Goal: Task Accomplishment & Management: Manage account settings

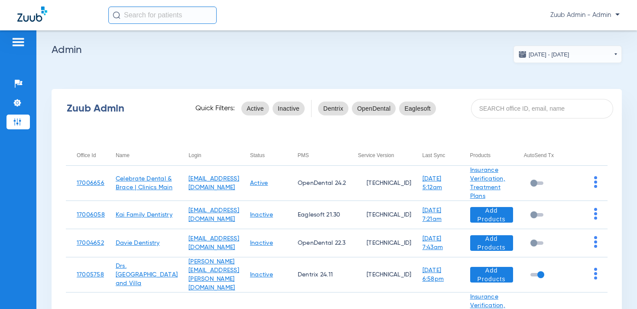
click at [612, 14] on span "Zuub Admin - Admin" at bounding box center [585, 15] width 69 height 9
click at [594, 30] on span "Log out" at bounding box center [595, 31] width 34 height 6
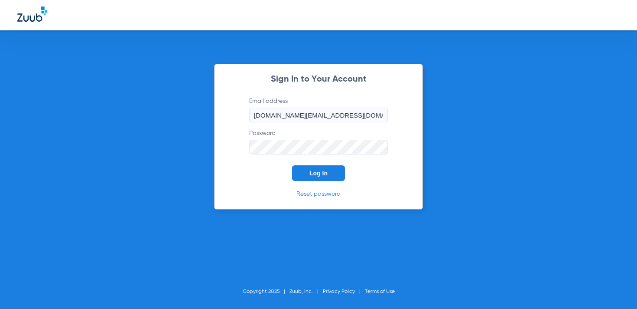
click at [331, 118] on input "[DOMAIN_NAME][EMAIL_ADDRESS][DOMAIN_NAME]" at bounding box center [318, 115] width 139 height 15
type input "[EMAIL_ADDRESS][DOMAIN_NAME]"
click at [323, 180] on button "Log In" at bounding box center [318, 173] width 53 height 16
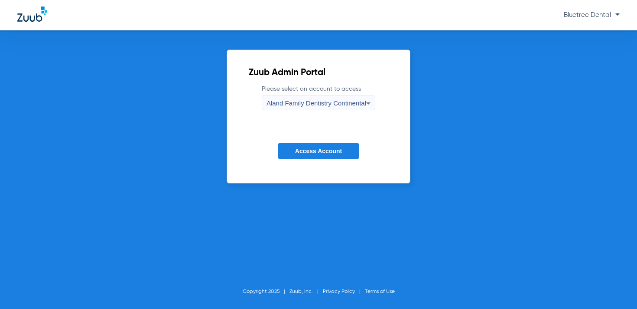
click at [322, 101] on span "Aland Family Dentistry Continental" at bounding box center [317, 102] width 100 height 7
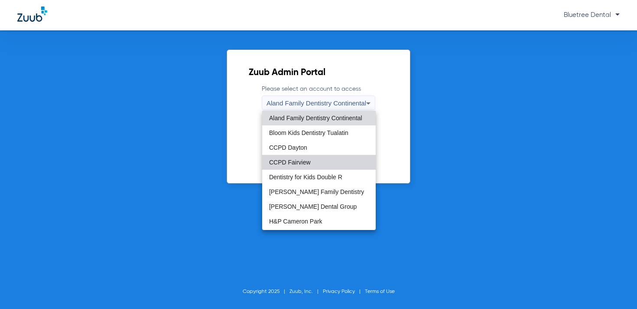
click at [316, 165] on mat-option "CCPD Fairview" at bounding box center [319, 162] width 114 height 15
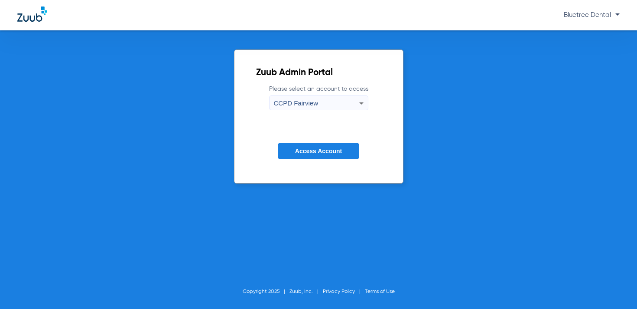
click at [305, 148] on span "Access Account" at bounding box center [318, 150] width 47 height 7
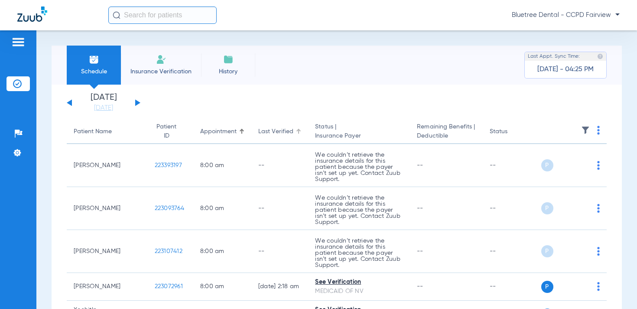
click at [298, 129] on div at bounding box center [298, 129] width 1 height 1
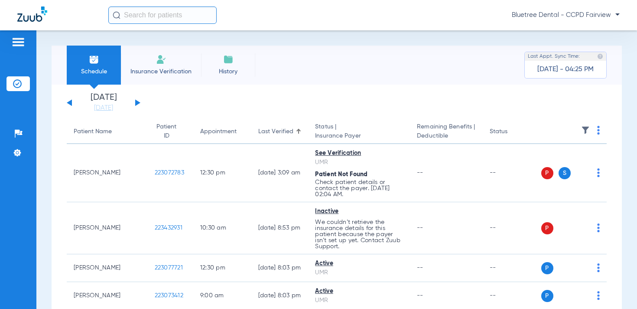
click at [298, 131] on div at bounding box center [299, 130] width 3 height 3
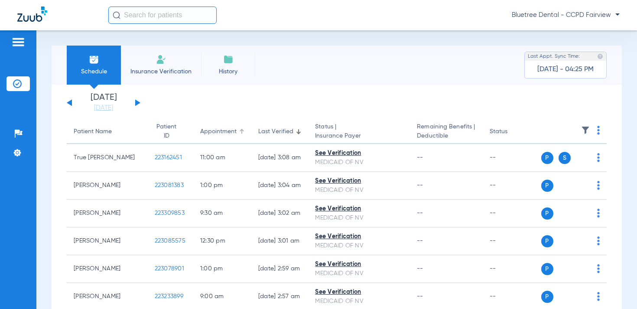
click at [240, 129] on div at bounding box center [241, 130] width 3 height 3
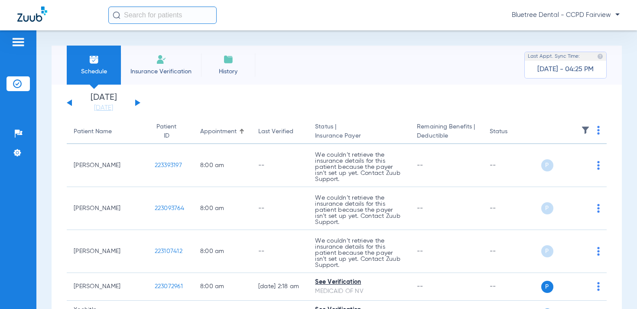
click at [137, 101] on button at bounding box center [137, 102] width 5 height 7
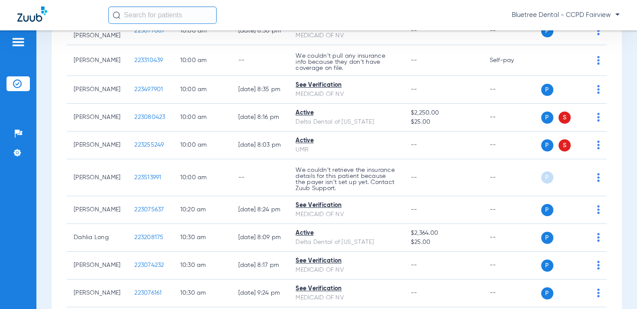
scroll to position [989, 0]
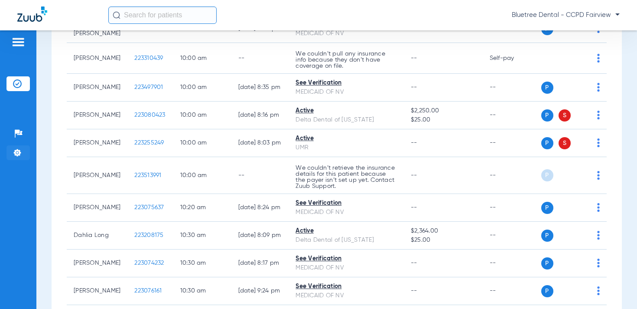
click at [18, 157] on li "Settings" at bounding box center [18, 152] width 23 height 15
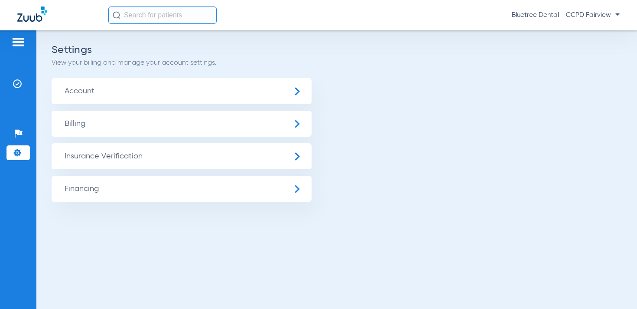
click at [118, 153] on span "Insurance Verification" at bounding box center [182, 156] width 260 height 26
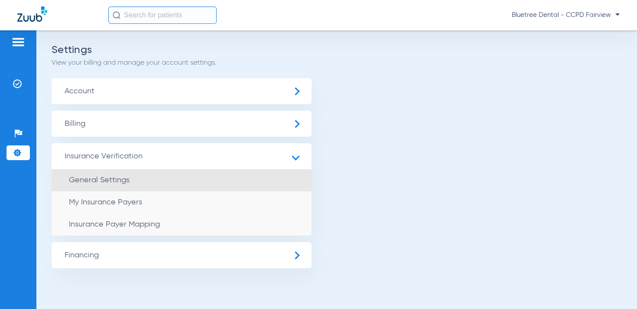
click at [115, 170] on li "General Settings" at bounding box center [182, 180] width 260 height 22
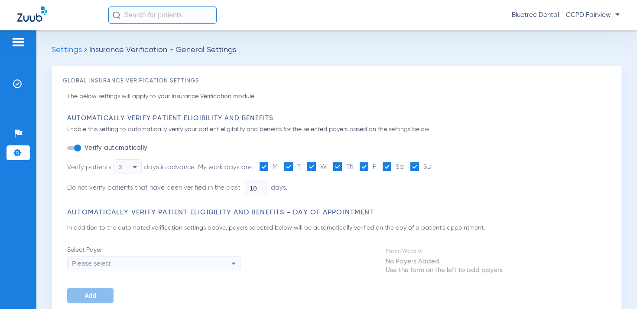
type input "0"
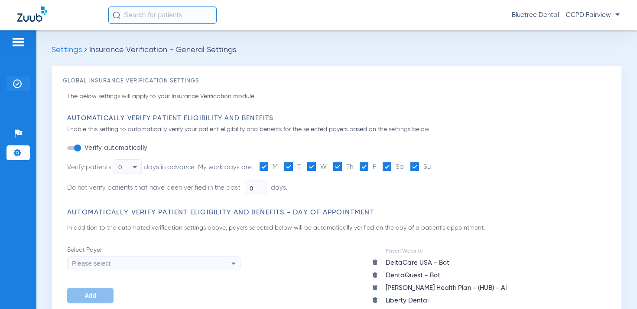
click at [21, 90] on li "Insurance Verification" at bounding box center [18, 83] width 23 height 15
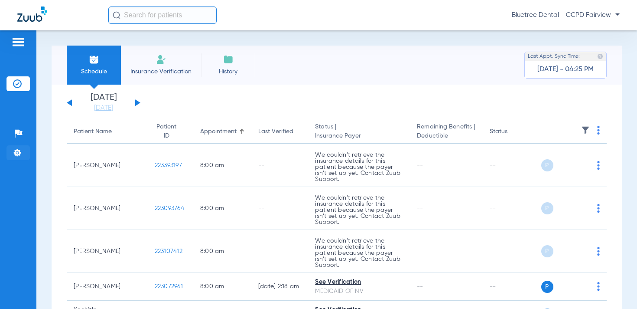
click at [24, 152] on li "Settings" at bounding box center [18, 152] width 23 height 15
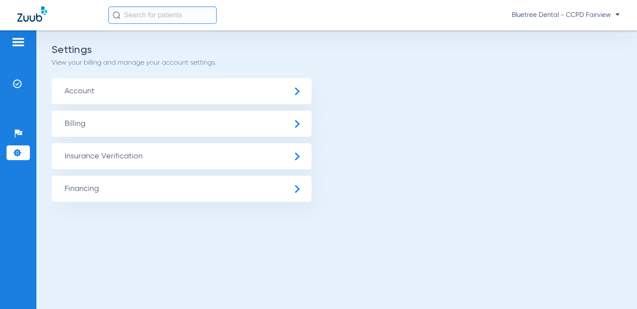
click at [95, 155] on span "Insurance Verification" at bounding box center [182, 156] width 260 height 26
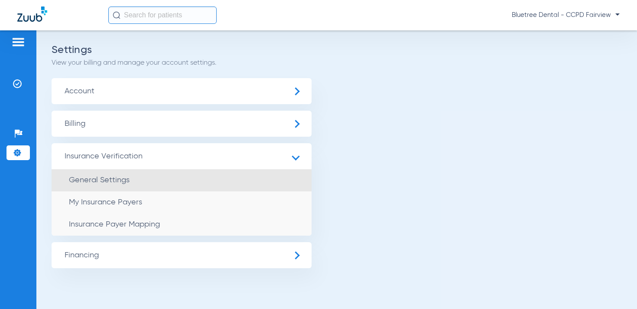
click at [131, 176] on li "General Settings" at bounding box center [182, 180] width 260 height 22
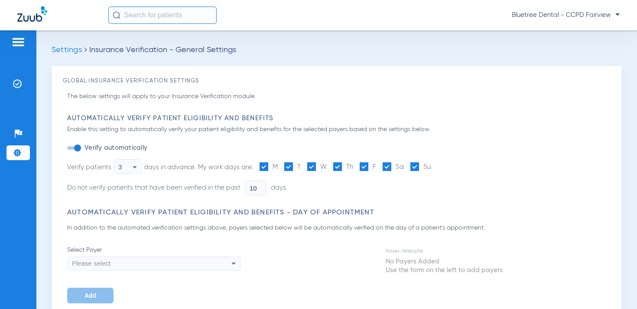
type input "0"
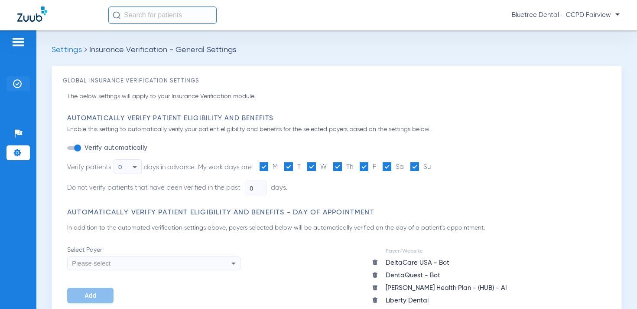
click at [20, 86] on img at bounding box center [17, 83] width 9 height 9
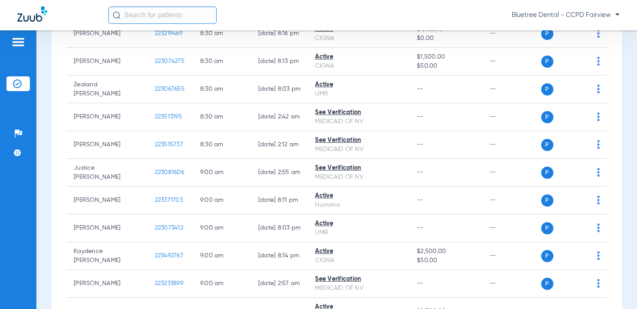
scroll to position [365, 0]
click at [21, 155] on img at bounding box center [17, 152] width 9 height 9
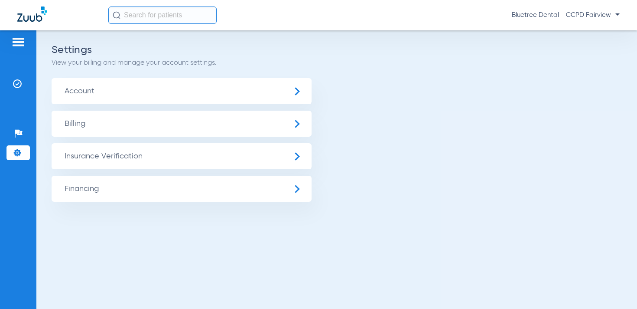
click at [82, 144] on span "Insurance Verification" at bounding box center [182, 156] width 260 height 26
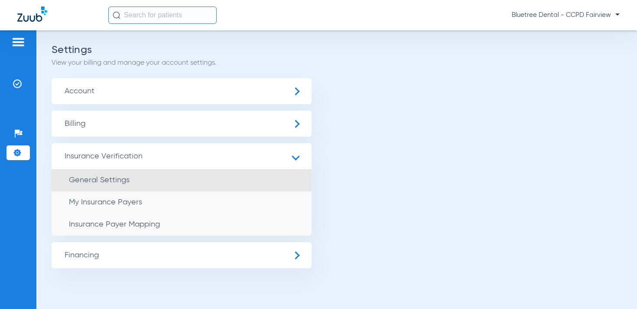
click at [109, 182] on span "General Settings" at bounding box center [99, 180] width 61 height 8
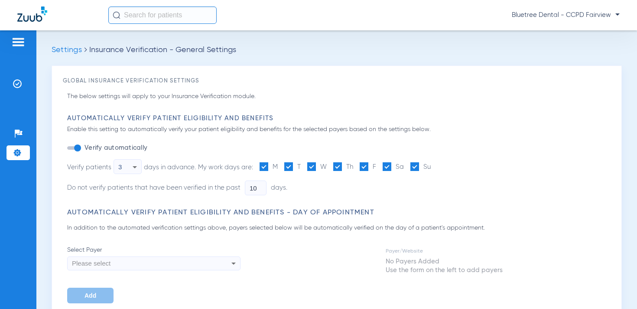
type input "0"
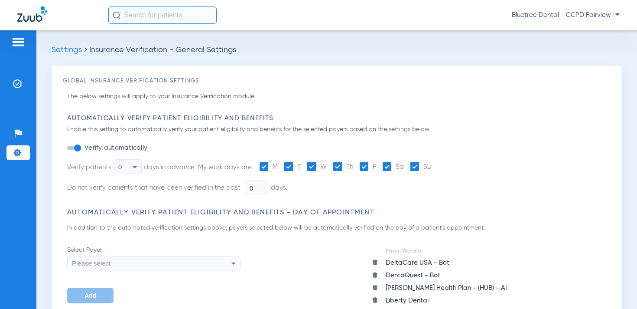
click at [569, 13] on span "Bluetree Dental - CCPD Fairview" at bounding box center [566, 15] width 108 height 9
click at [571, 29] on span "Account Selection" at bounding box center [587, 31] width 49 height 6
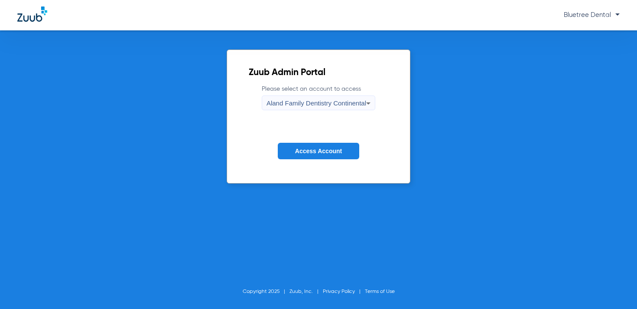
click at [326, 104] on span "Aland Family Dentistry Continental" at bounding box center [317, 102] width 100 height 7
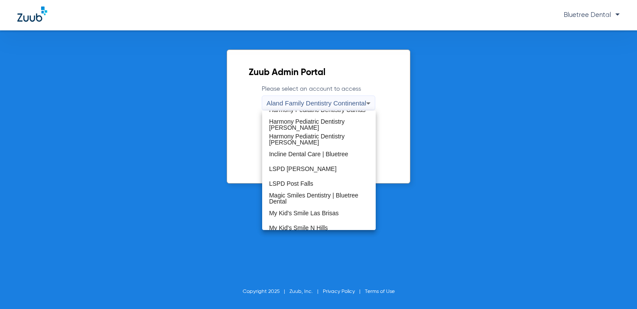
scroll to position [157, 0]
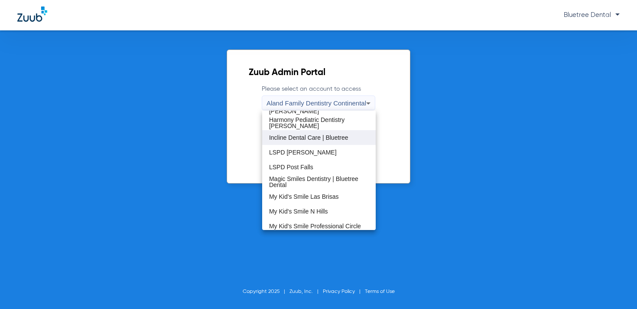
click at [297, 134] on span "Incline Dental Care | Bluetree" at bounding box center [308, 137] width 79 height 6
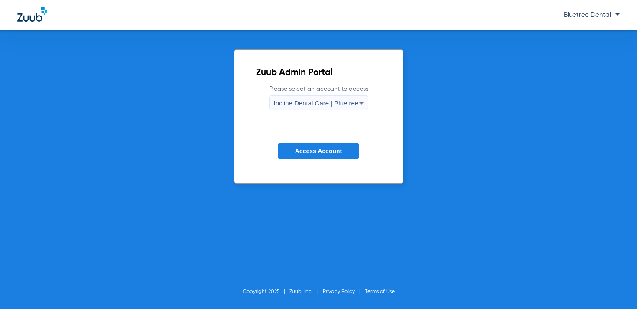
click at [313, 149] on span "Access Account" at bounding box center [318, 150] width 47 height 7
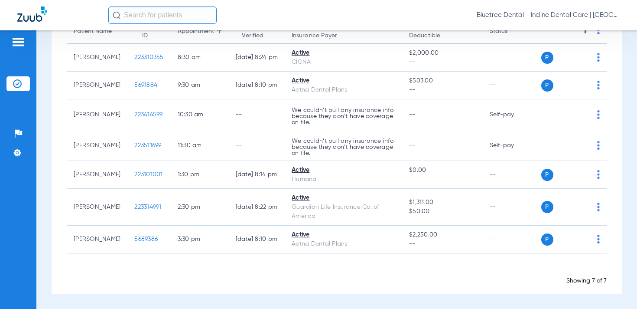
scroll to position [108, 0]
click at [581, 14] on span "Bluetree Dental - Incline Dental Care | Bluetree" at bounding box center [548, 15] width 143 height 9
click at [567, 30] on span "Account Selection" at bounding box center [587, 31] width 49 height 6
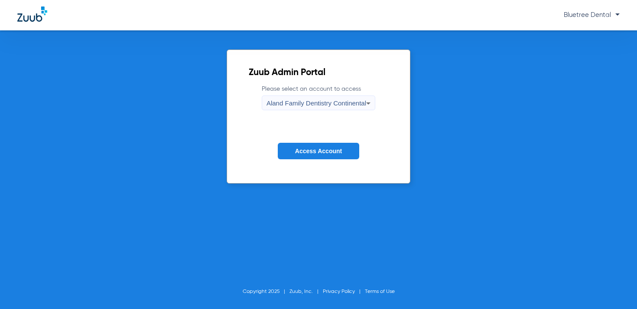
click at [340, 103] on span "Aland Family Dentistry Continental" at bounding box center [317, 102] width 100 height 7
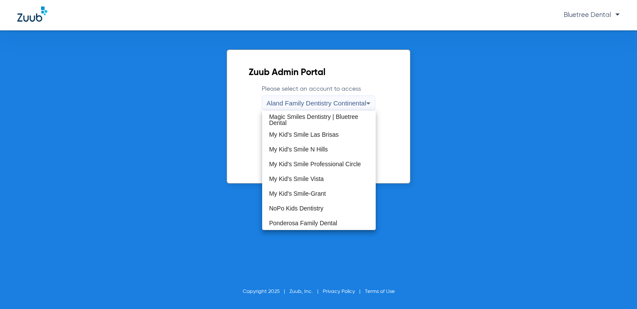
scroll to position [227, 0]
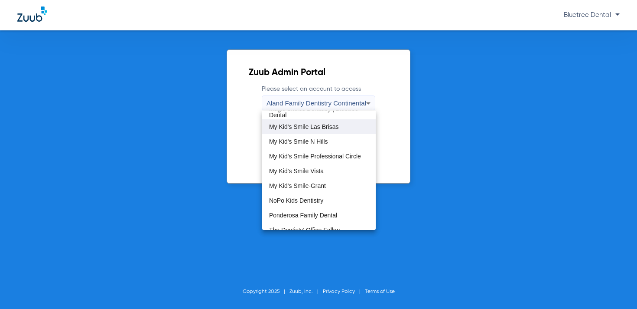
click at [320, 120] on mat-option "My Kid's Smile Las Brisas" at bounding box center [319, 126] width 114 height 15
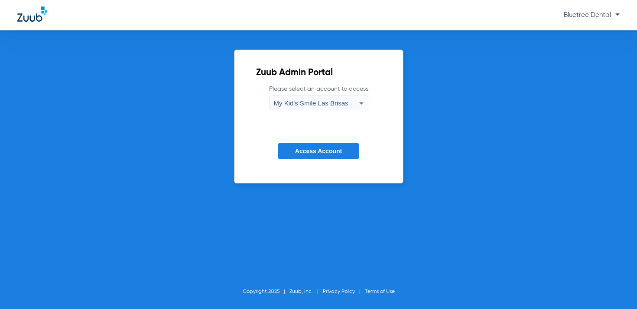
click at [310, 153] on span "Access Account" at bounding box center [318, 150] width 47 height 7
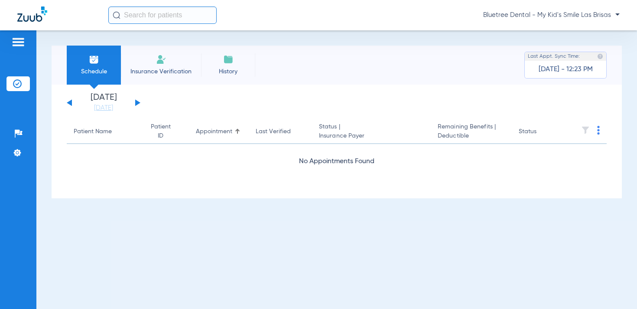
click at [557, 15] on span "Bluetree Dental - My Kid's Smile Las Brisas" at bounding box center [551, 15] width 137 height 9
click at [565, 29] on span "Account Selection" at bounding box center [587, 31] width 49 height 6
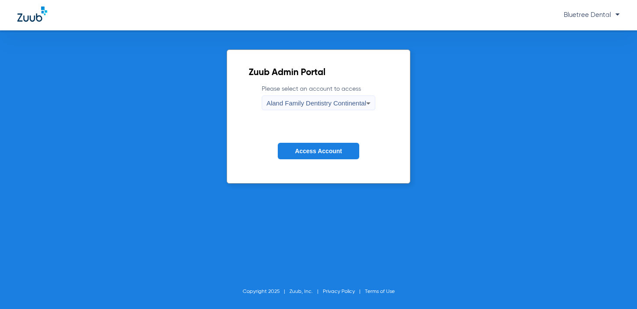
click at [334, 98] on div "Aland Family Dentistry Continental" at bounding box center [317, 103] width 100 height 15
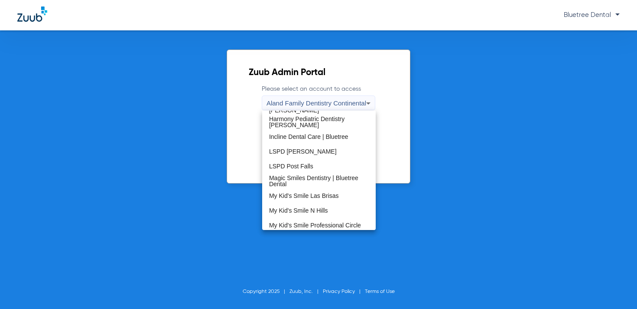
scroll to position [160, 0]
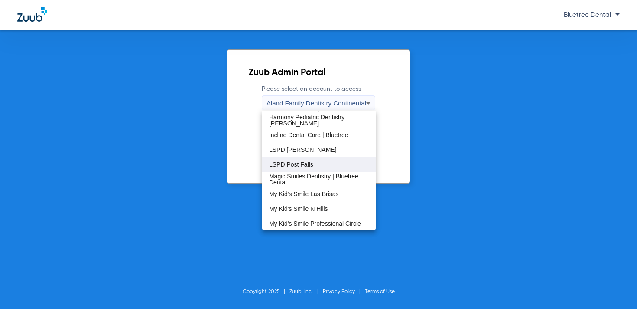
click at [323, 164] on mat-option "LSPD Post Falls" at bounding box center [319, 164] width 114 height 15
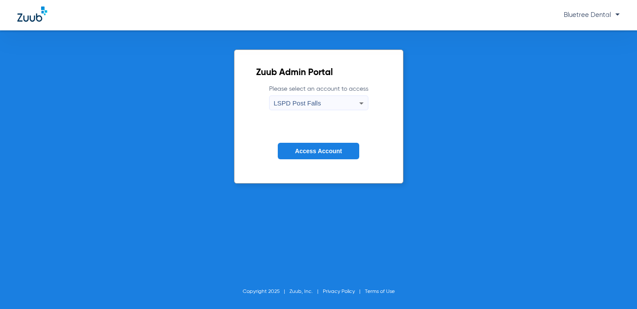
click at [334, 153] on span "Access Account" at bounding box center [318, 150] width 47 height 7
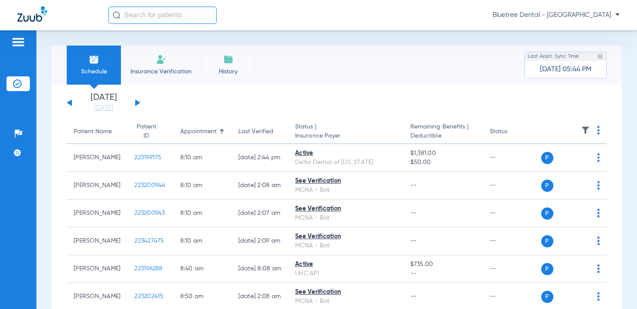
click at [201, 17] on input "text" at bounding box center [162, 15] width 108 height 17
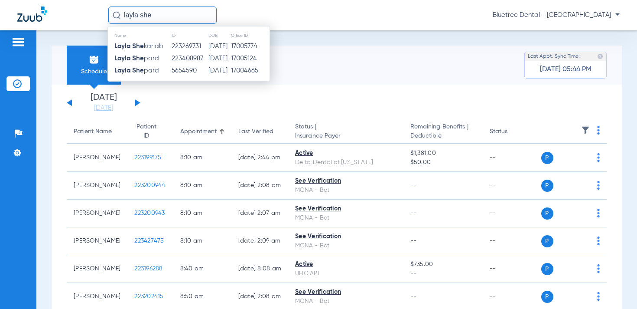
type input "layla she"
click at [193, 57] on td "223408987" at bounding box center [189, 58] width 37 height 12
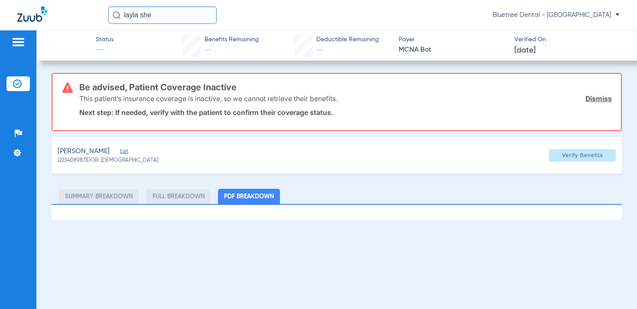
click at [16, 82] on img at bounding box center [17, 83] width 9 height 9
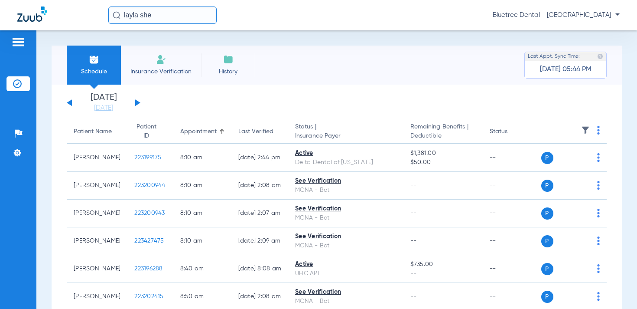
click at [515, 10] on div "layla she Bluetree Dental - LSPD Post Falls" at bounding box center [364, 15] width 512 height 17
click at [521, 20] on div "layla she Bluetree Dental - LSPD Post Falls" at bounding box center [364, 15] width 512 height 17
click at [522, 14] on span "Bluetree Dental - LSPD Post Falls" at bounding box center [556, 15] width 127 height 9
click at [597, 29] on span "Account Selection" at bounding box center [587, 31] width 49 height 6
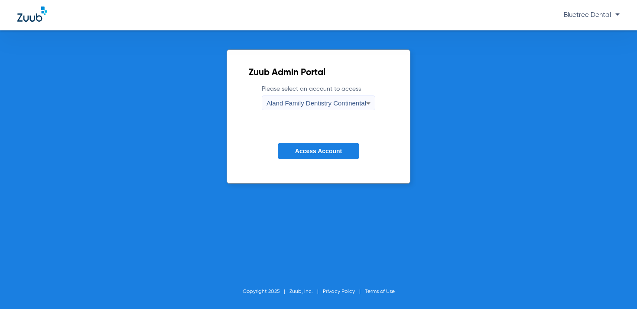
click at [323, 102] on span "Aland Family Dentistry Continental" at bounding box center [317, 102] width 100 height 7
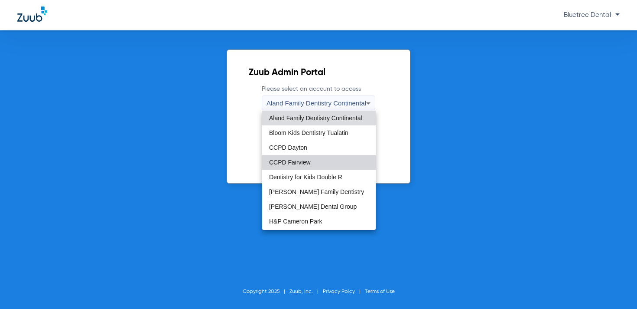
click at [301, 165] on span "CCPD Fairview" at bounding box center [290, 162] width 42 height 6
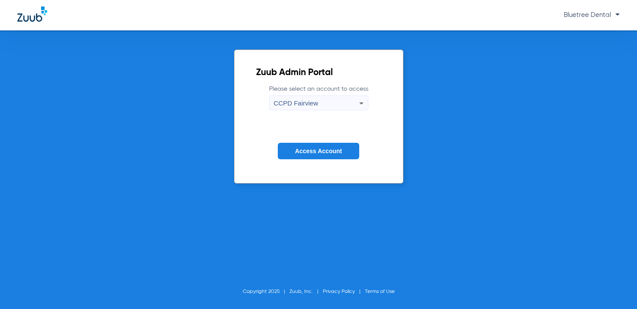
click at [318, 152] on span "Access Account" at bounding box center [318, 150] width 47 height 7
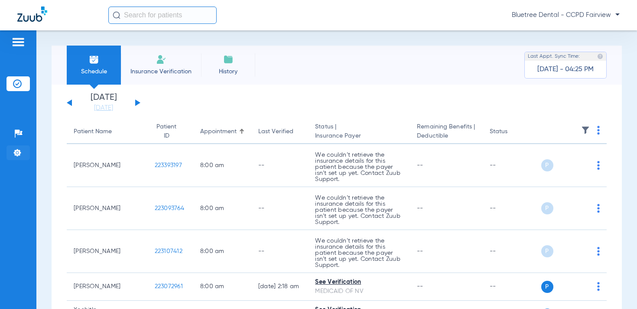
click at [20, 149] on img at bounding box center [17, 152] width 9 height 9
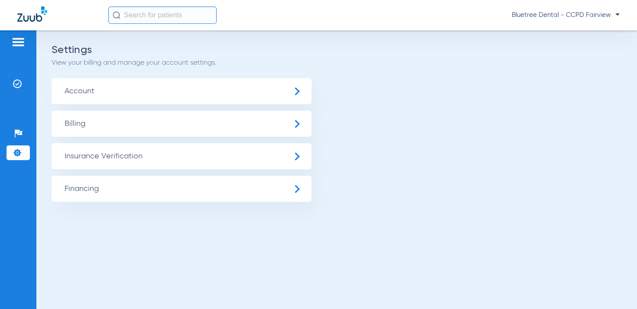
click at [81, 152] on span "Insurance Verification" at bounding box center [182, 156] width 260 height 26
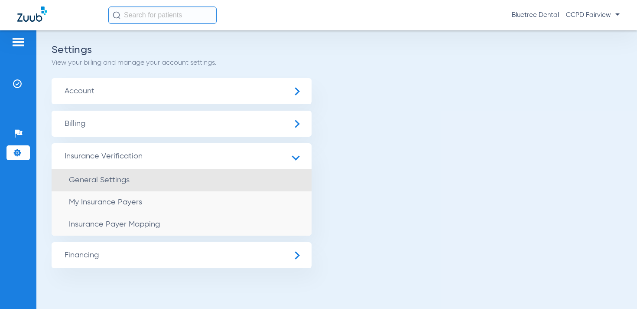
click at [109, 180] on span "General Settings" at bounding box center [99, 180] width 61 height 8
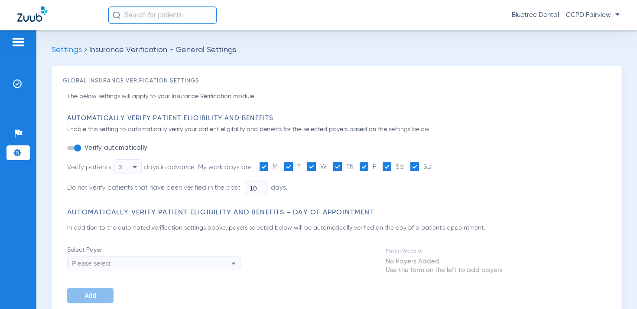
type input "0"
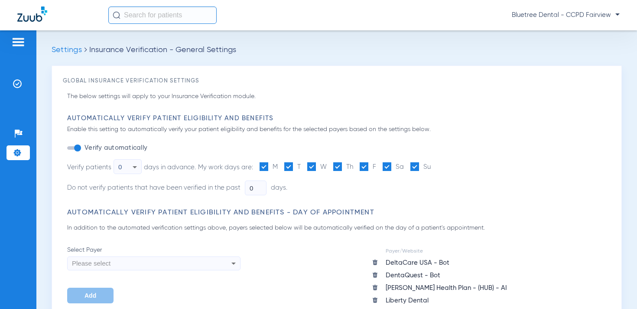
click at [127, 166] on div "0" at bounding box center [125, 167] width 14 height 15
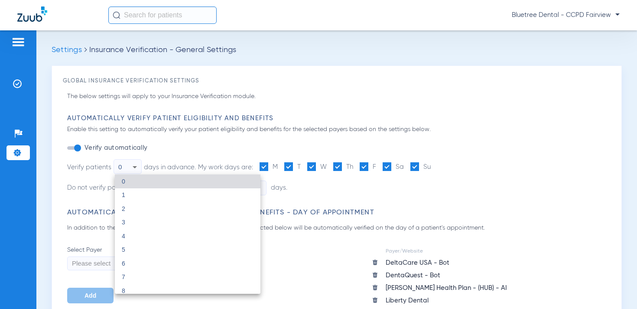
scroll to position [31, 0]
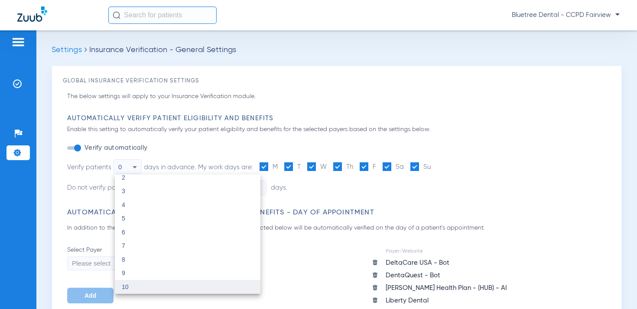
click at [135, 285] on mat-option "10" at bounding box center [188, 287] width 146 height 14
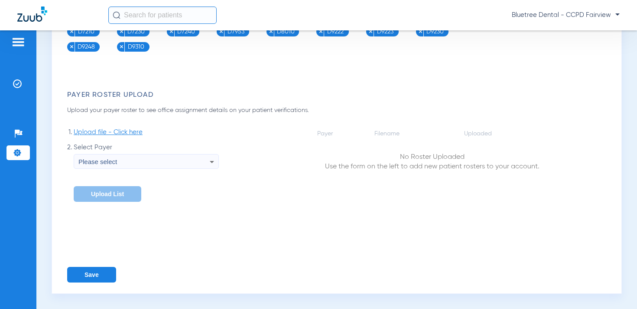
scroll to position [1481, 0]
click at [88, 270] on button "Save" at bounding box center [91, 275] width 49 height 16
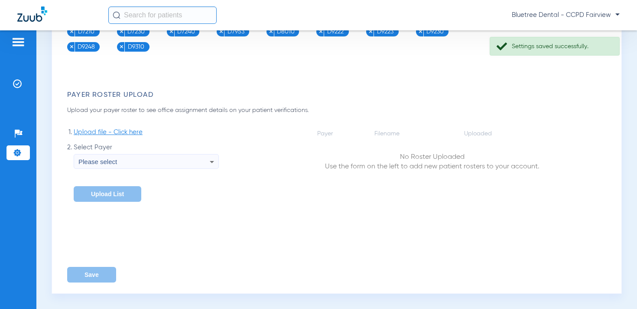
click at [557, 16] on span "Bluetree Dental - CCPD Fairview" at bounding box center [566, 15] width 108 height 9
click at [577, 33] on span "Account Selection" at bounding box center [587, 31] width 49 height 6
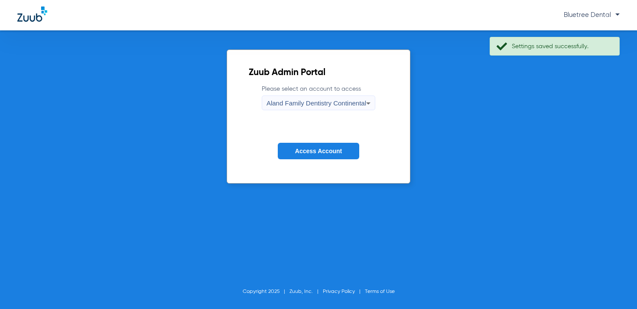
click at [321, 104] on span "Aland Family Dentistry Continental" at bounding box center [317, 102] width 100 height 7
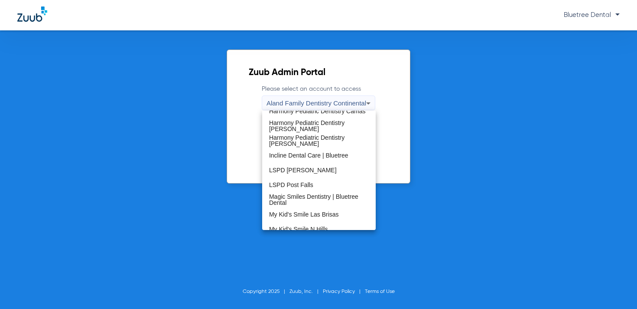
scroll to position [154, 0]
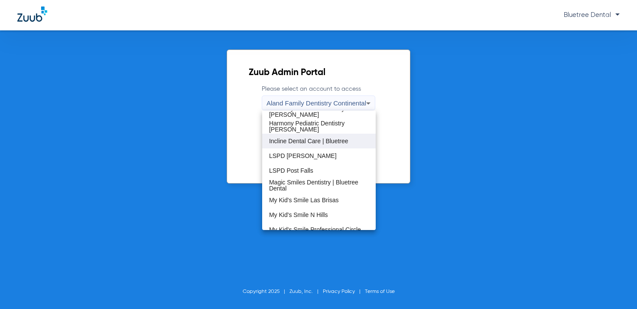
click at [301, 140] on span "Incline Dental Care | Bluetree" at bounding box center [308, 141] width 79 height 6
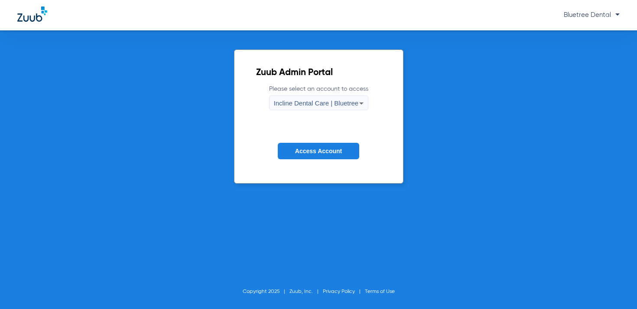
click at [302, 150] on span "Access Account" at bounding box center [318, 150] width 47 height 7
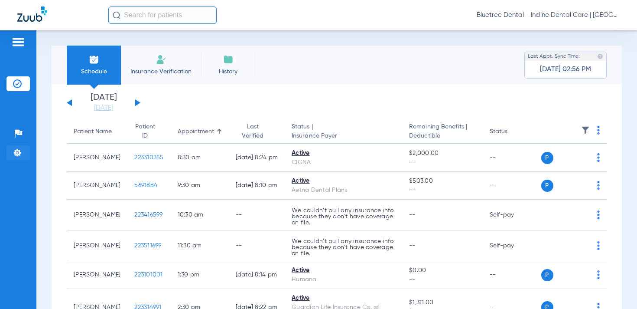
click at [8, 150] on li "Settings" at bounding box center [18, 152] width 23 height 15
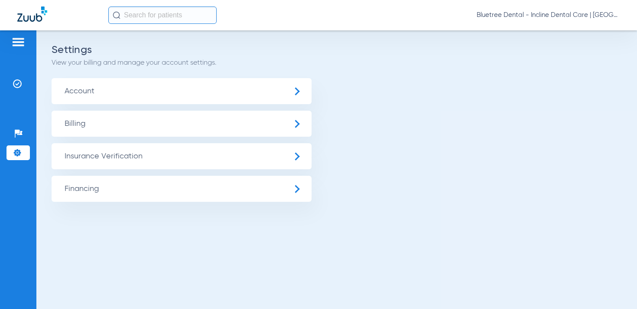
click at [99, 156] on span "Insurance Verification" at bounding box center [182, 156] width 260 height 26
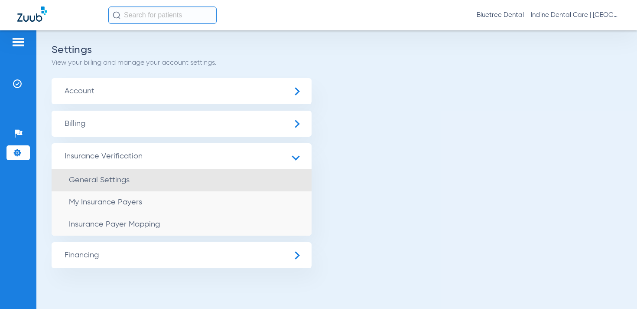
click at [108, 180] on span "General Settings" at bounding box center [99, 180] width 61 height 8
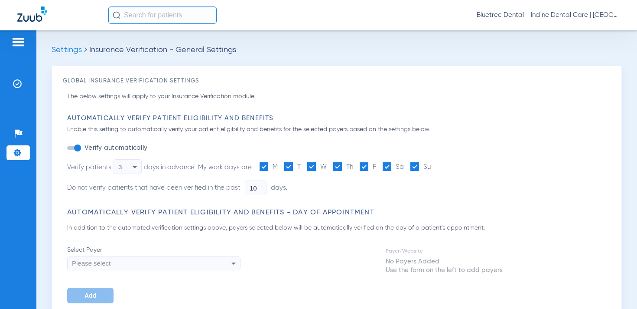
type input "0"
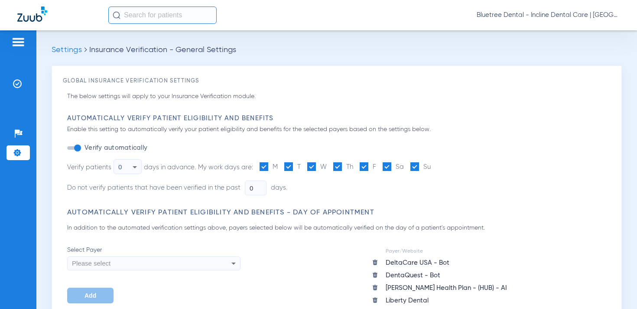
click at [123, 171] on div "0" at bounding box center [125, 167] width 14 height 15
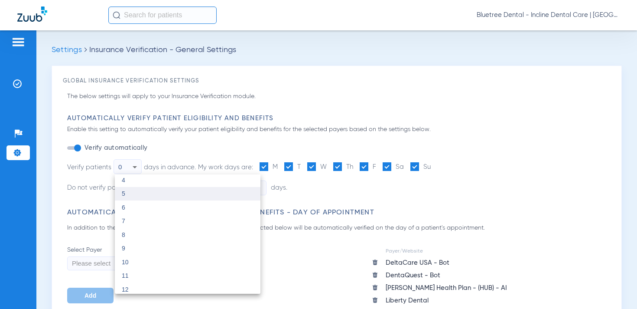
scroll to position [58, 0]
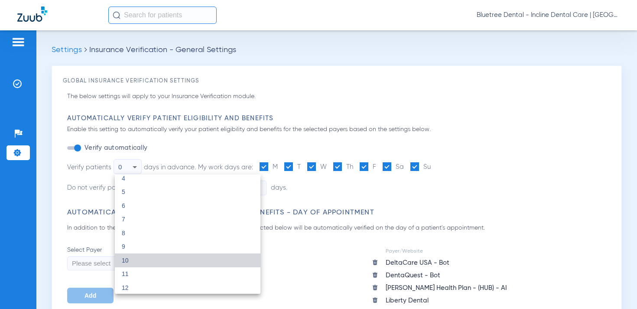
click at [139, 259] on mat-option "10" at bounding box center [188, 260] width 146 height 14
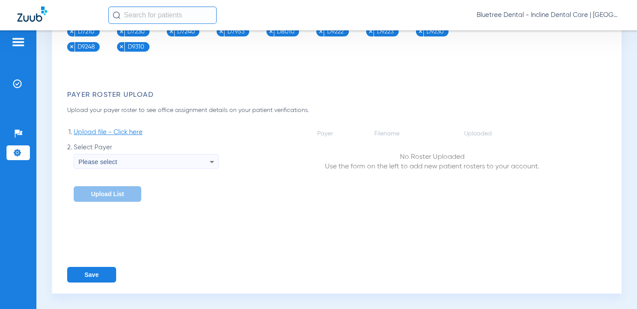
scroll to position [1468, 0]
click at [86, 273] on button "Save" at bounding box center [91, 275] width 49 height 16
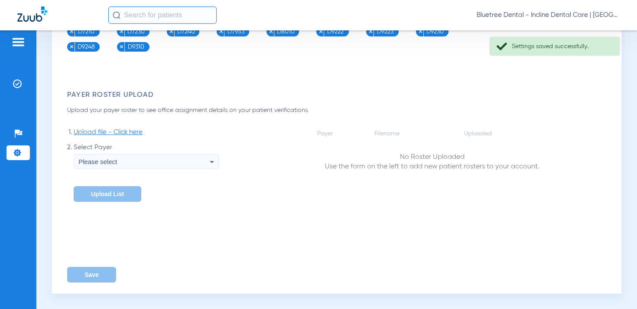
click at [522, 12] on span "Bluetree Dental - Incline Dental Care | Bluetree" at bounding box center [548, 15] width 143 height 9
click at [585, 26] on button "Account Selection" at bounding box center [587, 30] width 62 height 17
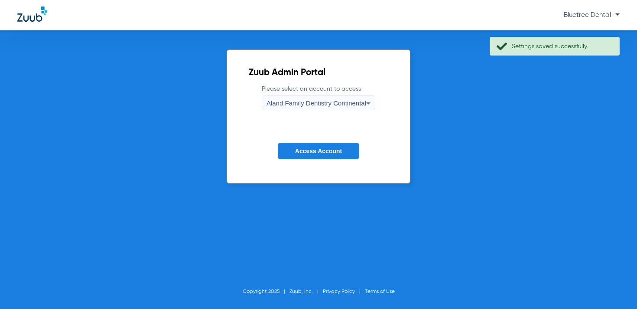
click at [320, 109] on div "Aland Family Dentistry Continental" at bounding box center [317, 103] width 100 height 15
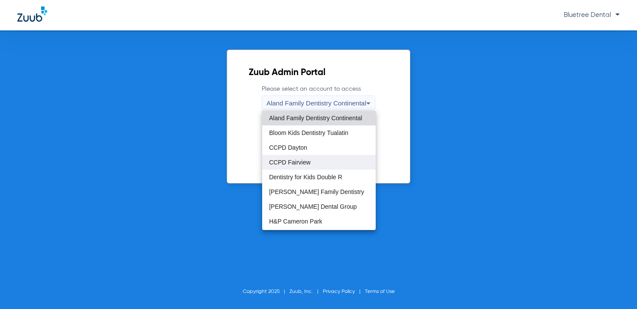
click at [304, 157] on mat-option "CCPD Fairview" at bounding box center [319, 162] width 114 height 15
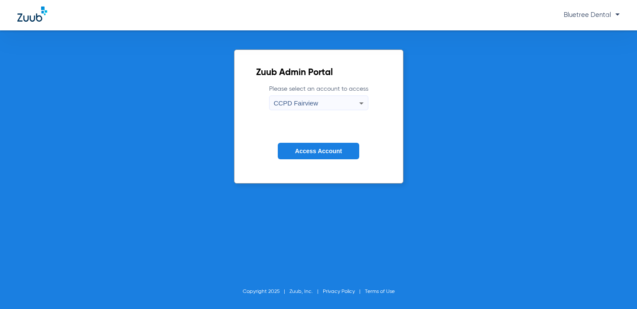
click at [297, 157] on button "Access Account" at bounding box center [319, 151] width 82 height 17
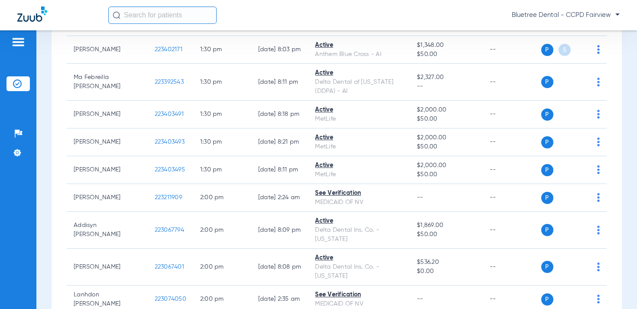
scroll to position [2215, 0]
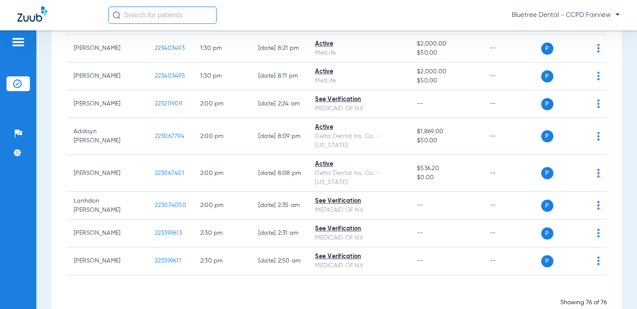
click at [124, 15] on input "text" at bounding box center [162, 15] width 108 height 17
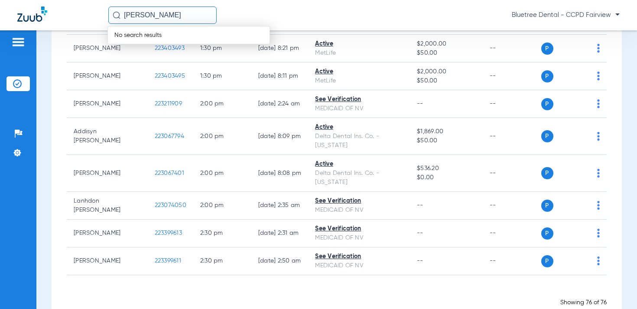
click at [170, 14] on input "jason shepard" at bounding box center [162, 15] width 108 height 17
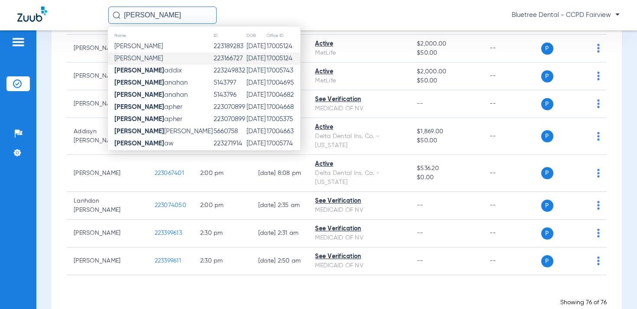
click at [180, 56] on td "Jason R Shepherd" at bounding box center [160, 58] width 105 height 12
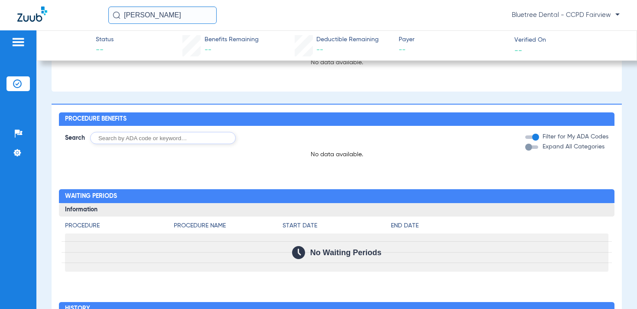
scroll to position [562, 0]
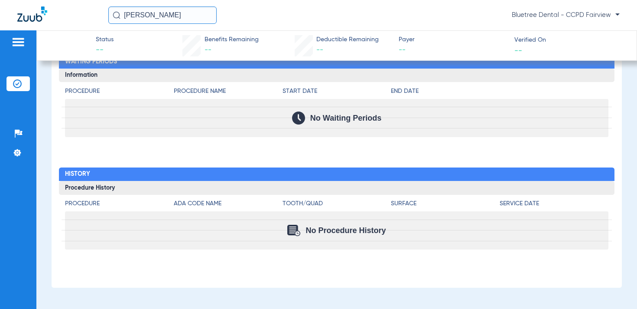
click at [159, 12] on input "jason sh" at bounding box center [162, 15] width 108 height 17
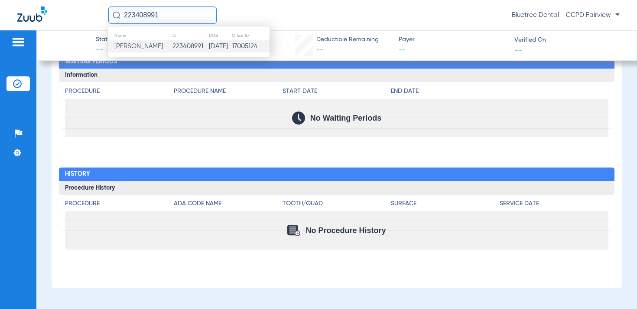
type input "223408991"
click at [176, 49] on td "223408991" at bounding box center [190, 46] width 36 height 12
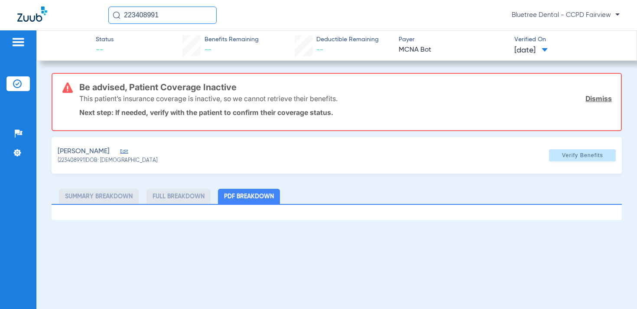
click at [14, 84] on img at bounding box center [17, 83] width 9 height 9
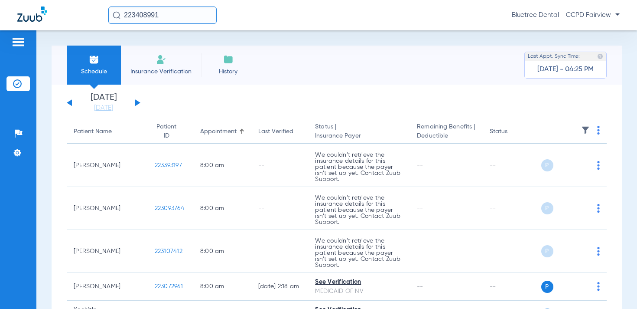
click at [587, 128] on img at bounding box center [585, 130] width 9 height 9
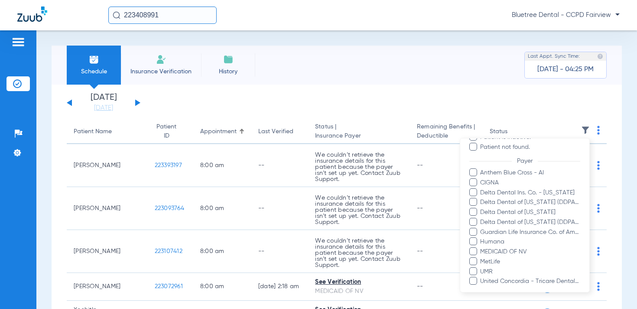
scroll to position [102, 0]
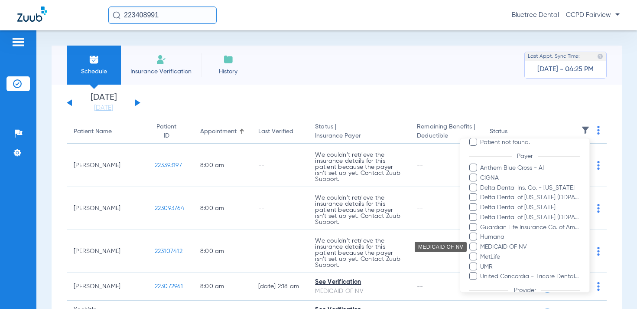
click at [514, 247] on span "MEDICAID OF NV" at bounding box center [530, 246] width 101 height 9
click at [482, 253] on input "MEDICAID OF NV" at bounding box center [482, 253] width 0 height 0
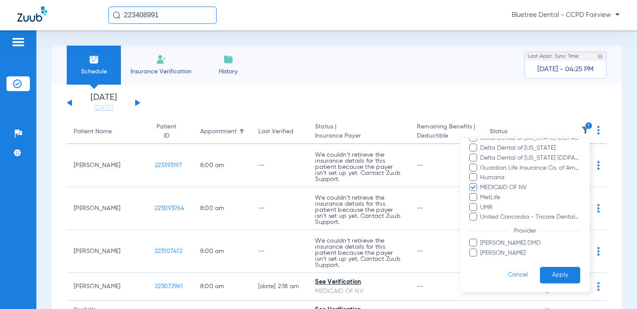
click at [553, 279] on button "Apply" at bounding box center [560, 274] width 40 height 17
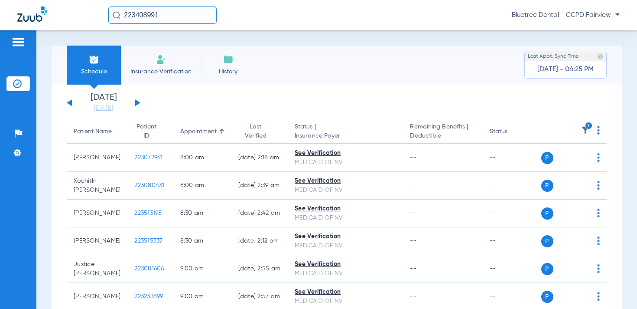
click at [139, 103] on button at bounding box center [137, 102] width 5 height 7
click at [137, 104] on button at bounding box center [137, 102] width 5 height 7
click at [136, 105] on button at bounding box center [137, 102] width 5 height 7
click at [137, 103] on button at bounding box center [137, 102] width 5 height 7
click at [113, 110] on link "[DATE]" at bounding box center [104, 108] width 52 height 9
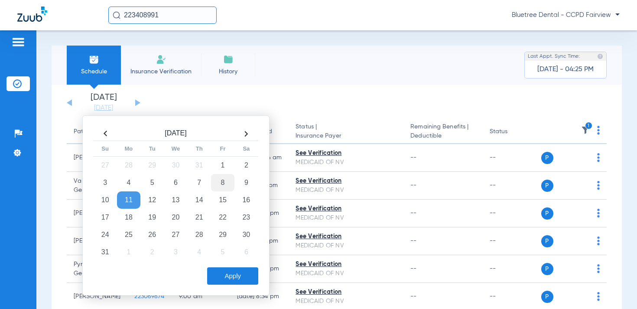
click at [221, 184] on td "8" at bounding box center [222, 182] width 23 height 17
click at [234, 283] on button "Apply" at bounding box center [232, 275] width 51 height 17
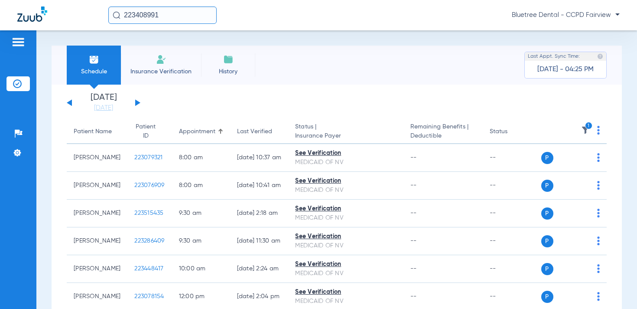
click at [169, 23] on input "223408991" at bounding box center [162, 15] width 108 height 17
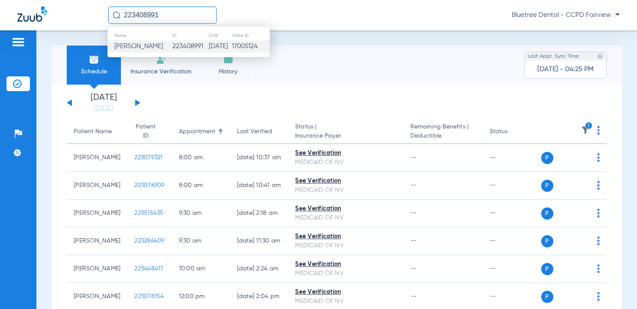
click at [151, 44] on span "Jaxon Shepard" at bounding box center [138, 46] width 49 height 7
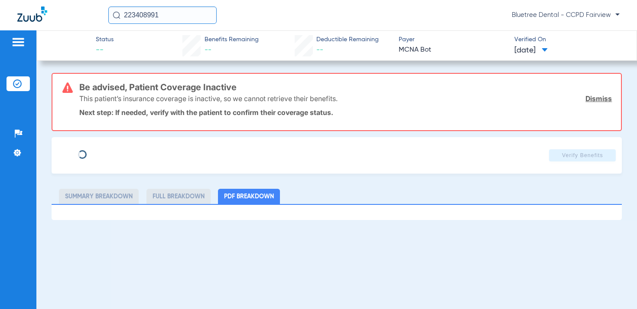
type input "JAXON"
type input "SHEPARD"
type input "01/09/2015"
type input "0003013244"
type input "MCNAMED"
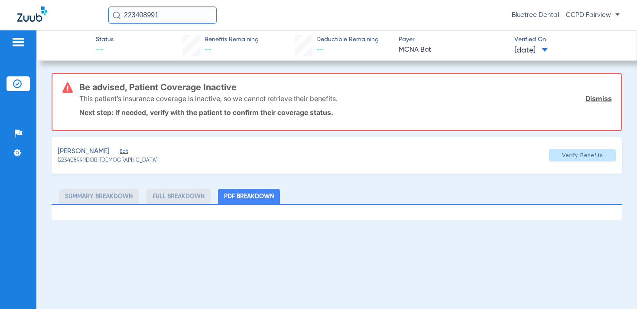
click at [128, 150] on span "Edit" at bounding box center [124, 152] width 8 height 8
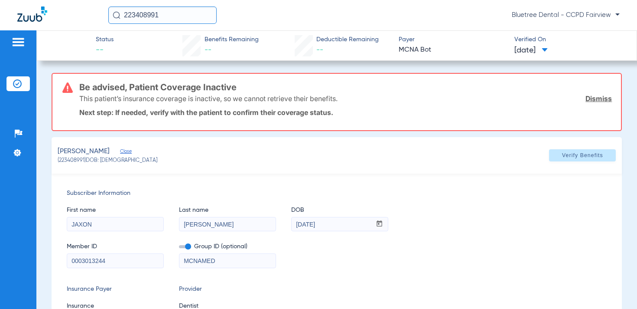
click at [23, 83] on li "Insurance Verification" at bounding box center [18, 83] width 23 height 15
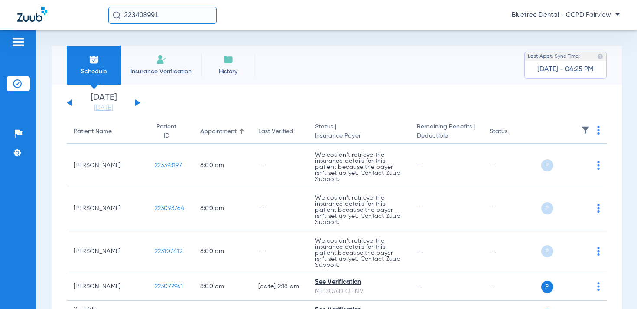
click at [589, 16] on span "Bluetree Dental - CCPD Fairview" at bounding box center [566, 15] width 108 height 9
click at [583, 44] on button "Log out" at bounding box center [587, 47] width 62 height 17
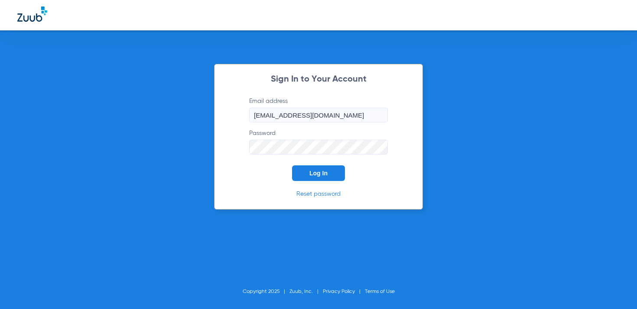
click at [292, 111] on input "dsosupport+bluetree@zuub.com" at bounding box center [318, 115] width 139 height 15
type input "[DOMAIN_NAME][EMAIL_ADDRESS][DOMAIN_NAME]"
click at [309, 167] on button "Log In" at bounding box center [318, 173] width 53 height 16
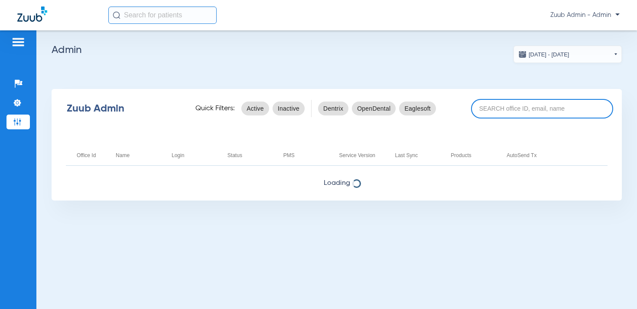
click at [487, 114] on input at bounding box center [542, 109] width 142 height 20
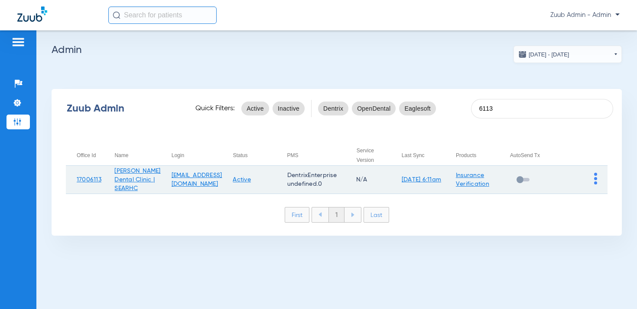
type input "6113"
click at [594, 180] on td at bounding box center [581, 180] width 54 height 28
click at [596, 180] on img at bounding box center [595, 179] width 3 height 12
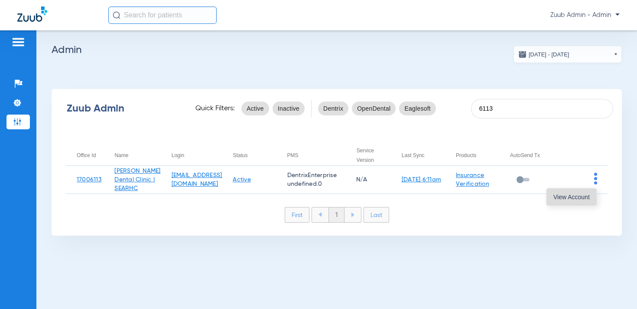
click at [581, 192] on button "View Account" at bounding box center [572, 196] width 50 height 17
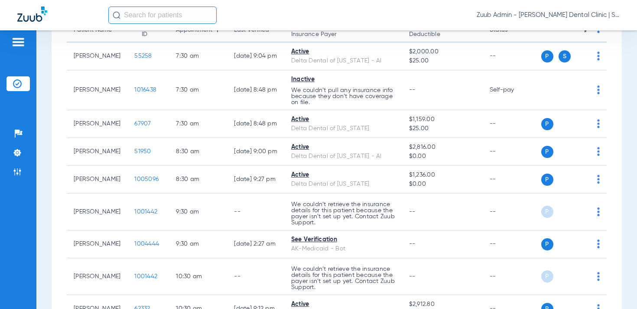
scroll to position [104, 0]
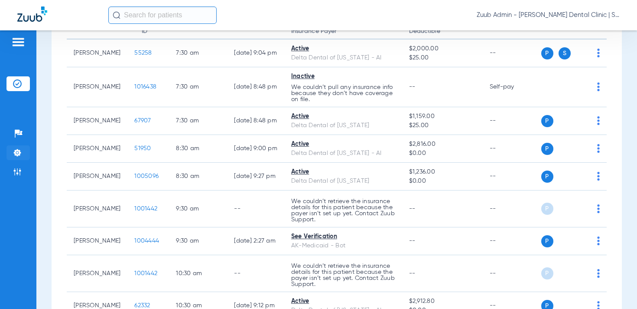
click at [16, 155] on img at bounding box center [17, 152] width 9 height 9
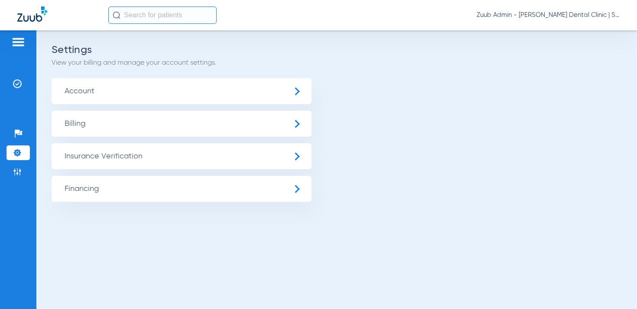
click at [86, 159] on span "Insurance Verification" at bounding box center [182, 156] width 260 height 26
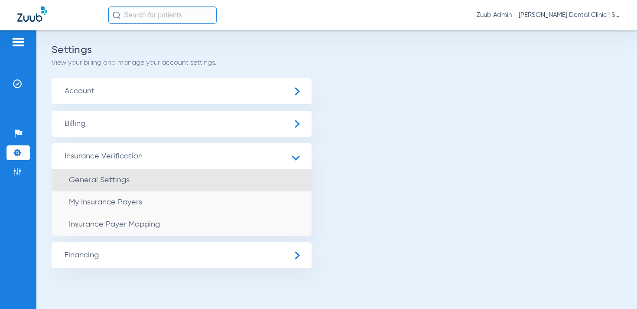
click at [95, 173] on li "General Settings" at bounding box center [182, 180] width 260 height 22
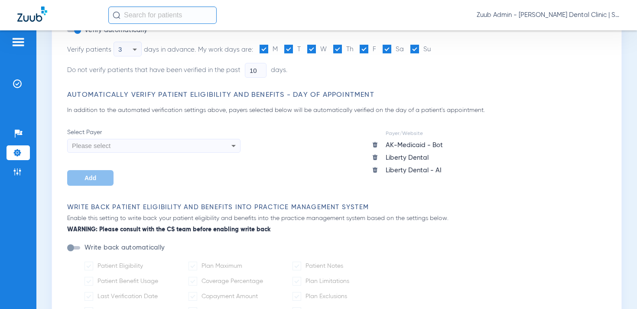
scroll to position [127, 0]
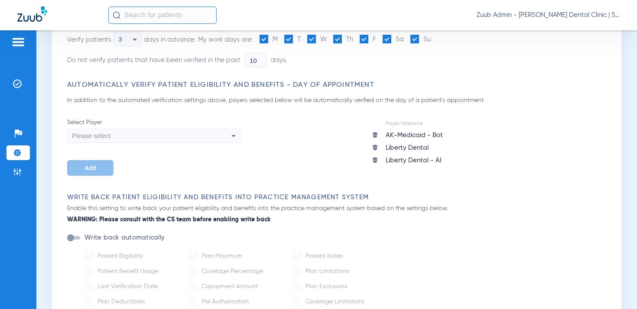
click at [22, 155] on li "Settings" at bounding box center [18, 152] width 23 height 15
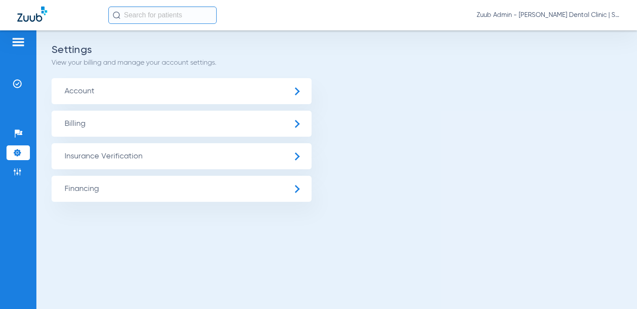
click at [62, 160] on span "Insurance Verification" at bounding box center [182, 156] width 260 height 26
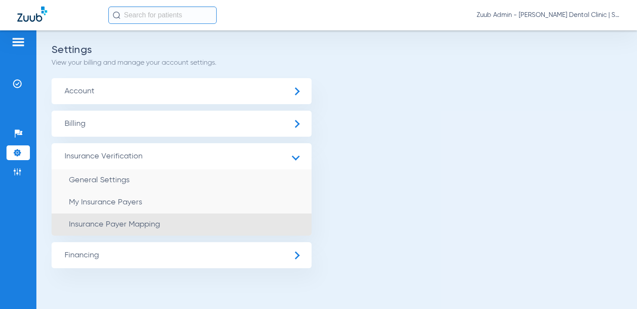
click at [104, 235] on li "Insurance Payer Mapping" at bounding box center [182, 224] width 260 height 22
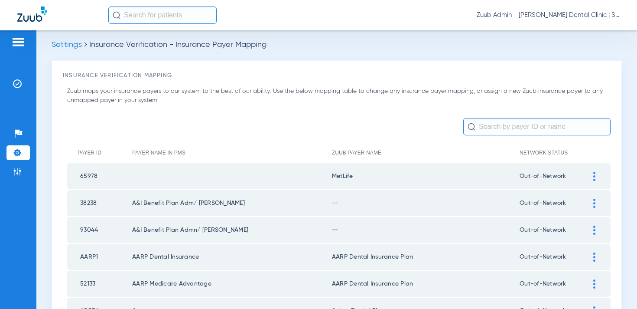
scroll to position [11, 0]
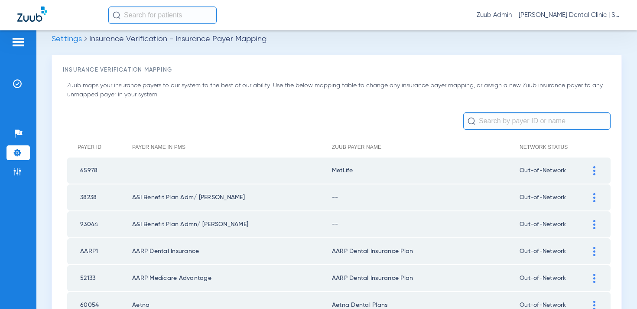
click at [596, 197] on div at bounding box center [594, 197] width 15 height 9
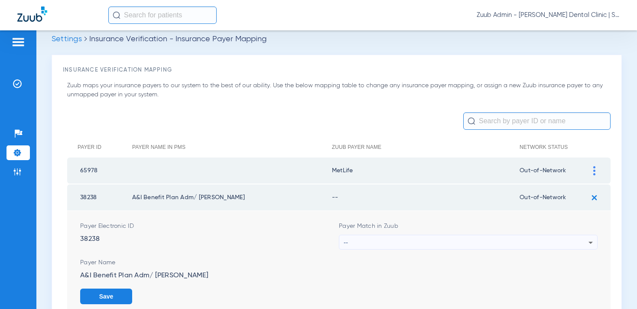
click at [453, 242] on div "--" at bounding box center [466, 242] width 245 height 15
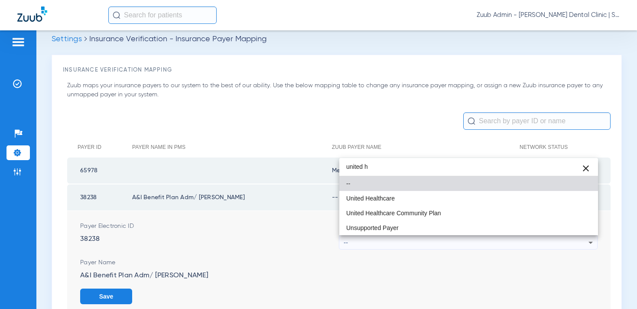
type input "united h"
click at [588, 167] on span "Clear" at bounding box center [586, 168] width 21 height 21
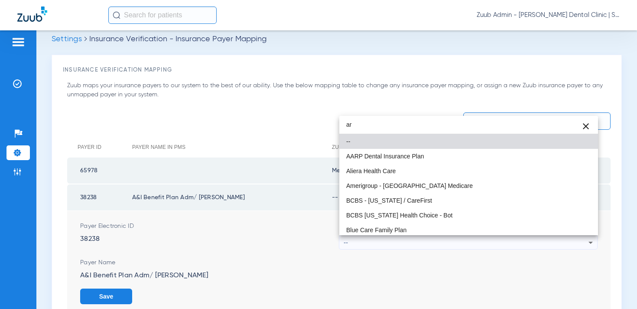
type input "a"
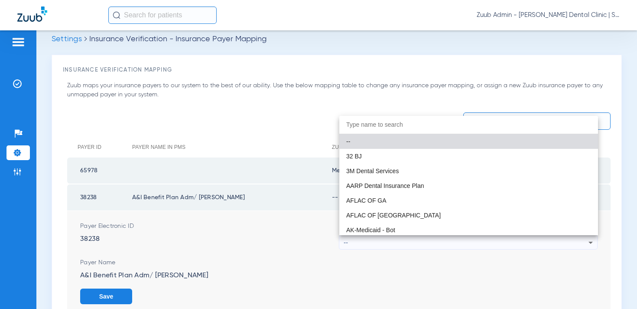
click at [405, 97] on div at bounding box center [318, 154] width 637 height 309
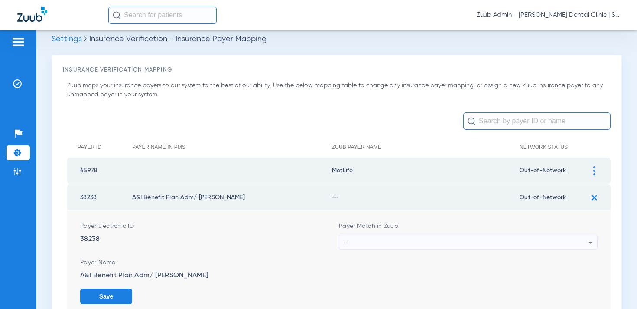
click at [597, 196] on img at bounding box center [595, 197] width 14 height 14
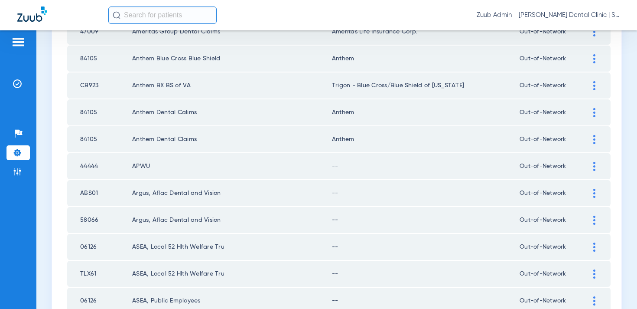
scroll to position [1009, 0]
click at [596, 191] on div at bounding box center [594, 193] width 15 height 9
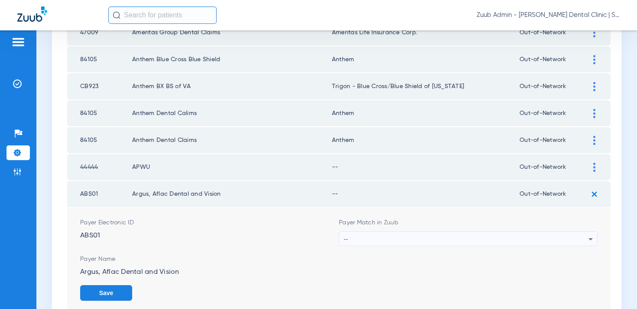
click at [473, 237] on div "--" at bounding box center [466, 239] width 245 height 15
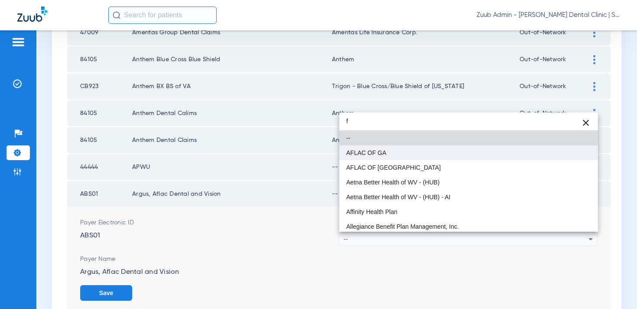
type input "f"
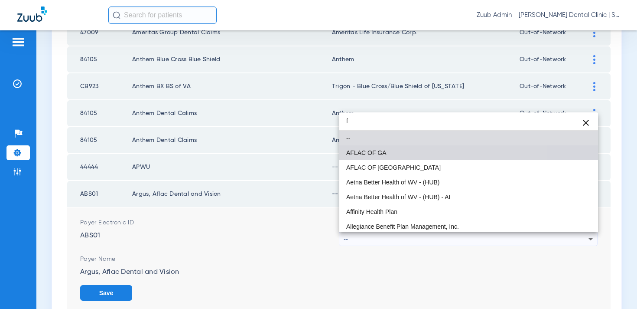
click at [408, 156] on mat-option "AFLAC OF GA" at bounding box center [469, 152] width 259 height 15
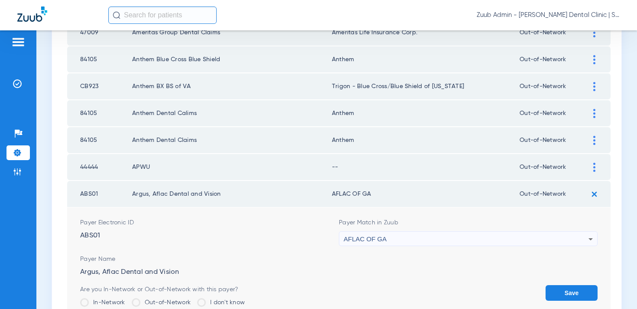
drag, startPoint x: 371, startPoint y: 193, endPoint x: 330, endPoint y: 196, distance: 40.9
click at [332, 196] on td "AFLAC OF GA" at bounding box center [426, 194] width 188 height 26
copy td "AFLAC OF GA"
click at [441, 236] on div "AFLAC OF GA" at bounding box center [466, 239] width 245 height 15
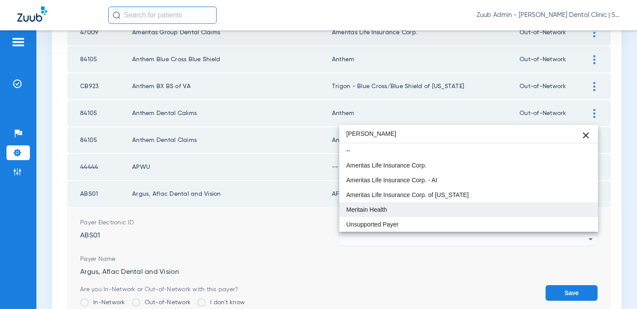
type input "merita"
click at [421, 206] on mat-option "Meritain Health" at bounding box center [469, 209] width 259 height 15
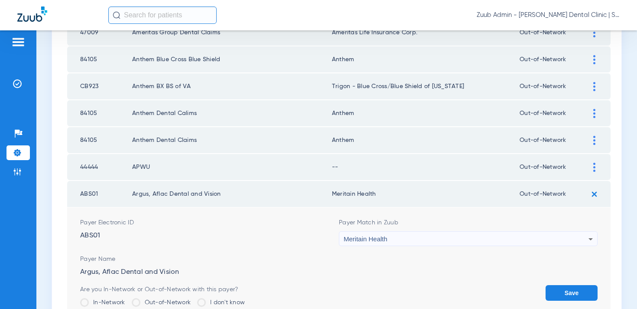
drag, startPoint x: 379, startPoint y: 194, endPoint x: 330, endPoint y: 195, distance: 49.4
click at [332, 195] on td "Meritain Health" at bounding box center [426, 194] width 188 height 26
copy td "Meritain Health"
click at [595, 193] on img at bounding box center [595, 194] width 14 height 14
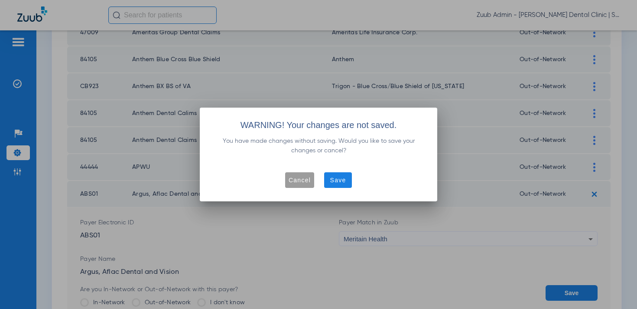
click at [308, 182] on span "Cancel" at bounding box center [300, 180] width 22 height 9
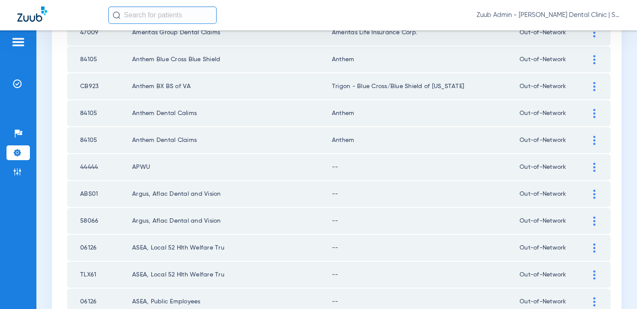
click at [597, 163] on div at bounding box center [594, 167] width 15 height 9
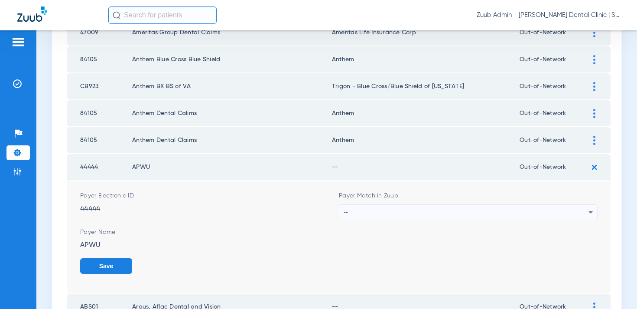
click at [487, 211] on div "--" at bounding box center [466, 212] width 245 height 15
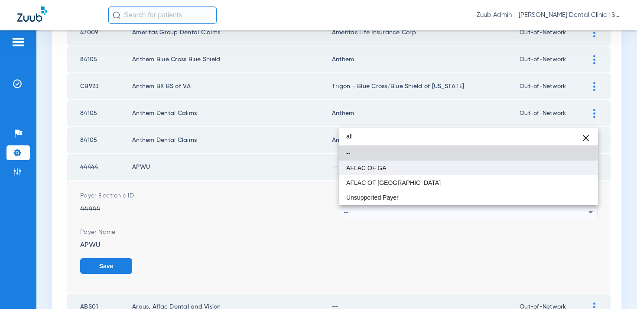
type input "afl"
click at [428, 170] on mat-option "AFLAC OF GA" at bounding box center [469, 167] width 259 height 15
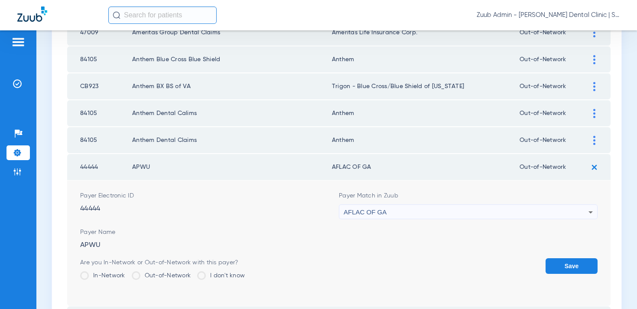
drag, startPoint x: 369, startPoint y: 167, endPoint x: 330, endPoint y: 170, distance: 39.1
click at [332, 170] on td "AFLAC OF GA" at bounding box center [426, 167] width 188 height 26
copy td "AFLAC OF GA"
click at [390, 211] on div "AFLAC OF GA" at bounding box center [466, 212] width 245 height 15
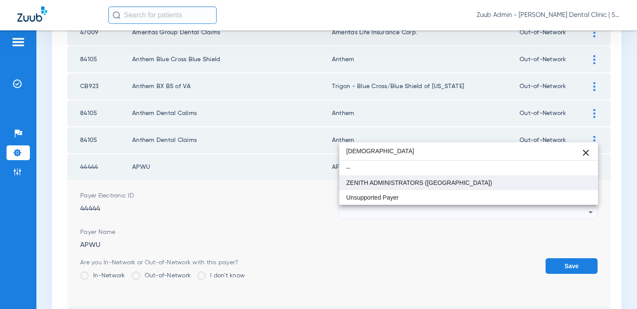
type input "zeni"
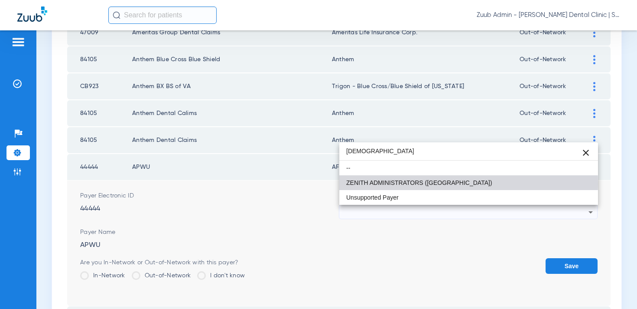
click at [409, 184] on span "ZENITH ADMINISTRATORS (MN)" at bounding box center [419, 183] width 146 height 6
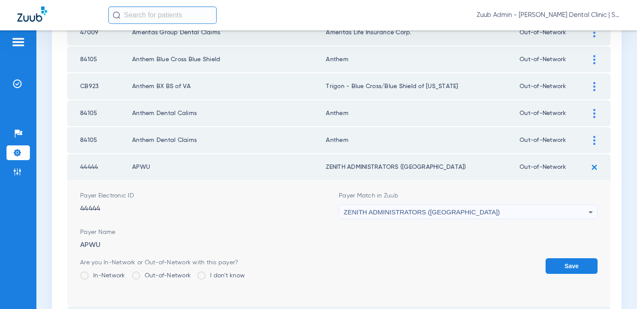
drag, startPoint x: 413, startPoint y: 167, endPoint x: 326, endPoint y: 169, distance: 87.2
click at [326, 169] on td "ZENITH ADMINISTRATORS (MN)" at bounding box center [423, 167] width 194 height 26
copy td "ZENITH ADMINISTRATORS (MN)"
click at [392, 207] on div "ZENITH ADMINISTRATORS (MN)" at bounding box center [466, 212] width 245 height 15
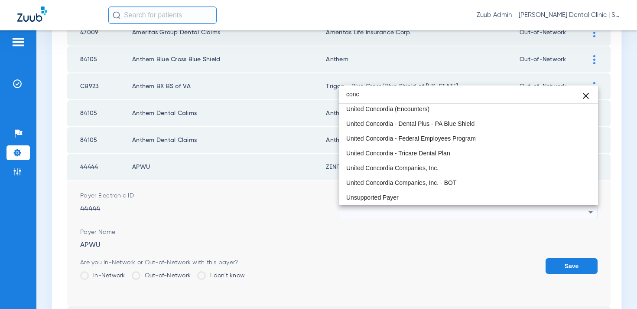
scroll to position [17, 0]
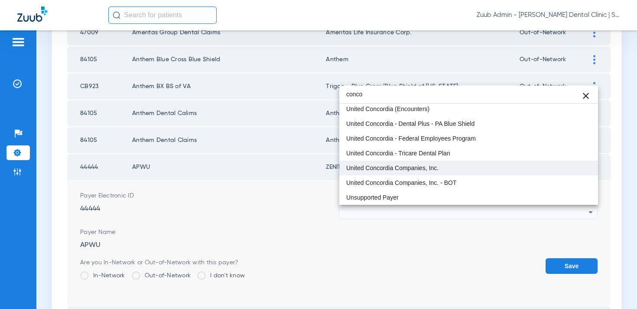
type input "conco"
click at [392, 166] on span "United Concordia Companies, Inc." at bounding box center [392, 168] width 92 height 6
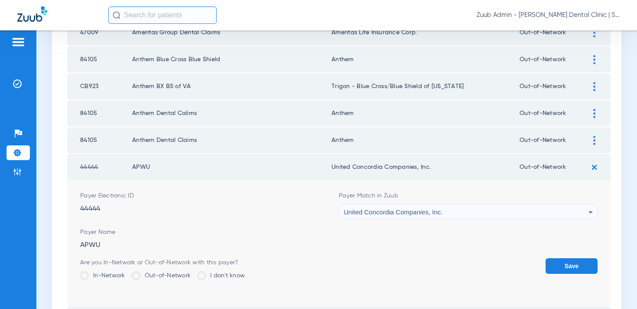
drag, startPoint x: 428, startPoint y: 163, endPoint x: 354, endPoint y: 162, distance: 73.3
click at [354, 162] on td "United Concordia Companies, Inc." at bounding box center [426, 167] width 188 height 26
drag, startPoint x: 440, startPoint y: 167, endPoint x: 329, endPoint y: 168, distance: 111.0
click at [332, 168] on td "United Concordia Companies, Inc." at bounding box center [426, 167] width 188 height 26
copy td "United Concordia Companies, Inc."
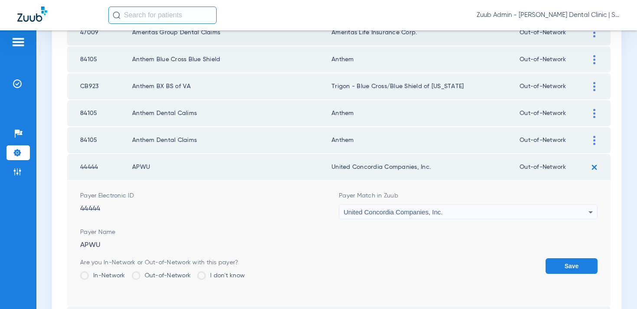
click at [383, 215] on span "United Concordia Companies, Inc." at bounding box center [393, 211] width 99 height 7
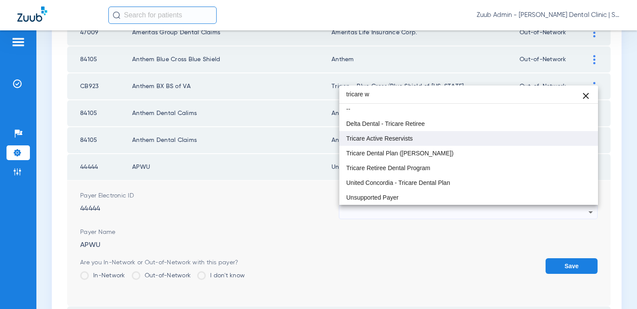
scroll to position [0, 0]
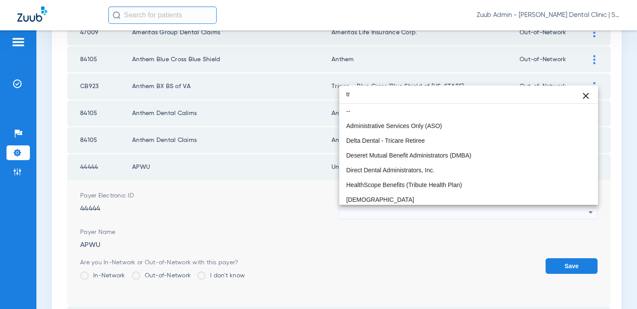
type input "t"
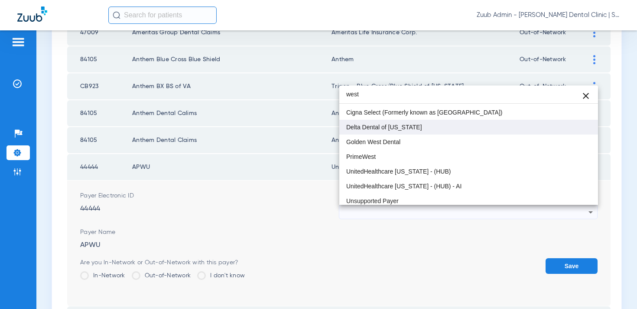
scroll to position [32, 0]
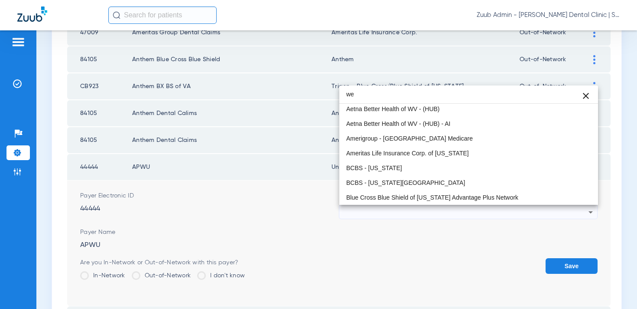
type input "w"
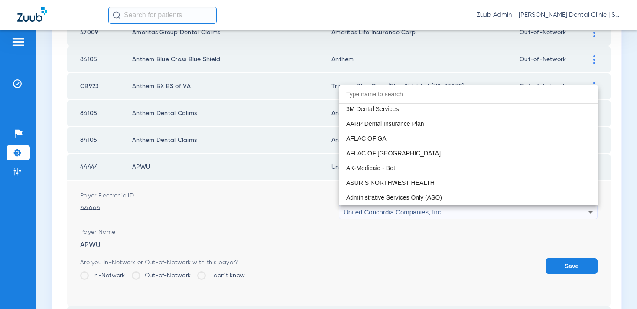
type input "d"
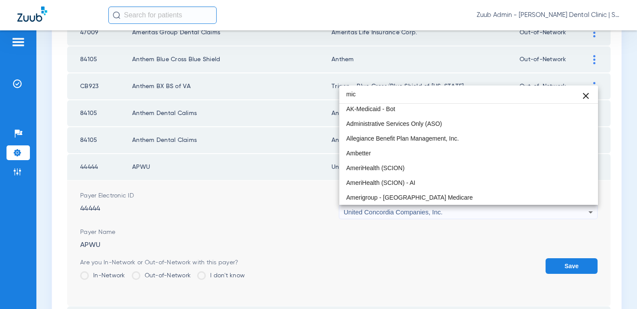
scroll to position [2, 0]
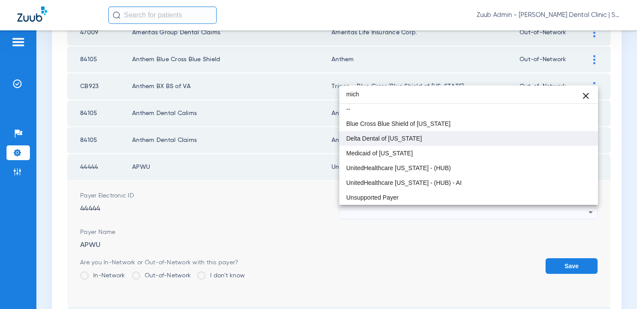
type input "mich"
click at [397, 138] on span "Delta Dental of Michigan" at bounding box center [384, 138] width 76 height 6
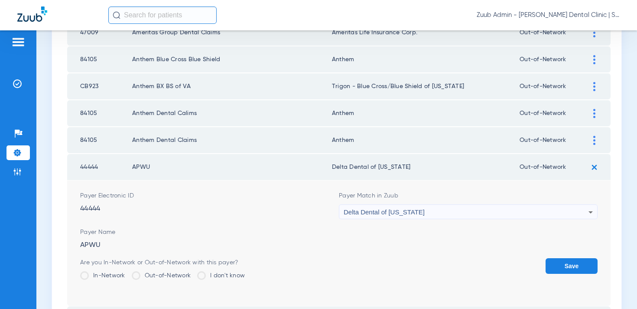
drag, startPoint x: 404, startPoint y: 168, endPoint x: 330, endPoint y: 170, distance: 73.7
click at [332, 170] on td "Delta Dental of Michigan" at bounding box center [426, 167] width 188 height 26
copy td "Delta Dental of Michigan"
click at [369, 210] on span "Delta Dental of Michigan" at bounding box center [384, 211] width 81 height 7
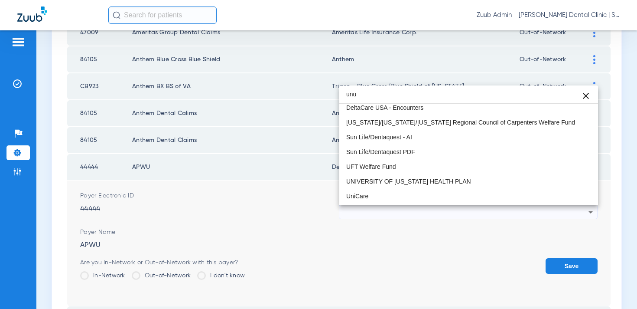
scroll to position [0, 0]
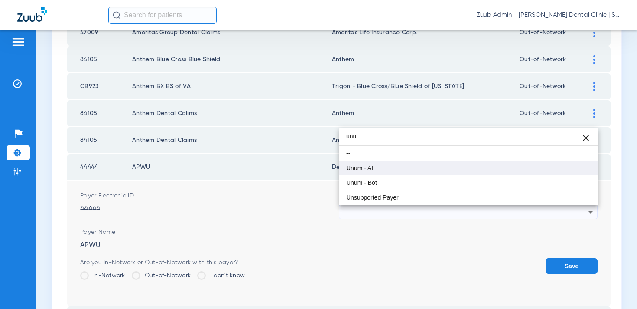
type input "unu"
click at [367, 166] on span "Unum - AI" at bounding box center [359, 168] width 27 height 6
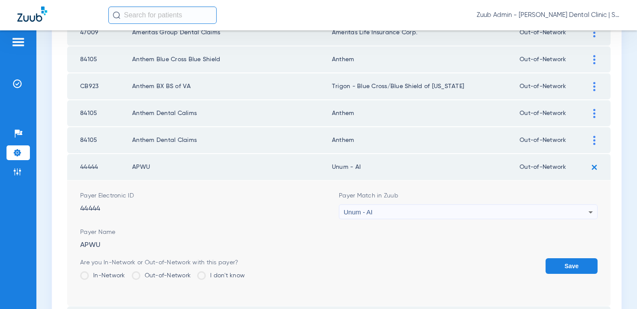
drag, startPoint x: 360, startPoint y: 167, endPoint x: 328, endPoint y: 170, distance: 32.2
click at [328, 170] on tr "44444 APWU Unum - AI Out-of-Network" at bounding box center [339, 167] width 544 height 26
copy tr "Unum - AI"
click at [20, 80] on img at bounding box center [17, 83] width 9 height 9
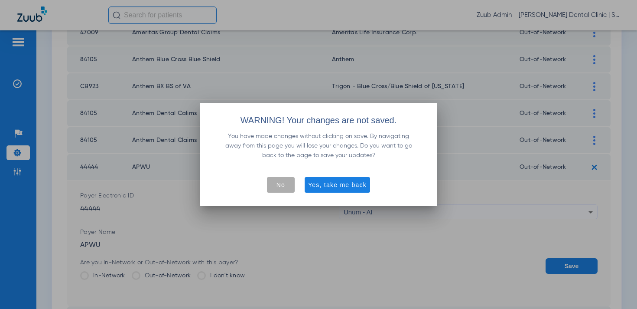
click at [284, 181] on span "No" at bounding box center [281, 184] width 9 height 9
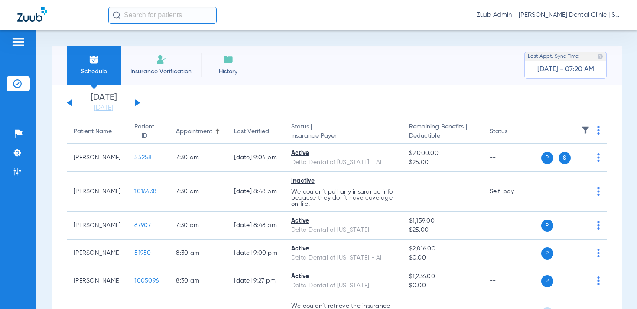
click at [137, 102] on button at bounding box center [137, 102] width 5 height 7
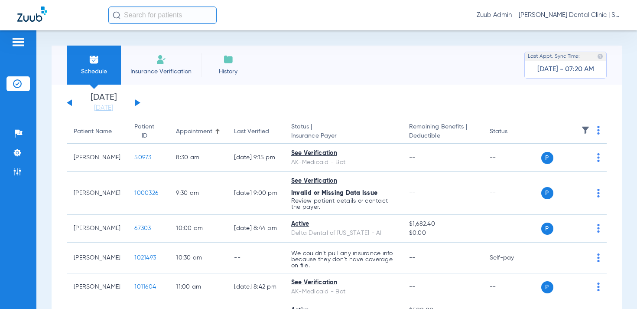
click at [138, 101] on div "Saturday 06-07-2025 Sunday 06-08-2025 Monday 06-09-2025 Tuesday 06-10-2025 Wedn…" at bounding box center [104, 102] width 74 height 19
click at [137, 102] on button at bounding box center [137, 102] width 5 height 7
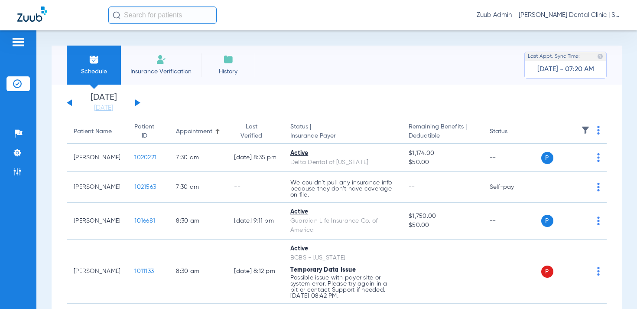
click at [137, 102] on button at bounding box center [137, 102] width 5 height 7
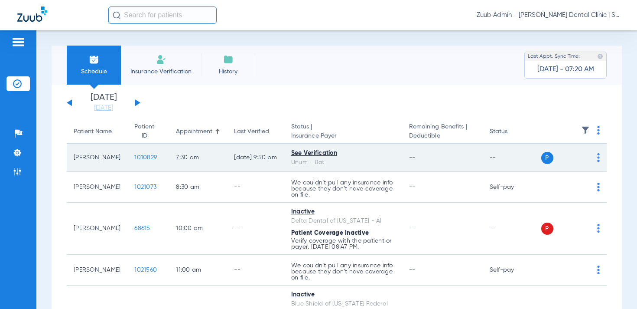
click at [139, 156] on span "1010829" at bounding box center [145, 157] width 23 height 6
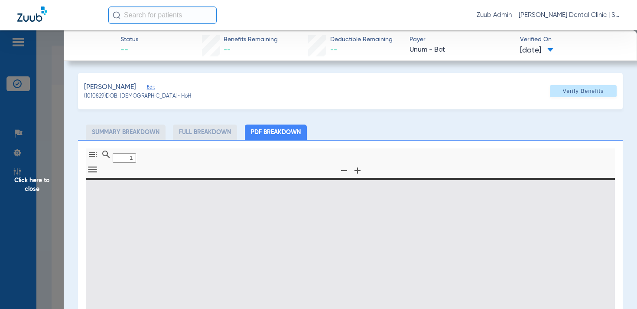
click at [148, 85] on span "Edit" at bounding box center [151, 88] width 8 height 8
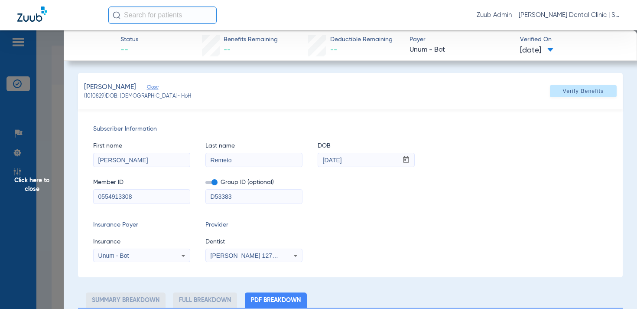
type input "0"
select select "page-width"
type input "1"
click at [137, 253] on div "Unum - Bot" at bounding box center [133, 255] width 70 height 6
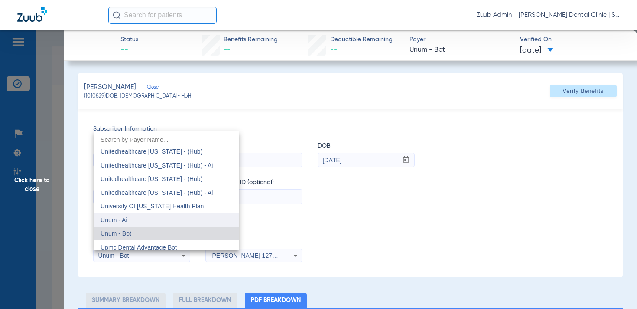
scroll to position [6397, 0]
click at [142, 221] on mat-option "Unum - Ai" at bounding box center [167, 219] width 146 height 14
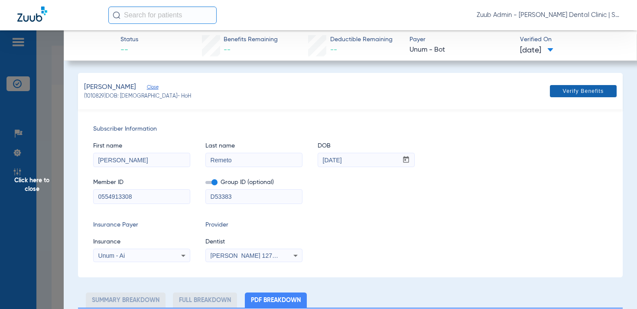
click at [561, 86] on span at bounding box center [583, 91] width 67 height 21
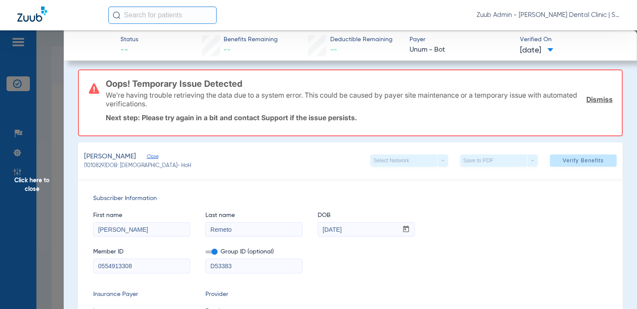
scroll to position [0, 0]
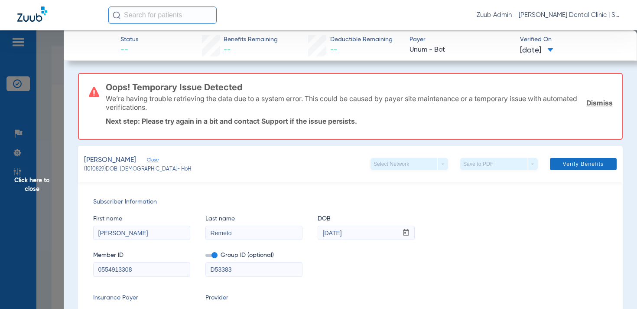
click at [575, 163] on span "Verify Benefits" at bounding box center [583, 163] width 41 height 7
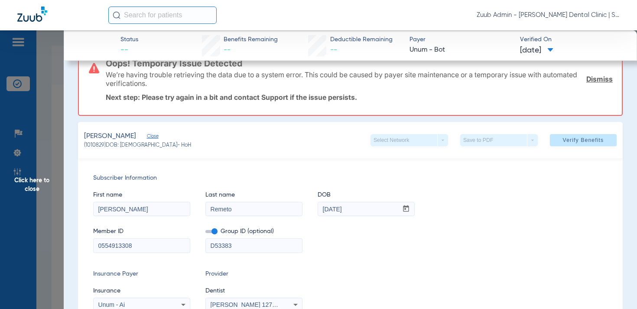
scroll to position [24, 0]
drag, startPoint x: 104, startPoint y: 145, endPoint x: 86, endPoint y: 147, distance: 18.3
click at [86, 147] on span "(1010829) DOB: 01/02/1999 - HoH" at bounding box center [137, 145] width 107 height 8
copy span "010829"
click at [282, 131] on div "Remeto, Logan Close (1010829) DOB: 01/02/1999 - HoH Select Network arrow_drop_d…" at bounding box center [350, 139] width 545 height 36
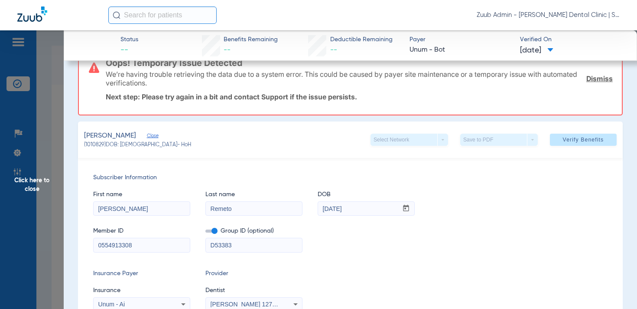
click at [46, 179] on span "Click here to close" at bounding box center [32, 184] width 64 height 309
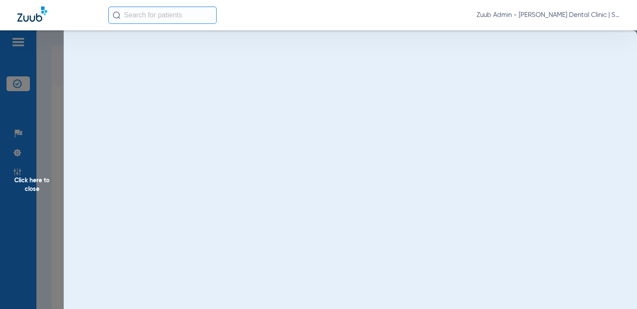
scroll to position [0, 0]
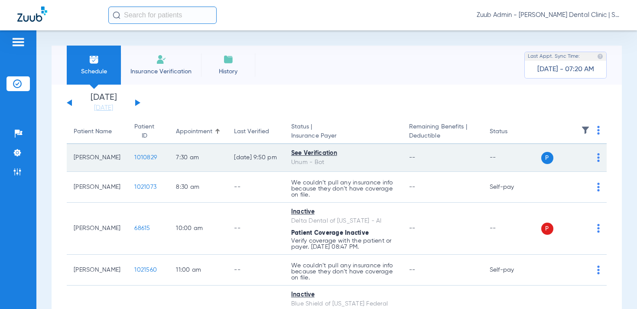
click at [134, 155] on span "1010829" at bounding box center [145, 157] width 23 height 6
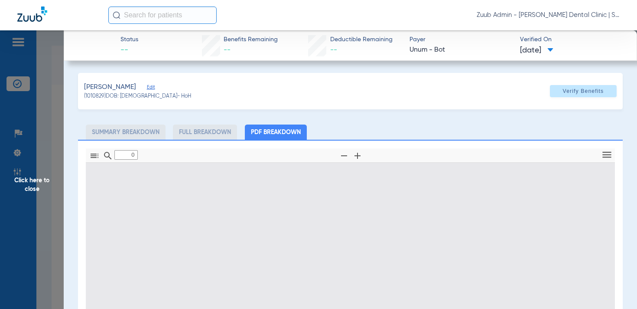
type input "1"
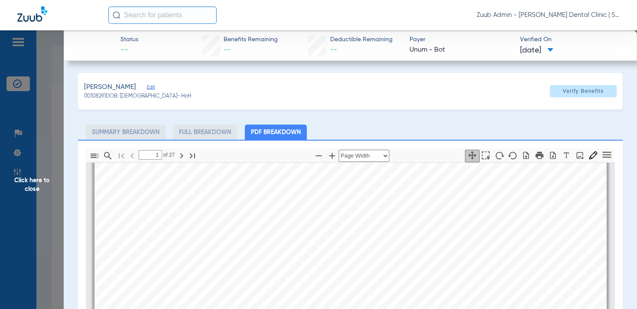
click at [40, 176] on span "Click here to close" at bounding box center [32, 184] width 64 height 309
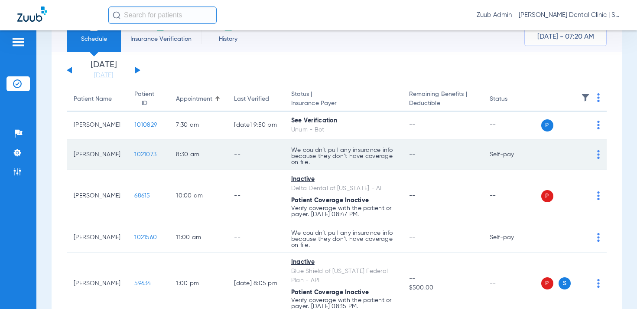
scroll to position [0, 0]
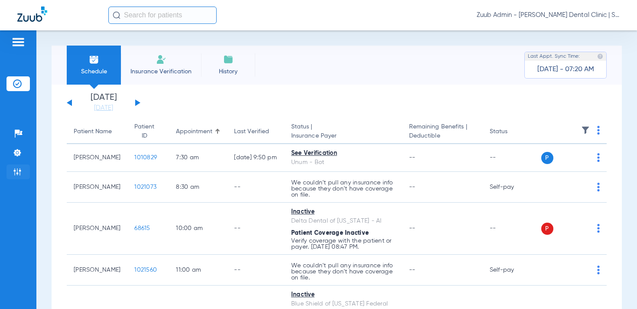
click at [17, 173] on img at bounding box center [17, 171] width 9 height 9
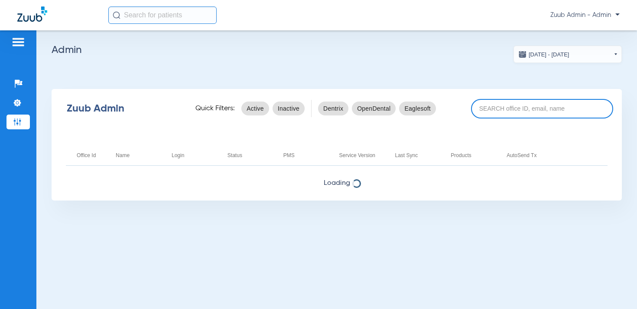
click at [539, 105] on input at bounding box center [542, 109] width 142 height 20
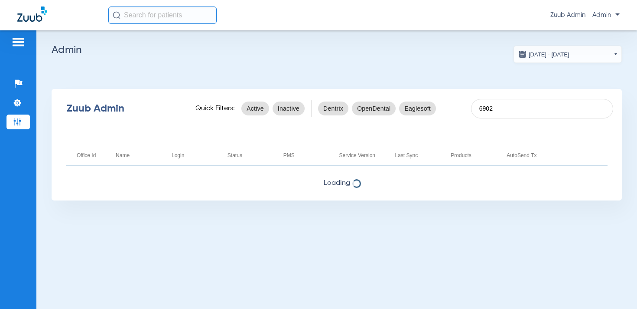
type input "6902"
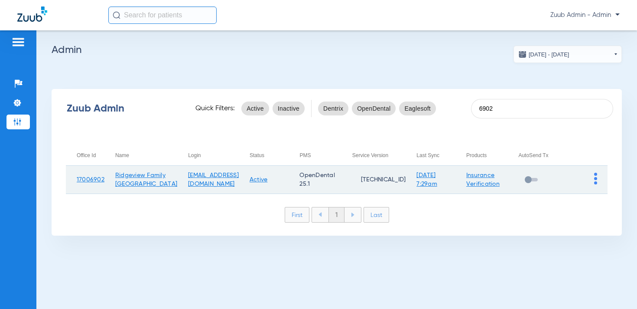
click at [596, 184] on img at bounding box center [595, 179] width 3 height 12
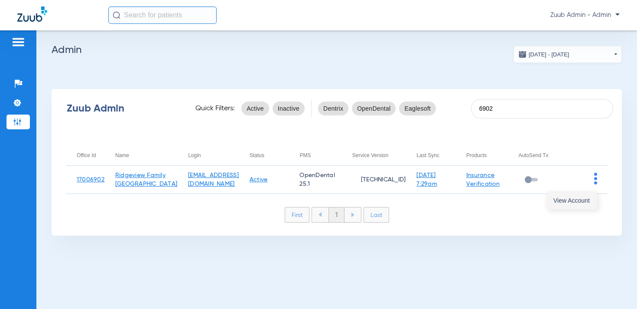
click at [576, 197] on span "View Account" at bounding box center [572, 200] width 36 height 6
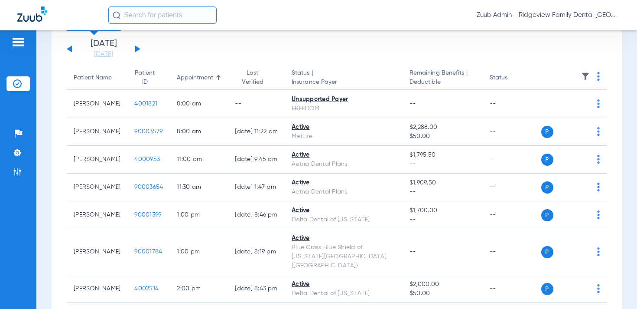
scroll to position [59, 0]
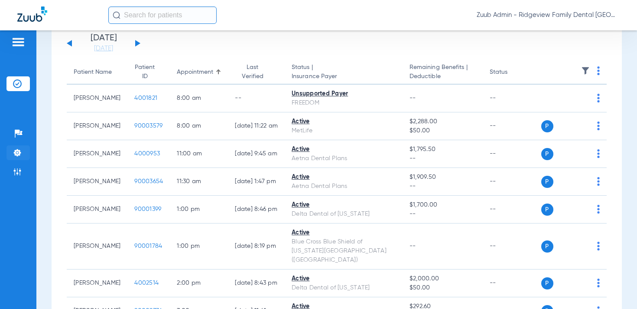
click at [21, 153] on img at bounding box center [17, 152] width 9 height 9
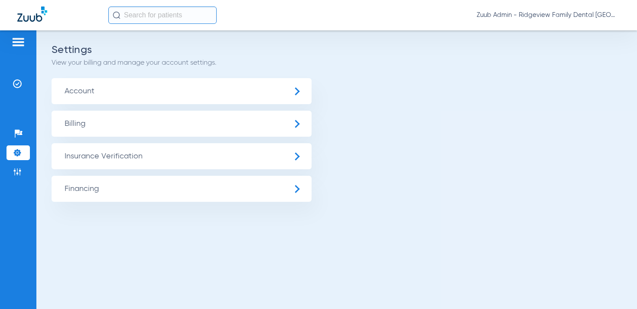
click at [101, 157] on span "Insurance Verification" at bounding box center [182, 156] width 260 height 26
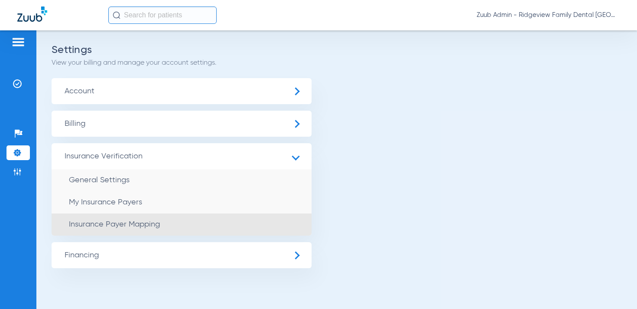
click at [142, 219] on li "Insurance Payer Mapping" at bounding box center [182, 224] width 260 height 22
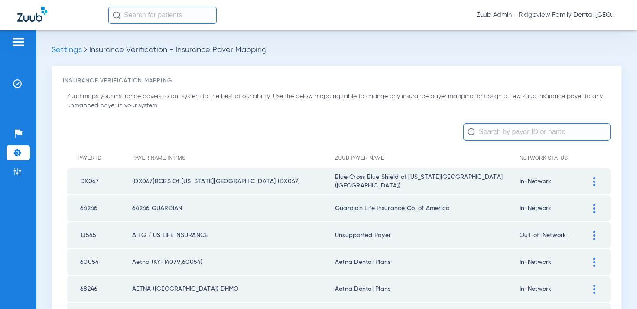
click at [504, 133] on input "text" at bounding box center [537, 131] width 147 height 17
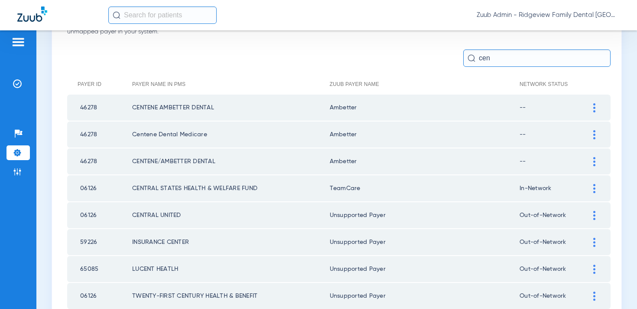
scroll to position [59, 0]
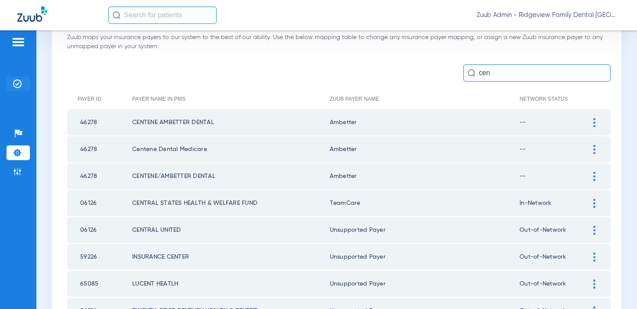
type input "cen"
click at [16, 81] on img at bounding box center [17, 83] width 9 height 9
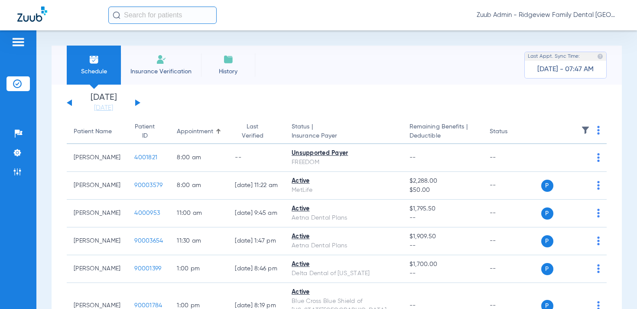
click at [137, 98] on div "[DATE] [DATE] [DATE] [DATE] [DATE] [DATE] [DATE] [DATE] [DATE] [DATE] [DATE] [D…" at bounding box center [104, 102] width 74 height 19
click at [137, 103] on button at bounding box center [137, 102] width 5 height 7
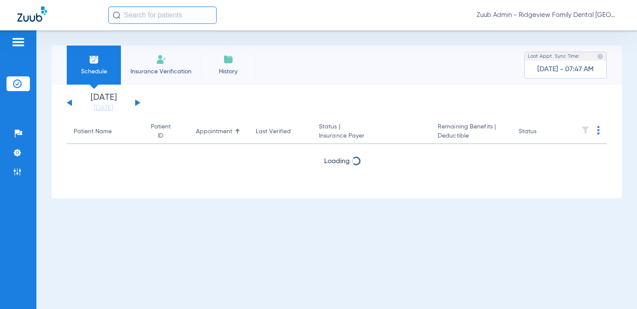
click at [137, 103] on button at bounding box center [137, 102] width 5 height 7
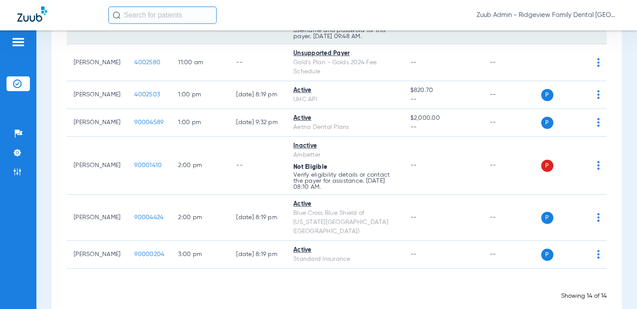
scroll to position [376, 0]
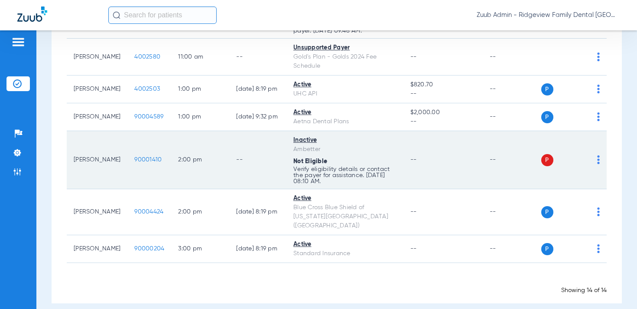
click at [140, 159] on span "90001410" at bounding box center [147, 160] width 27 height 6
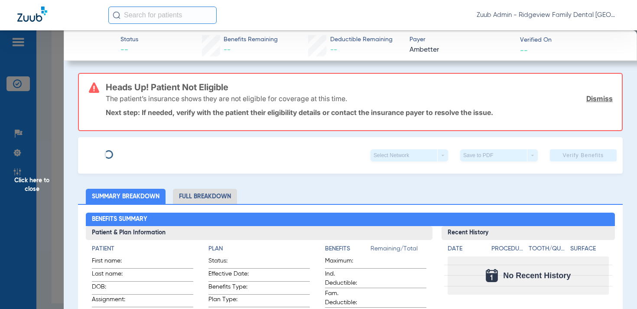
type input "LEANNE"
type input "HALL"
type input "05/19/1968"
type input "U95448734"
type input "None"
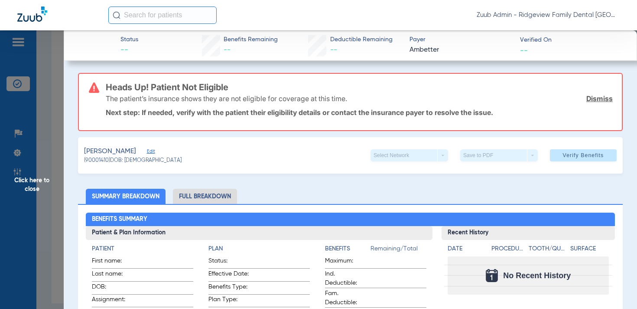
click at [147, 153] on span "Edit" at bounding box center [151, 152] width 8 height 8
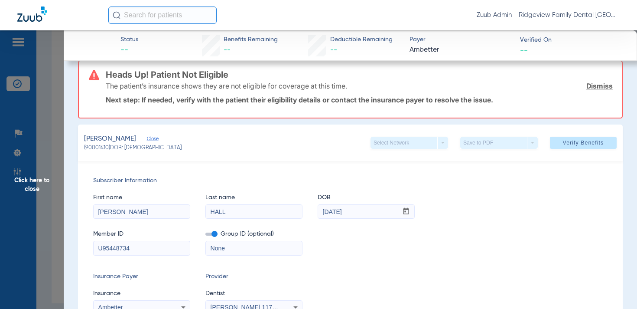
scroll to position [0, 0]
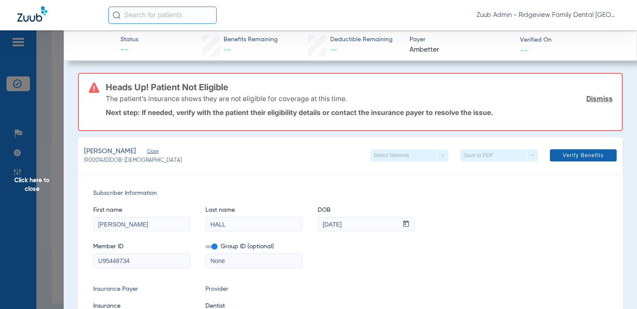
click at [573, 157] on span "Verify Benefits" at bounding box center [583, 155] width 41 height 7
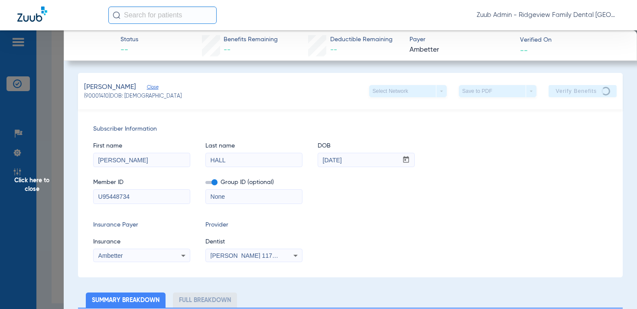
click at [38, 180] on span "Click here to close" at bounding box center [32, 184] width 64 height 309
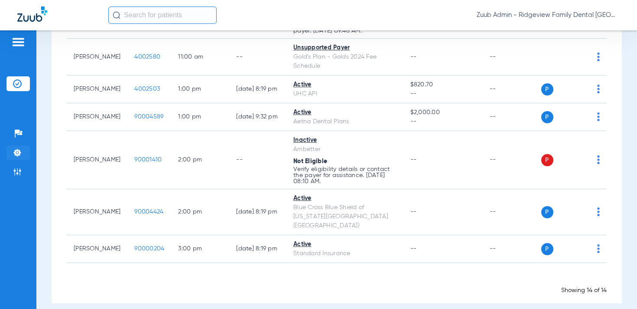
click at [21, 154] on img at bounding box center [17, 152] width 9 height 9
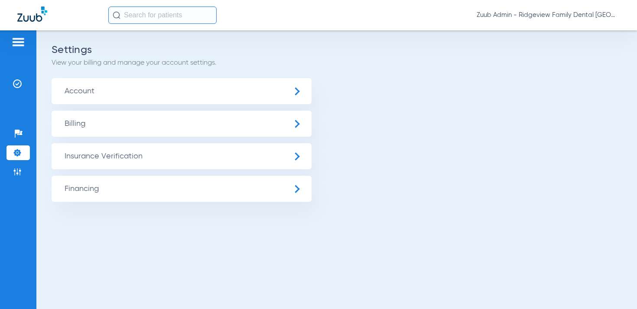
click at [88, 157] on span "Insurance Verification" at bounding box center [182, 156] width 260 height 26
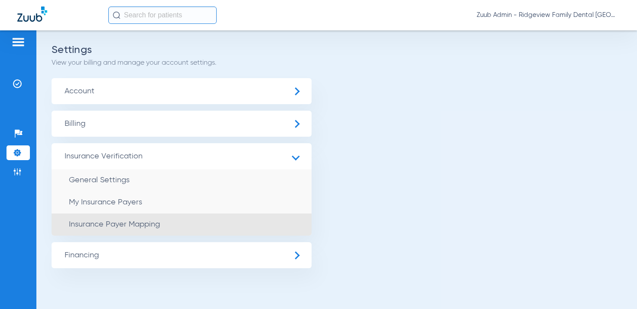
click at [125, 234] on li "Insurance Payer Mapping" at bounding box center [182, 224] width 260 height 22
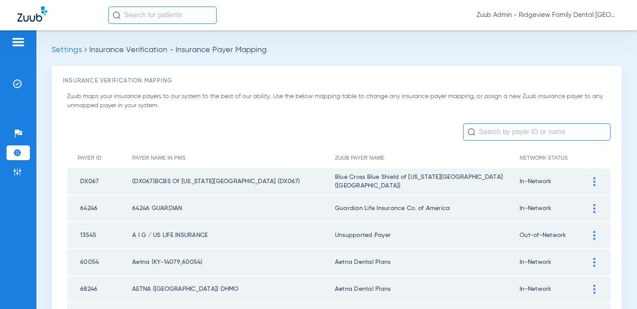
click at [507, 133] on input "text" at bounding box center [537, 131] width 147 height 17
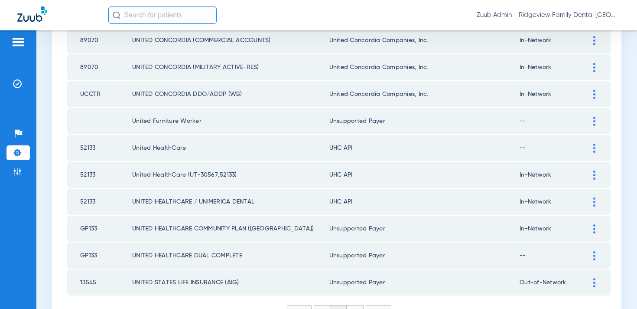
scroll to position [644, 0]
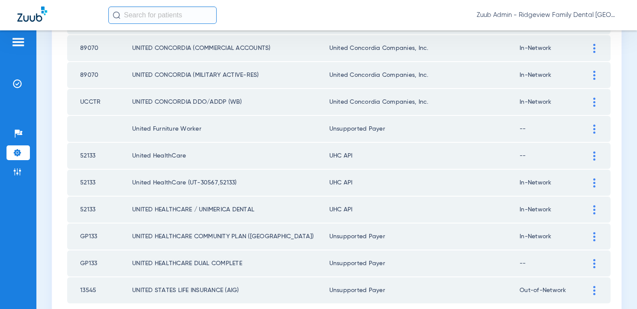
type input "united"
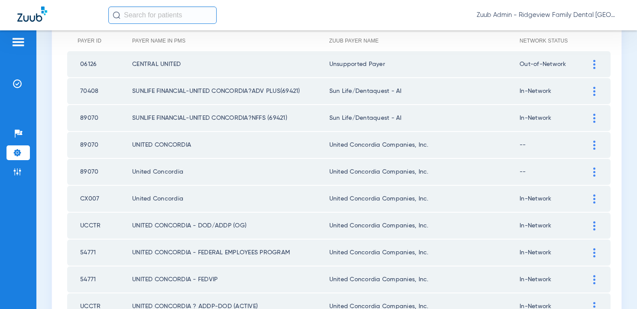
scroll to position [0, 0]
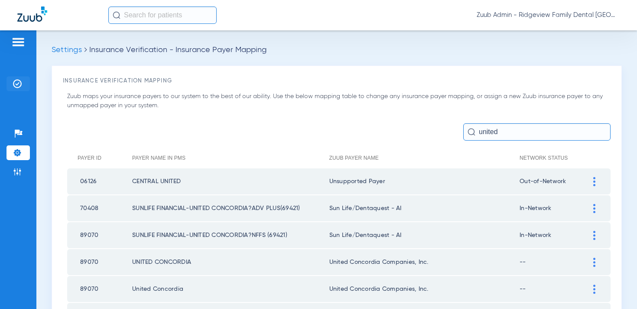
click at [14, 84] on img at bounding box center [17, 83] width 9 height 9
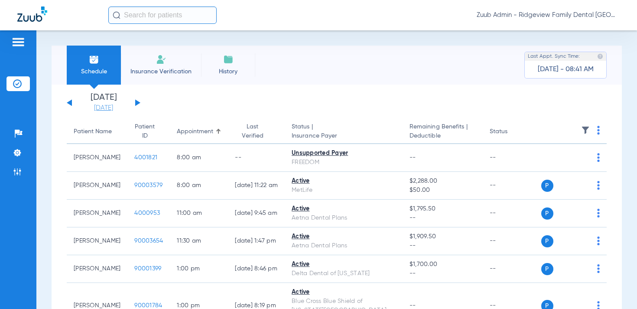
click at [112, 105] on link "[DATE]" at bounding box center [104, 108] width 52 height 9
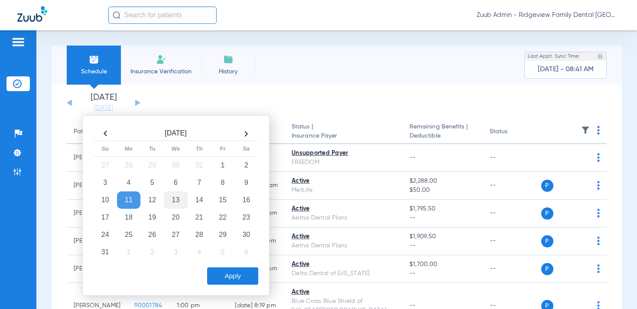
click at [176, 199] on td "13" at bounding box center [175, 199] width 23 height 17
click at [245, 275] on button "Apply" at bounding box center [232, 275] width 51 height 17
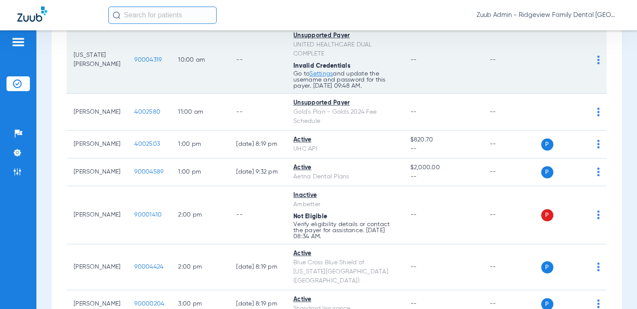
scroll to position [326, 0]
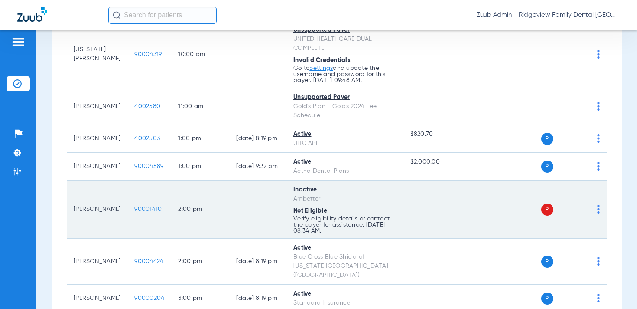
click at [134, 210] on span "90001410" at bounding box center [147, 209] width 27 height 6
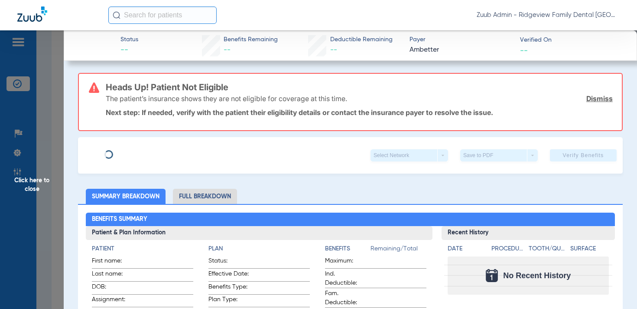
type input "LEANNE"
type input "HALL"
type input "05/19/1968"
type input "U95448734"
type input "None"
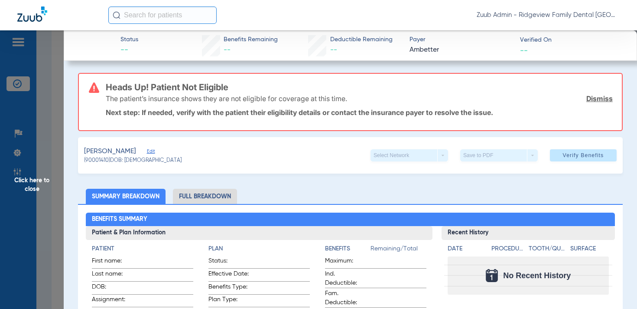
click at [147, 152] on span "Edit" at bounding box center [151, 152] width 8 height 8
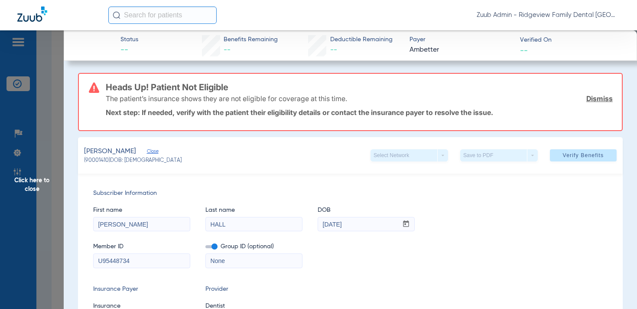
click at [137, 258] on input "U95448734" at bounding box center [142, 261] width 96 height 14
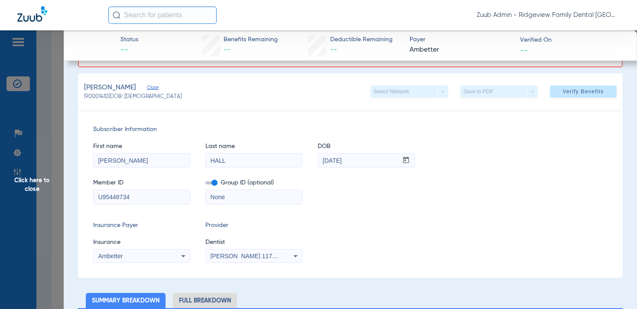
scroll to position [64, 0]
click at [36, 183] on span "Click here to close" at bounding box center [32, 184] width 64 height 309
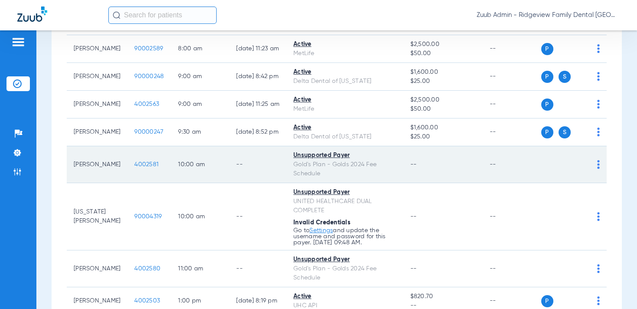
scroll to position [167, 0]
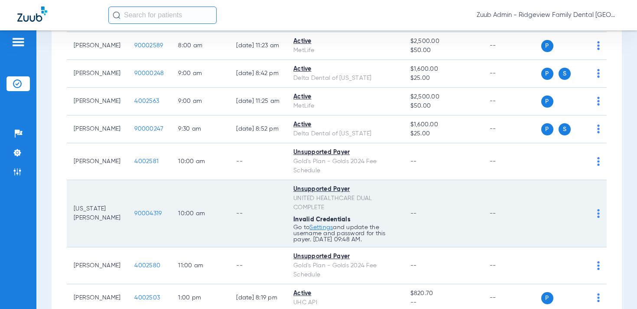
drag, startPoint x: 326, startPoint y: 211, endPoint x: 285, endPoint y: 199, distance: 42.9
click at [287, 199] on td "Unsupported Payer UNITED HEALTHCARE DUAL COMPLETE Invalid Credentials Go to Set…" at bounding box center [345, 213] width 117 height 67
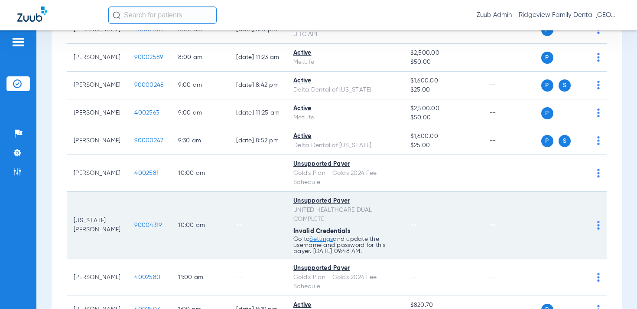
scroll to position [148, 0]
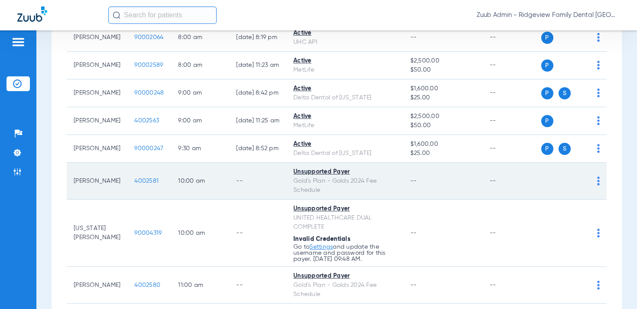
click at [367, 191] on div "Gold's Plan - Golds 2024 Fee Schedule" at bounding box center [345, 185] width 103 height 18
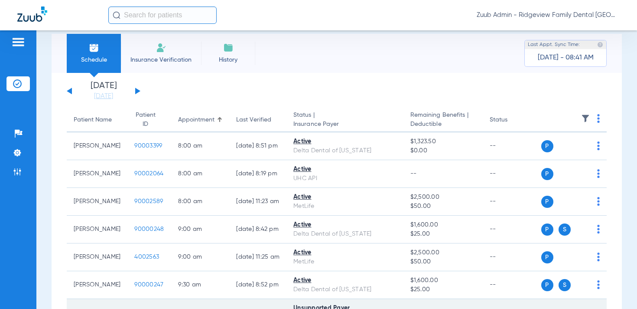
scroll to position [0, 0]
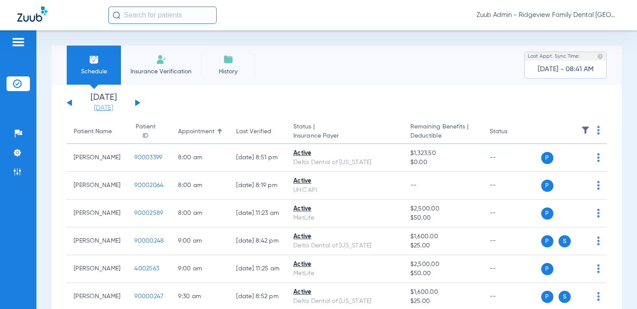
click at [108, 109] on link "[DATE]" at bounding box center [104, 108] width 52 height 9
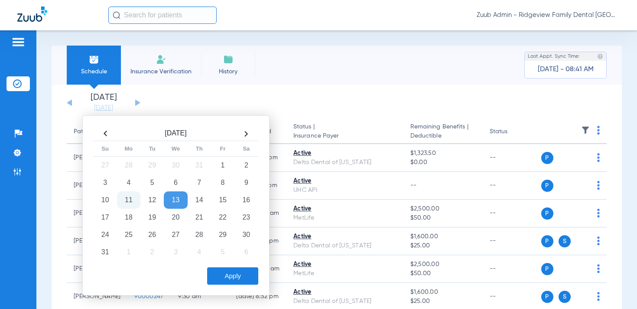
click at [134, 199] on td "11" at bounding box center [128, 199] width 23 height 17
click at [239, 279] on button "Apply" at bounding box center [232, 275] width 51 height 17
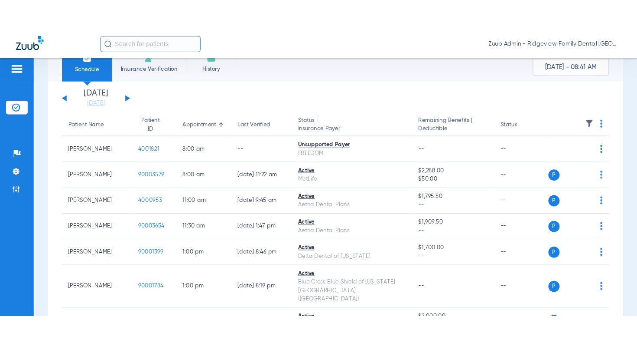
scroll to position [29, 0]
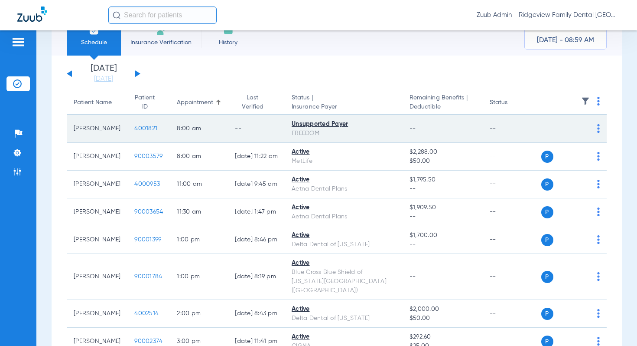
drag, startPoint x: 350, startPoint y: 125, endPoint x: 276, endPoint y: 123, distance: 73.7
click at [276, 123] on tr "Branden Salley 4001821 8:00 AM -- Unsupported Payer FREEDOM -- -- P S" at bounding box center [337, 129] width 540 height 28
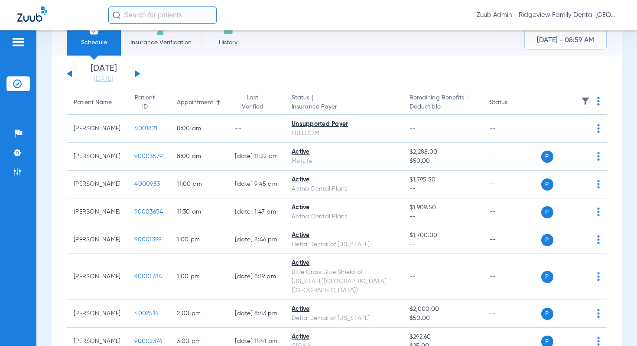
click at [343, 85] on div "[DATE] [DATE] [DATE] [DATE] [DATE] [DATE] [DATE] [DATE] [DATE] [DATE] [DATE] [D…" at bounding box center [337, 253] width 571 height 395
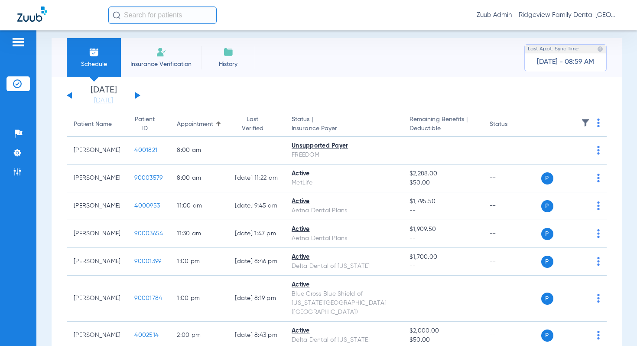
scroll to position [0, 0]
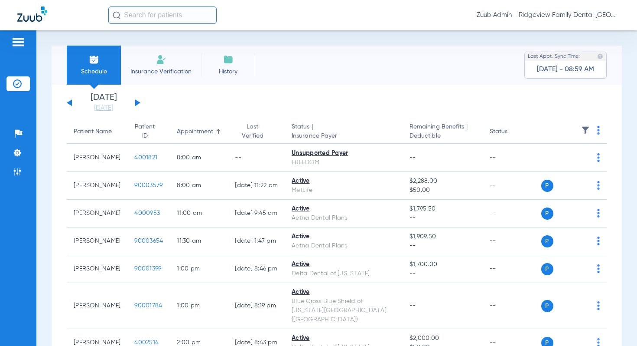
click at [135, 102] on button at bounding box center [137, 102] width 5 height 7
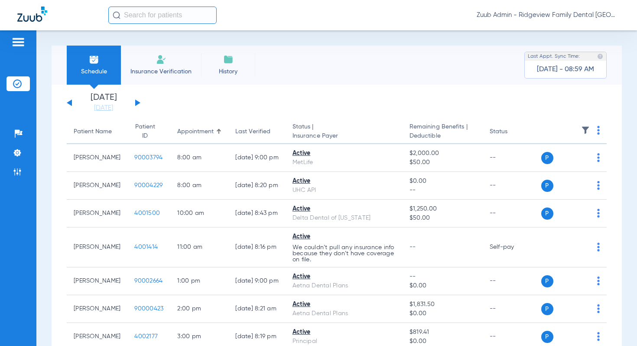
click at [137, 104] on button at bounding box center [137, 102] width 5 height 7
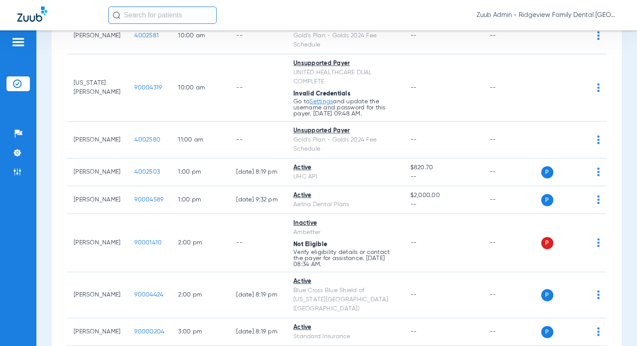
scroll to position [296, 0]
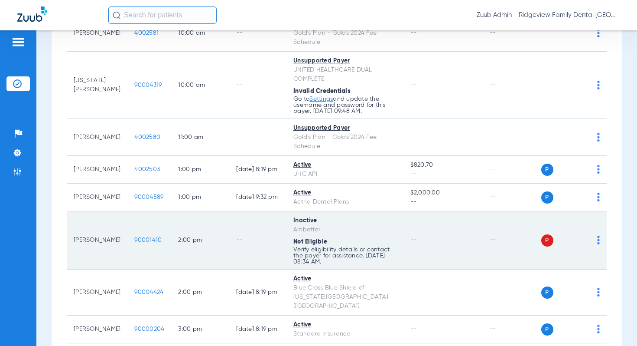
click at [134, 239] on span "90001410" at bounding box center [147, 240] width 27 height 6
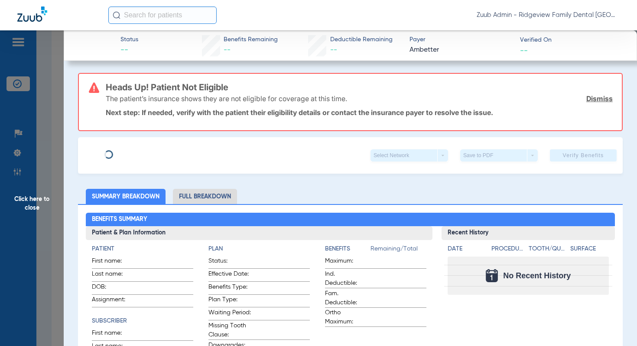
type input "LEANNE"
type input "HALL"
type input "05/19/1968"
type input "U95448734"
type input "None"
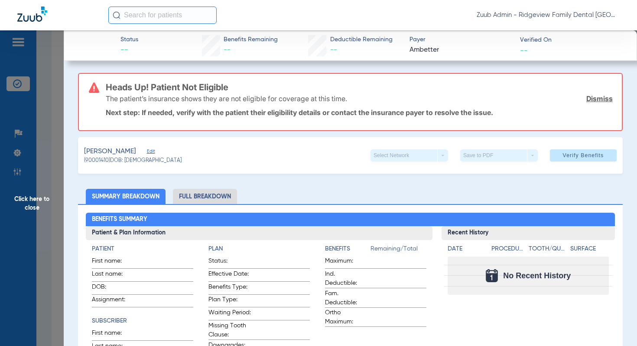
click at [147, 151] on span "Edit" at bounding box center [151, 152] width 8 height 8
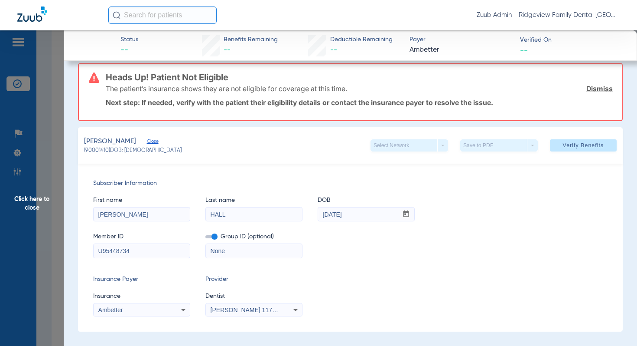
scroll to position [9, 0]
drag, startPoint x: 111, startPoint y: 250, endPoint x: 84, endPoint y: 248, distance: 27.4
click at [83, 247] on div "Subscriber Information First name LEANNE Last name HALL DOB mm / dd / yyyy 05/1…" at bounding box center [350, 248] width 545 height 168
click at [40, 202] on span "Click here to close" at bounding box center [32, 203] width 64 height 346
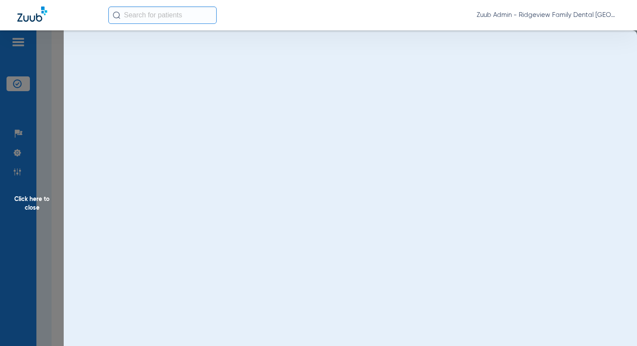
scroll to position [0, 0]
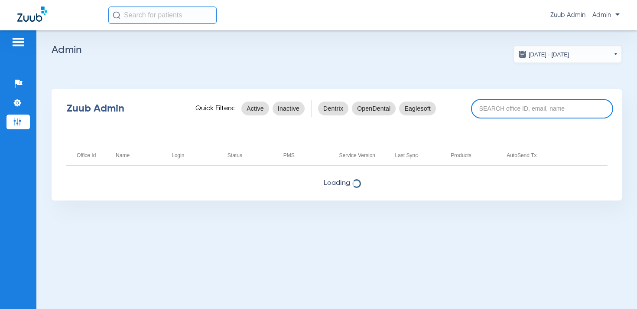
click at [507, 111] on input at bounding box center [542, 109] width 142 height 20
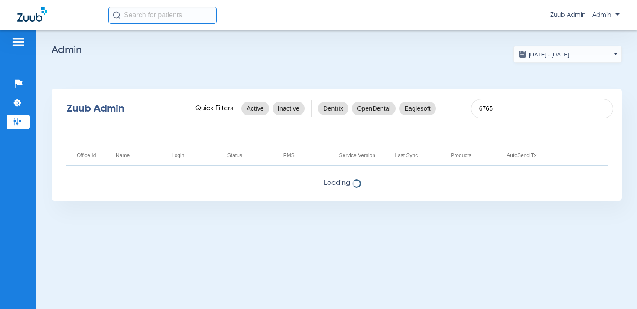
type input "6765"
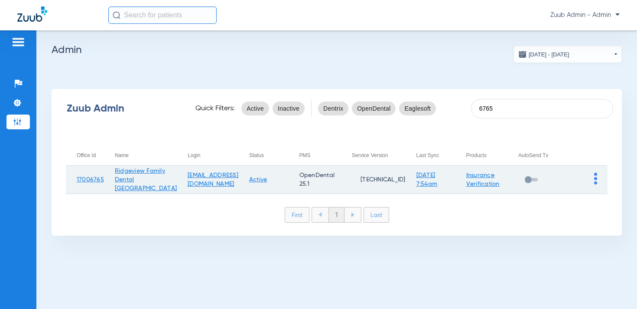
click at [595, 176] on img at bounding box center [595, 179] width 3 height 12
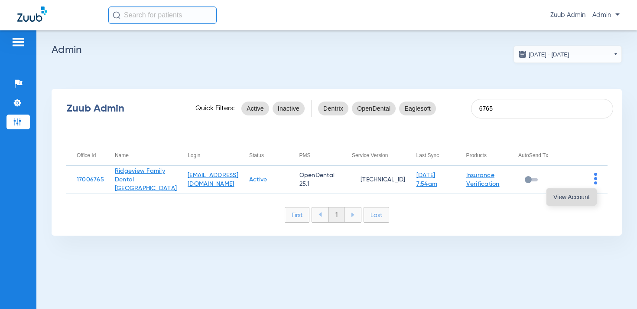
click at [567, 199] on span "View Account" at bounding box center [572, 197] width 36 height 6
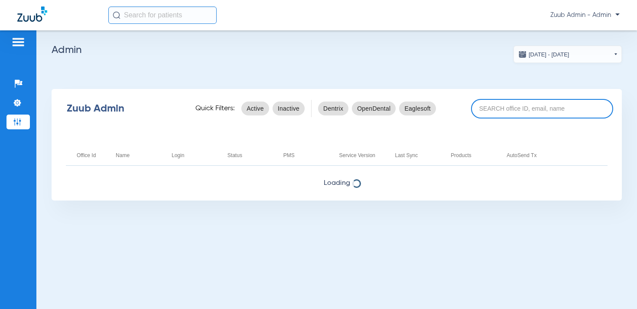
click at [497, 107] on input at bounding box center [542, 109] width 142 height 20
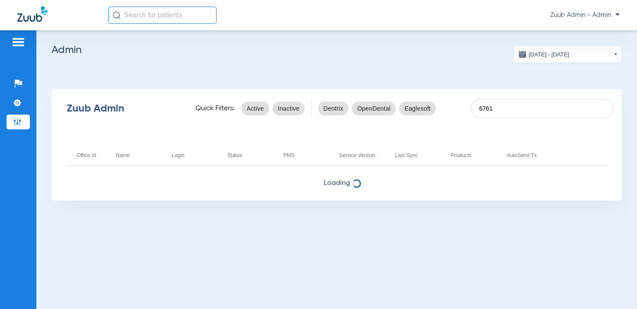
type input "6761"
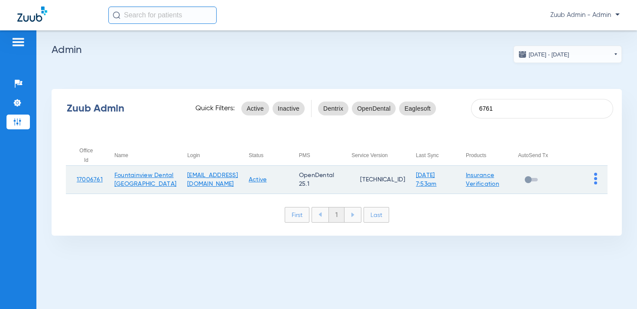
click at [595, 180] on img at bounding box center [595, 179] width 3 height 12
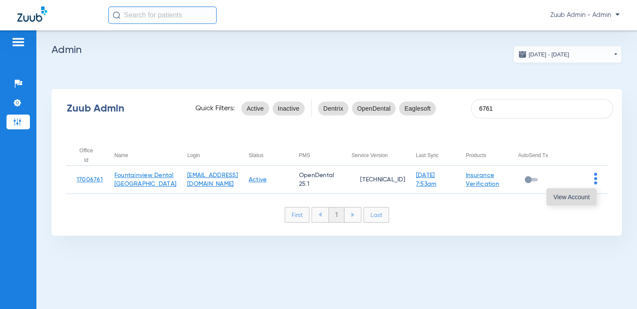
click at [578, 194] on span "View Account" at bounding box center [572, 197] width 36 height 6
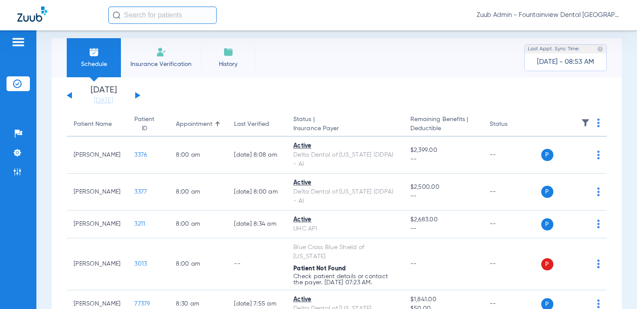
scroll to position [7, 0]
click at [140, 97] on div "[DATE] [DATE] [DATE] [DATE] [DATE] [DATE] [DATE] [DATE] [DATE] [DATE] [DATE] [D…" at bounding box center [104, 96] width 74 height 19
click at [138, 96] on button at bounding box center [137, 96] width 5 height 7
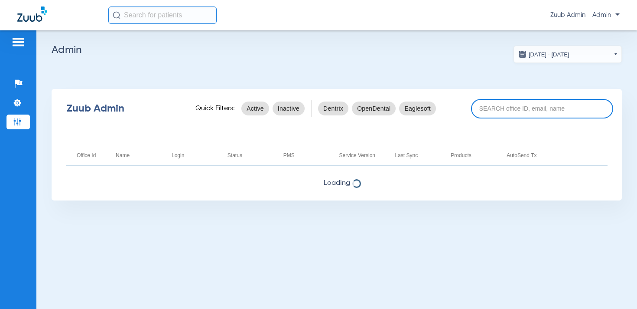
click at [540, 106] on input at bounding box center [542, 109] width 142 height 20
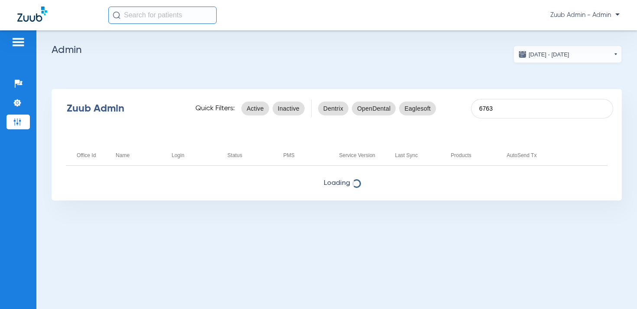
type input "6763"
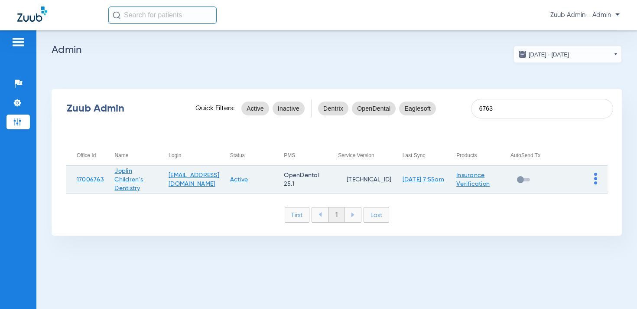
click at [595, 177] on img at bounding box center [595, 179] width 3 height 12
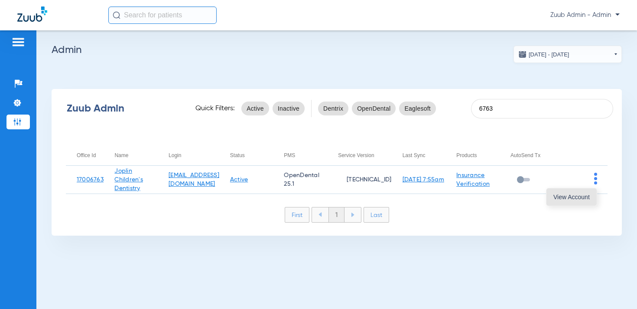
drag, startPoint x: 584, startPoint y: 195, endPoint x: 585, endPoint y: 80, distance: 115.3
click at [584, 195] on span "View Account" at bounding box center [572, 197] width 36 height 6
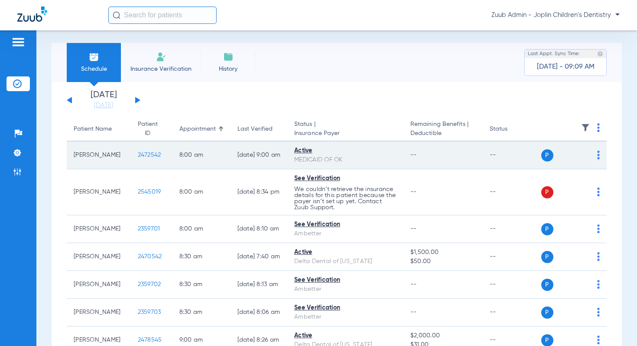
scroll to position [2, 0]
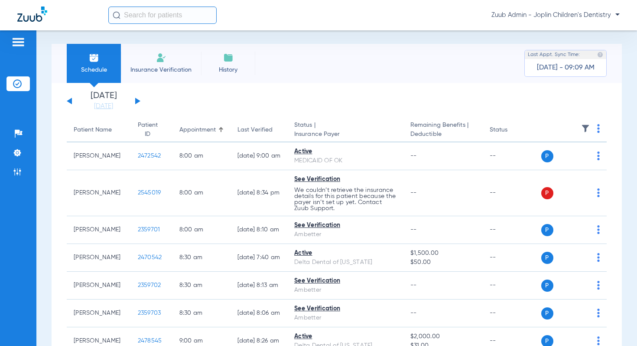
click at [584, 127] on img at bounding box center [585, 128] width 9 height 9
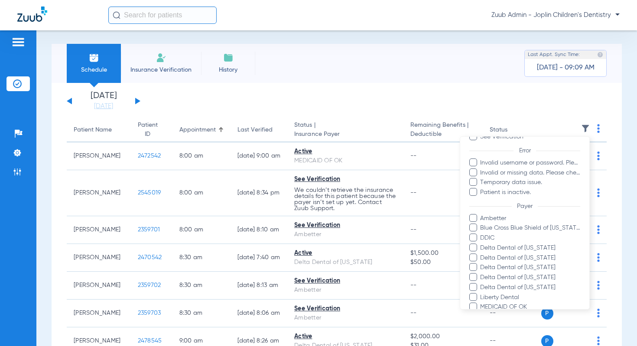
scroll to position [69, 0]
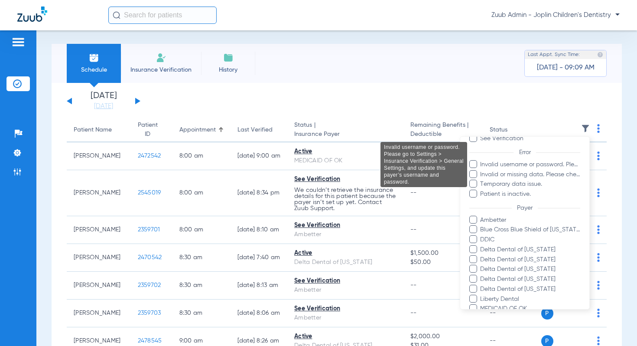
click at [526, 167] on span "Invalid username or password. Please go to Settings > Insurance Verification > …" at bounding box center [530, 164] width 101 height 9
click at [482, 170] on input "Invalid username or password. Please go to Settings > Insurance Verification > …" at bounding box center [482, 170] width 0 height 0
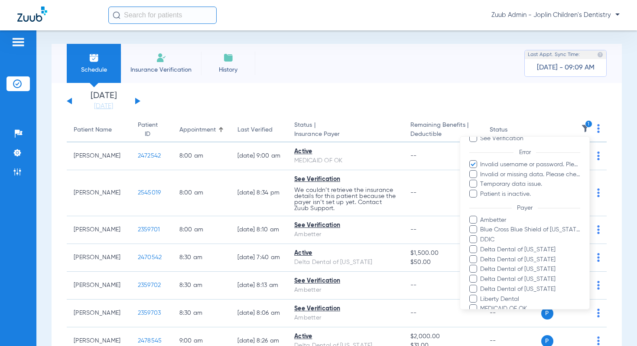
scroll to position [173, 0]
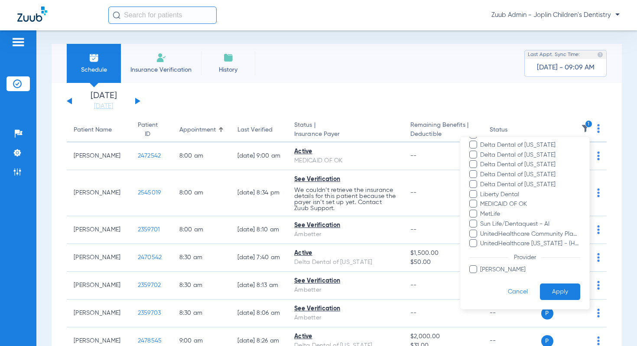
click at [575, 288] on button "Apply" at bounding box center [560, 291] width 40 height 17
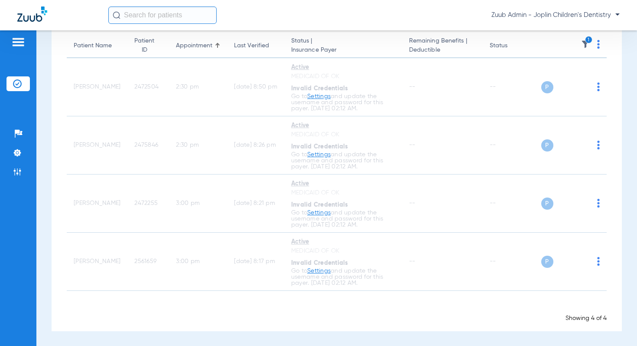
scroll to position [28, 0]
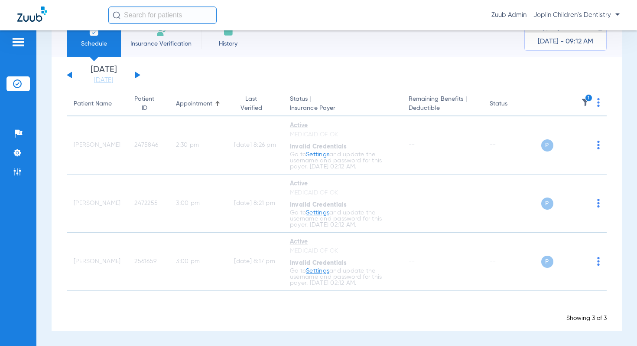
click at [136, 74] on button at bounding box center [137, 75] width 5 height 7
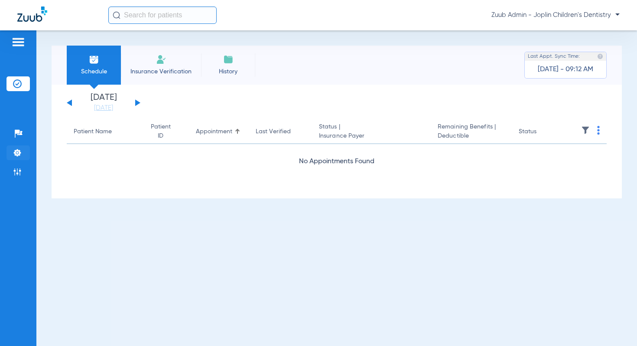
click at [20, 153] on img at bounding box center [17, 152] width 9 height 9
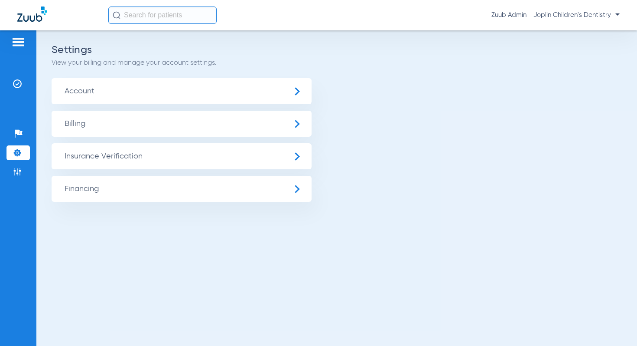
click at [103, 162] on span "Insurance Verification" at bounding box center [182, 156] width 260 height 26
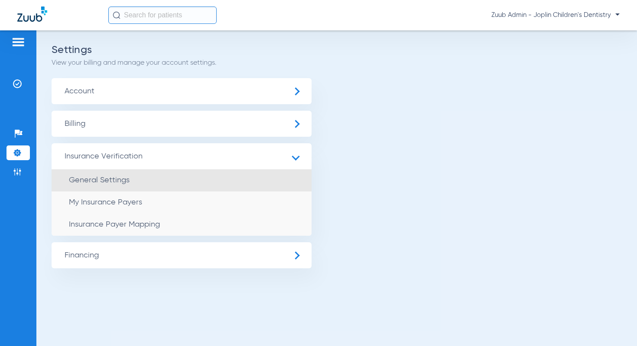
click at [124, 180] on span "General Settings" at bounding box center [99, 180] width 61 height 8
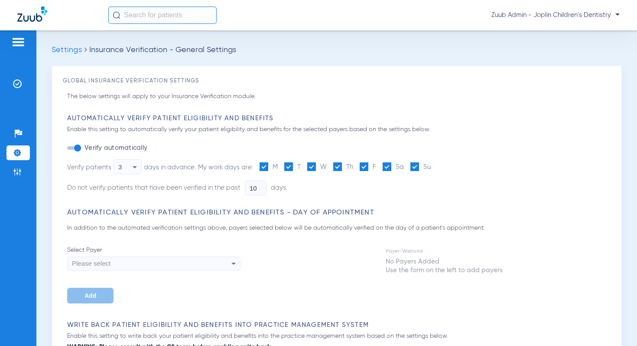
type input "5"
type input "1"
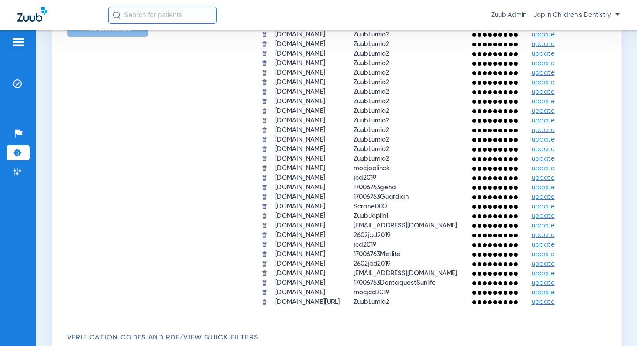
scroll to position [762, 0]
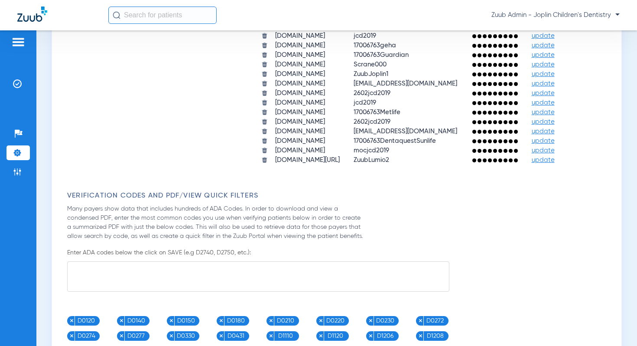
scroll to position [905, 0]
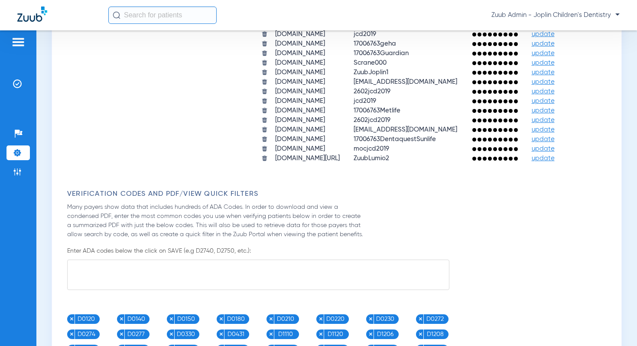
drag, startPoint x: 326, startPoint y: 194, endPoint x: 283, endPoint y: 195, distance: 42.5
click at [347, 77] on td "ZuubJoplin1" at bounding box center [405, 72] width 117 height 9
drag, startPoint x: 325, startPoint y: 281, endPoint x: 282, endPoint y: 278, distance: 43.0
click at [347, 163] on td "ZuubLumio2" at bounding box center [405, 158] width 117 height 9
click at [18, 79] on img at bounding box center [17, 83] width 9 height 9
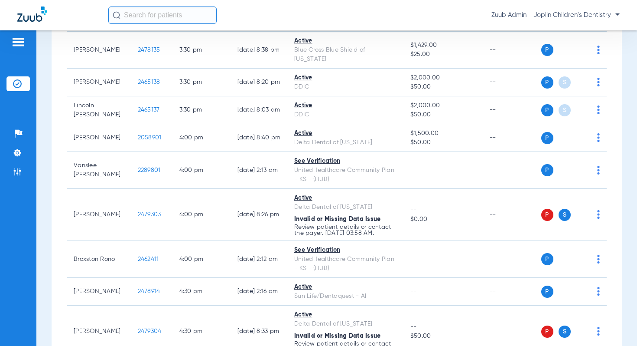
scroll to position [1567, 0]
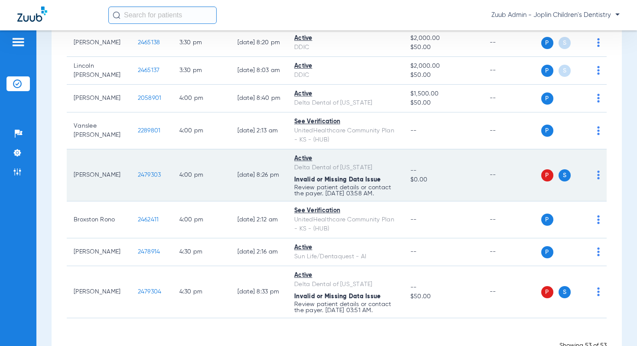
click at [138, 172] on span "2479303" at bounding box center [149, 175] width 23 height 6
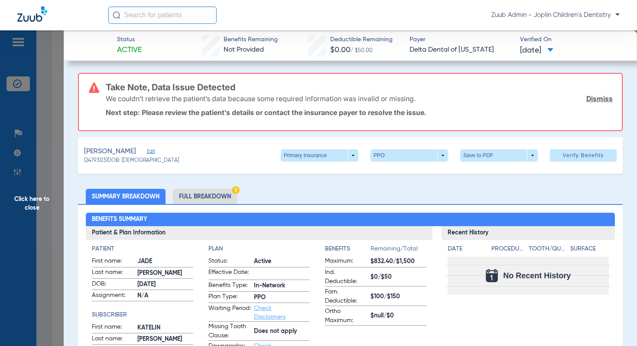
click at [147, 153] on span "Edit" at bounding box center [151, 152] width 8 height 8
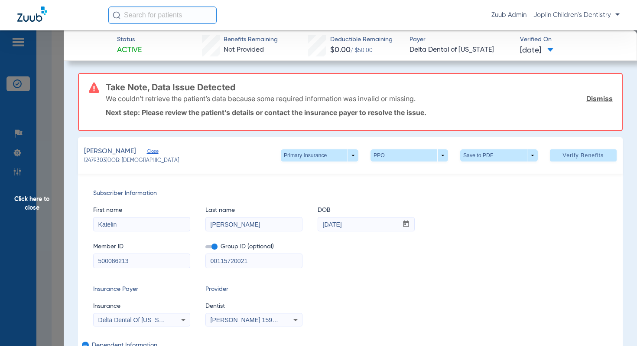
click at [30, 201] on span "Click here to close" at bounding box center [32, 203] width 64 height 346
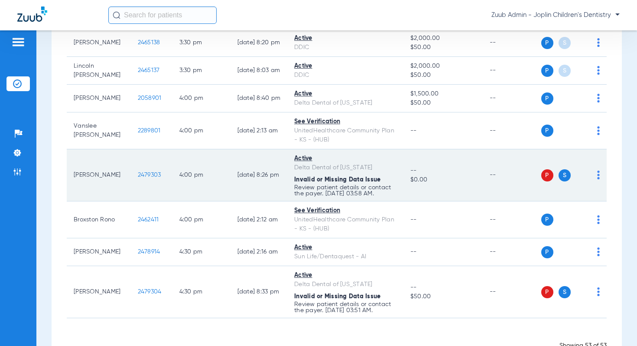
click at [138, 172] on span "2479303" at bounding box center [149, 175] width 23 height 6
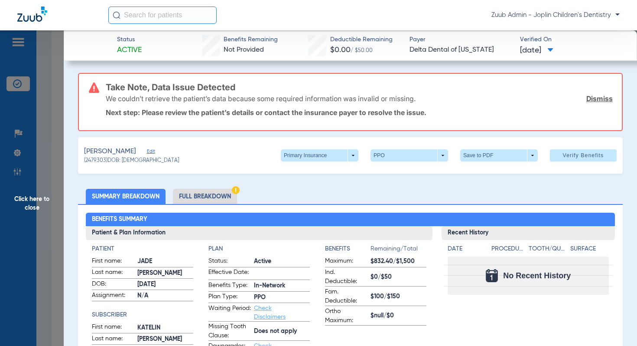
scroll to position [1530, 0]
click at [217, 194] on li "Full Breakdown" at bounding box center [205, 196] width 64 height 15
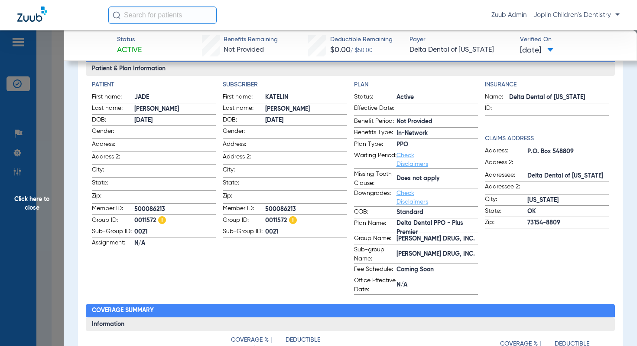
scroll to position [163, 0]
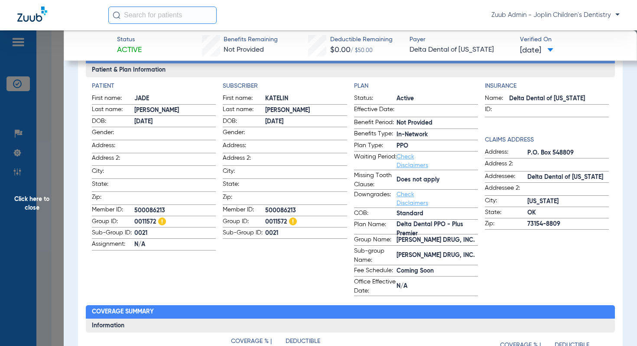
click at [23, 199] on span "Click here to close" at bounding box center [32, 203] width 64 height 346
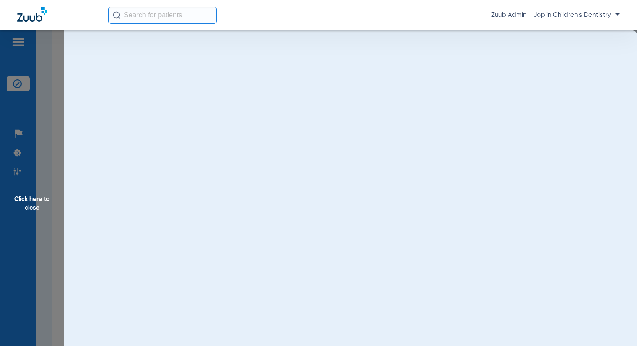
scroll to position [0, 0]
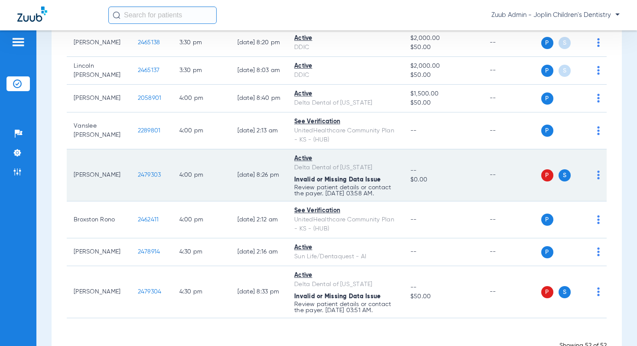
click at [599, 170] on img at bounding box center [598, 174] width 3 height 9
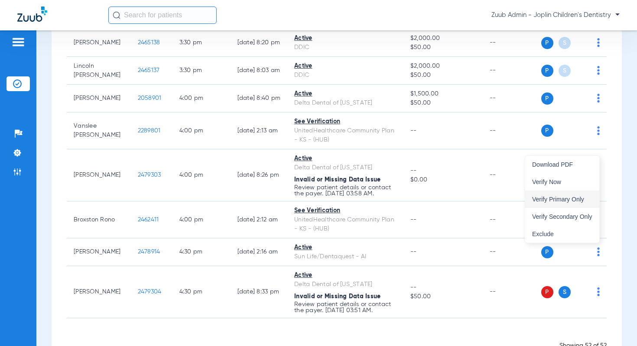
click at [558, 200] on span "Verify Primary Only" at bounding box center [562, 199] width 60 height 6
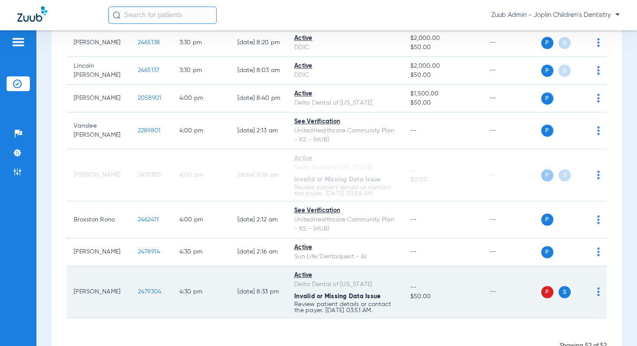
click at [598, 287] on img at bounding box center [598, 291] width 3 height 9
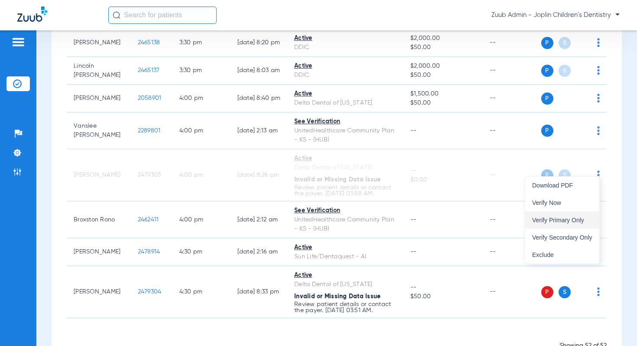
click at [560, 223] on button "Verify Primary Only" at bounding box center [563, 219] width 74 height 17
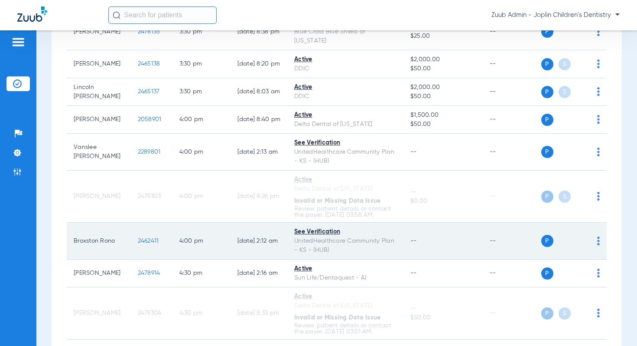
scroll to position [1500, 0]
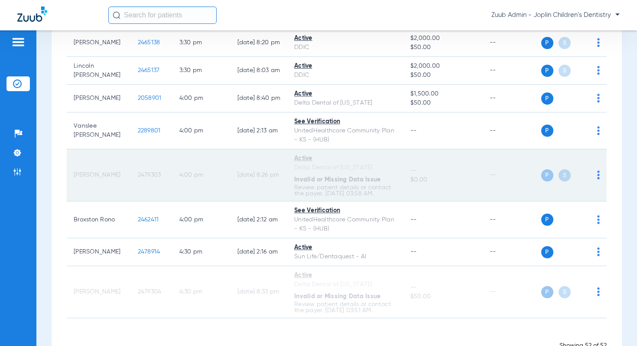
drag, startPoint x: 382, startPoint y: 167, endPoint x: 314, endPoint y: 167, distance: 67.6
click at [287, 163] on td "Active Delta Dental of Oklahoma Invalid or Missing Data Issue Review patient de…" at bounding box center [345, 175] width 116 height 52
drag, startPoint x: 147, startPoint y: 147, endPoint x: 122, endPoint y: 149, distance: 25.2
click at [131, 149] on td "2479303" at bounding box center [152, 175] width 42 height 52
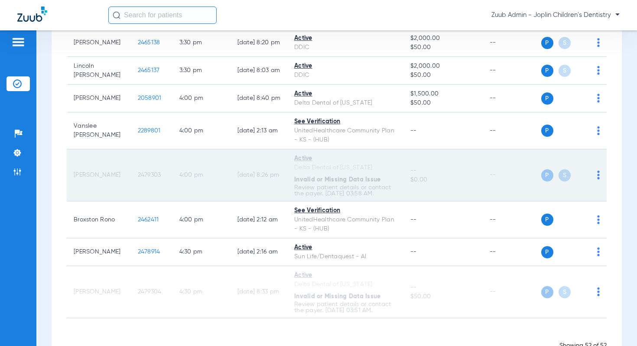
copy span "2479303"
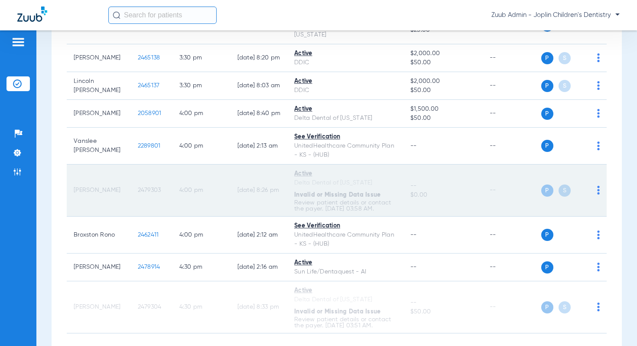
scroll to position [1479, 0]
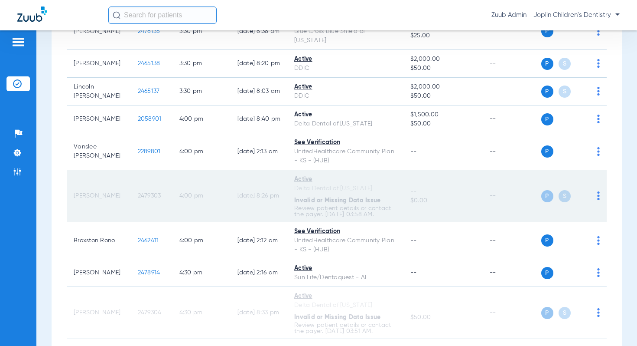
drag, startPoint x: 313, startPoint y: 156, endPoint x: 279, endPoint y: 153, distance: 34.4
click at [279, 170] on tr "Jade Brisco 2479303 4:00 PM 08/05/25 8:26 PM Active Delta Dental of Oklahoma In…" at bounding box center [337, 196] width 540 height 52
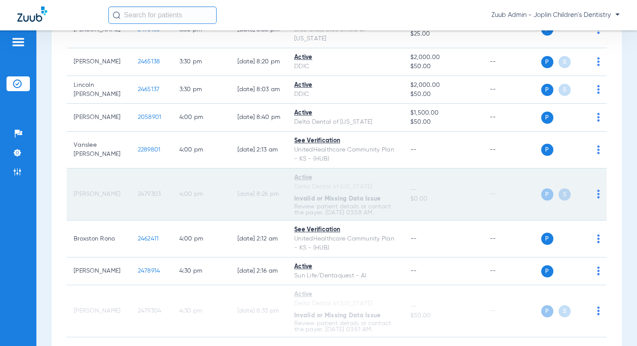
scroll to position [1482, 0]
drag, startPoint x: 369, startPoint y: 160, endPoint x: 281, endPoint y: 148, distance: 89.2
click at [281, 167] on tr "Jade Brisco 2479303 4:00 PM 08/05/25 8:26 PM Active Delta Dental of Oklahoma In…" at bounding box center [337, 193] width 540 height 52
drag, startPoint x: 288, startPoint y: 170, endPoint x: 386, endPoint y: 185, distance: 98.8
click at [386, 185] on td "Active Delta Dental of Oklahoma Invalid or Missing Data Issue Review patient de…" at bounding box center [345, 193] width 116 height 52
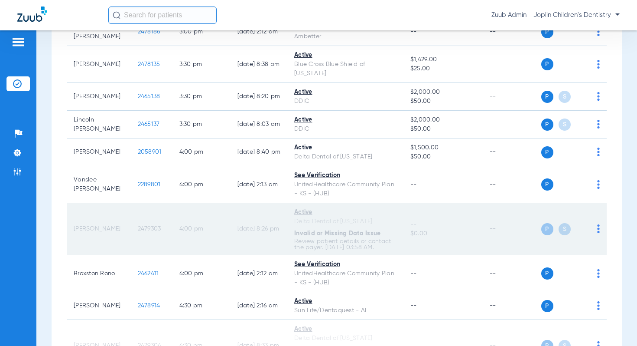
scroll to position [1474, 0]
drag, startPoint x: 284, startPoint y: 183, endPoint x: 309, endPoint y: 192, distance: 26.7
click at [309, 203] on td "Active Delta Dental of Oklahoma Invalid or Missing Data Issue Review patient de…" at bounding box center [345, 229] width 116 height 52
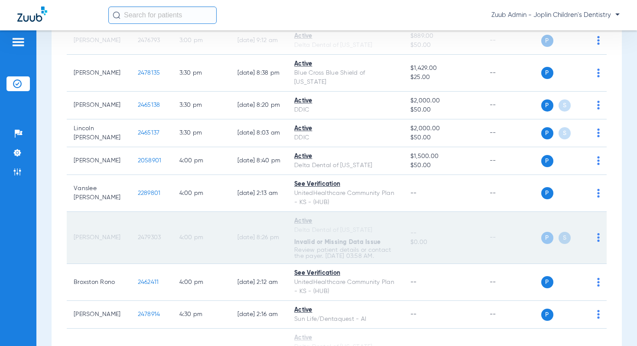
click at [316, 238] on div "Invalid or Missing Data Issue" at bounding box center [345, 242] width 102 height 9
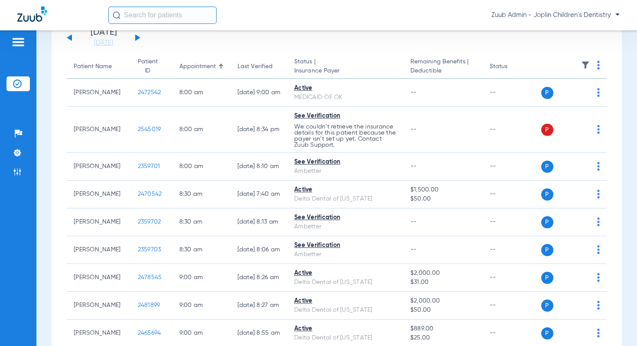
scroll to position [0, 0]
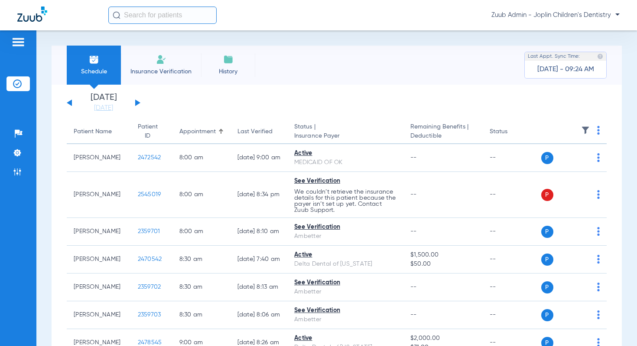
click at [585, 128] on img at bounding box center [585, 130] width 9 height 9
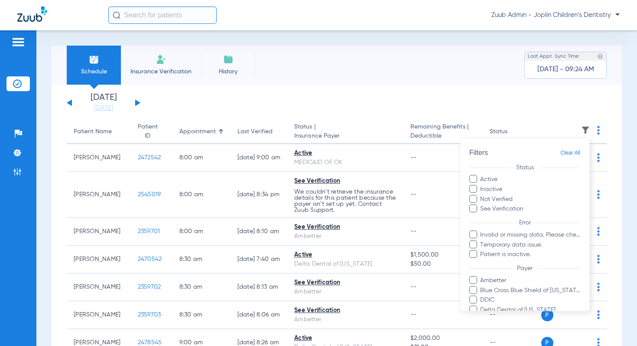
click at [23, 153] on div at bounding box center [318, 173] width 637 height 346
click at [18, 153] on img at bounding box center [17, 152] width 9 height 9
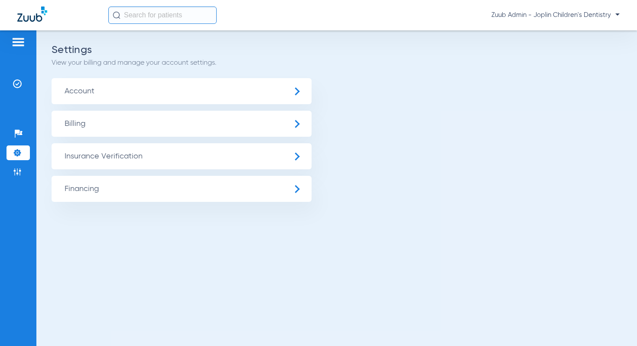
click at [117, 163] on span "Insurance Verification" at bounding box center [182, 156] width 260 height 26
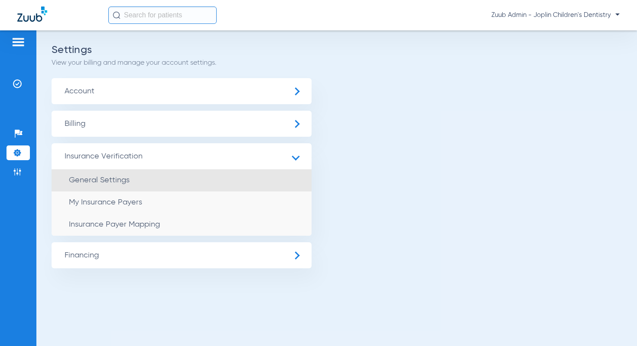
click at [152, 179] on li "General Settings" at bounding box center [182, 180] width 260 height 22
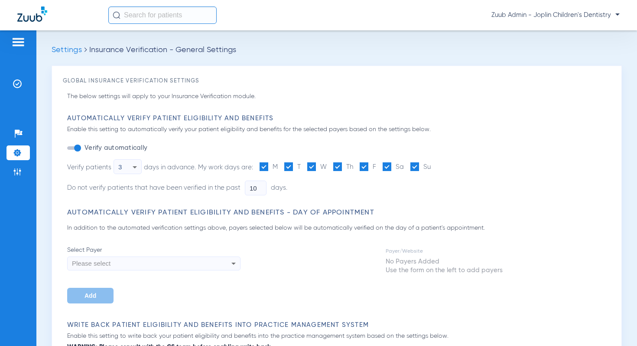
type input "5"
type input "1"
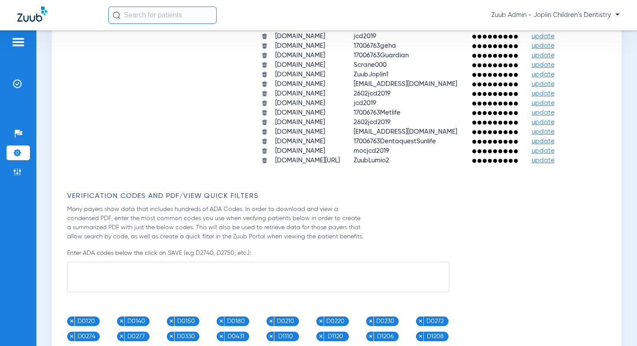
scroll to position [1027, 0]
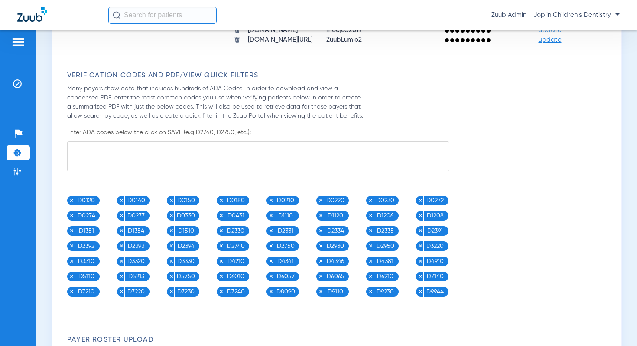
paste input "ZuubLumio2"
type input "ZuubLumio2"
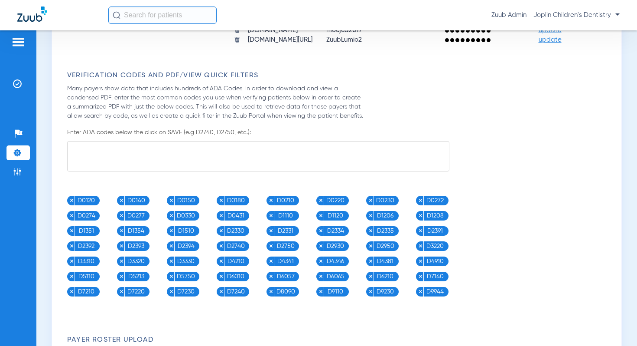
paste input "038bRAcDTB8b!"
type input "038bRAcDTB8b!"
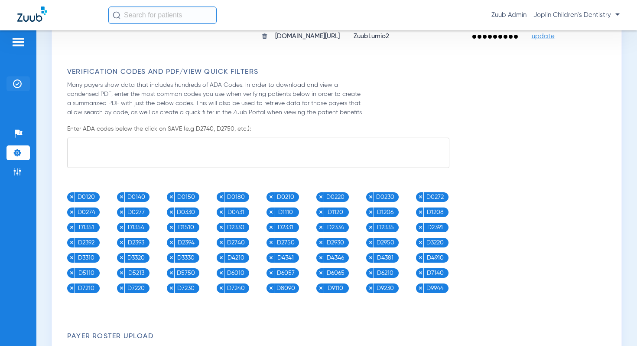
click at [17, 84] on img at bounding box center [17, 83] width 9 height 9
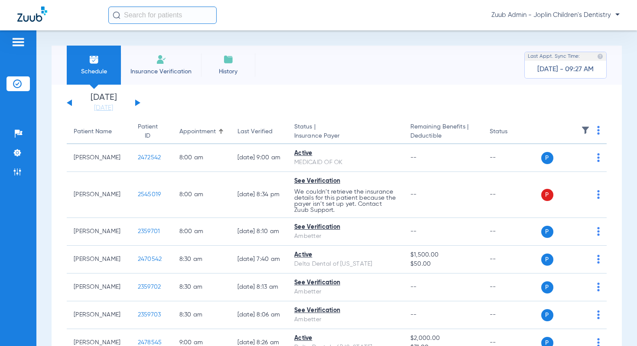
click at [136, 103] on button at bounding box center [137, 102] width 5 height 7
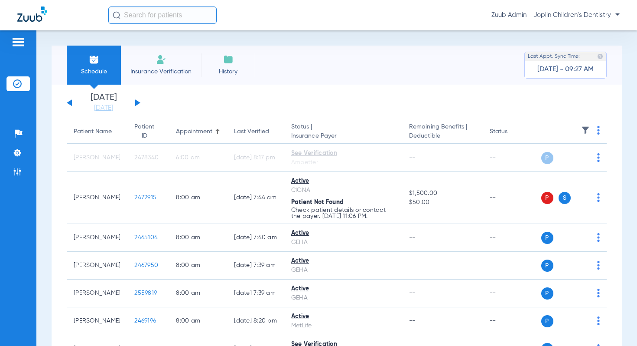
click at [585, 129] on img at bounding box center [585, 130] width 9 height 9
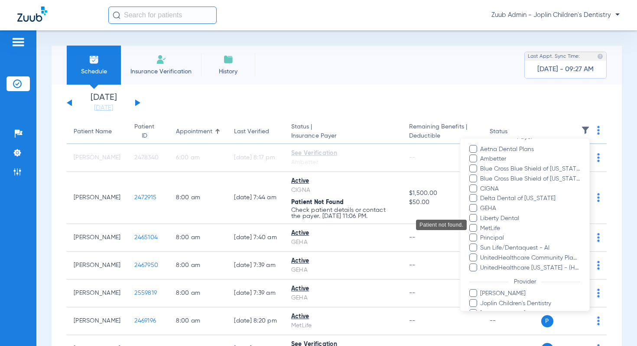
scroll to position [101, 0]
drag, startPoint x: 190, startPoint y: 85, endPoint x: 157, endPoint y: 98, distance: 35.3
click at [188, 87] on div at bounding box center [318, 173] width 637 height 346
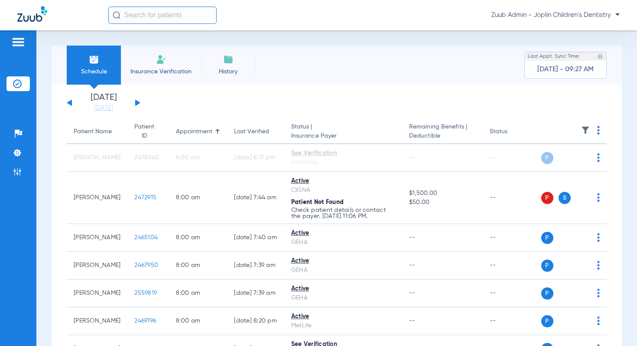
click at [137, 102] on button at bounding box center [137, 102] width 5 height 7
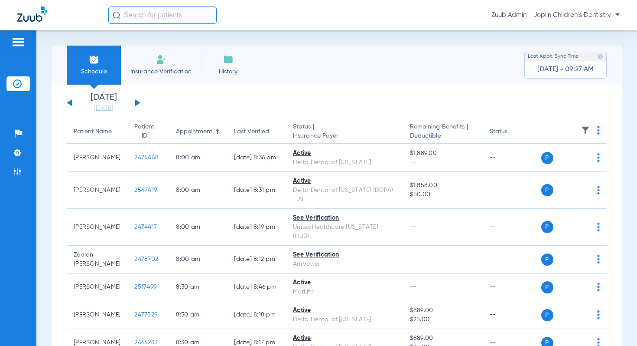
click at [586, 130] on img at bounding box center [585, 130] width 9 height 9
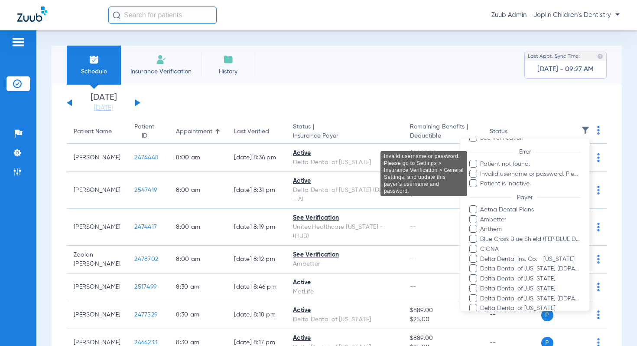
click at [536, 174] on span "Invalid username or password. Please go to Settings > Insurance Verification > …" at bounding box center [530, 173] width 101 height 9
click at [482, 180] on input "Invalid username or password. Please go to Settings > Insurance Verification > …" at bounding box center [482, 180] width 0 height 0
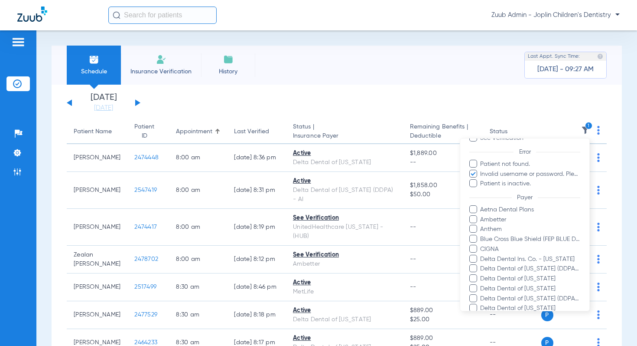
scroll to position [193, 0]
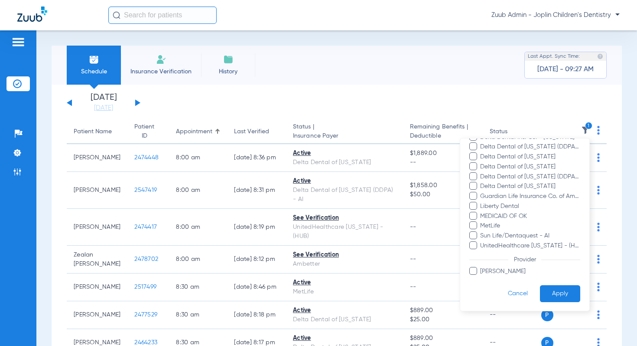
click at [562, 287] on button "Apply" at bounding box center [560, 293] width 40 height 17
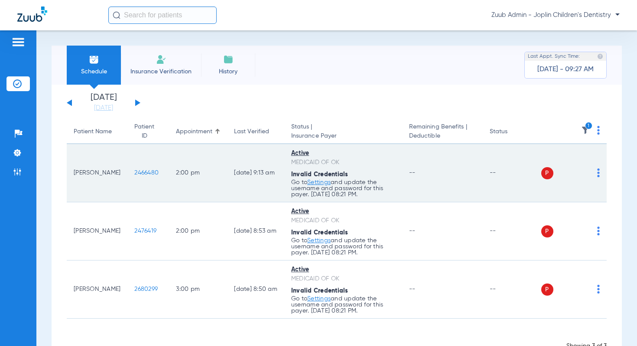
click at [599, 172] on img at bounding box center [598, 172] width 3 height 9
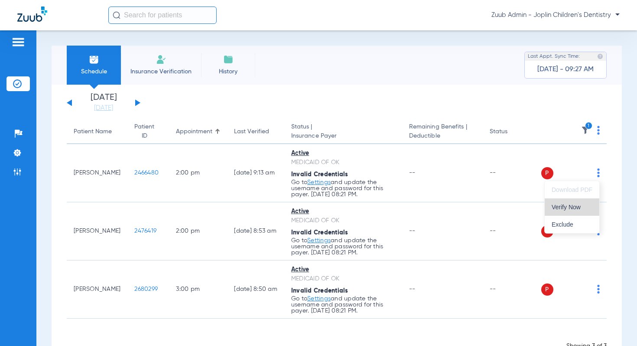
click at [566, 202] on button "Verify Now" at bounding box center [572, 206] width 55 height 17
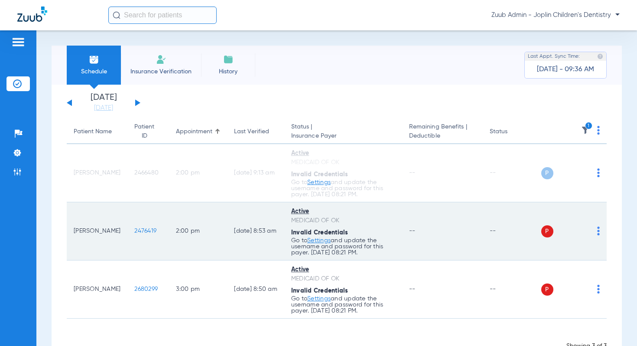
click at [597, 232] on img at bounding box center [598, 230] width 3 height 9
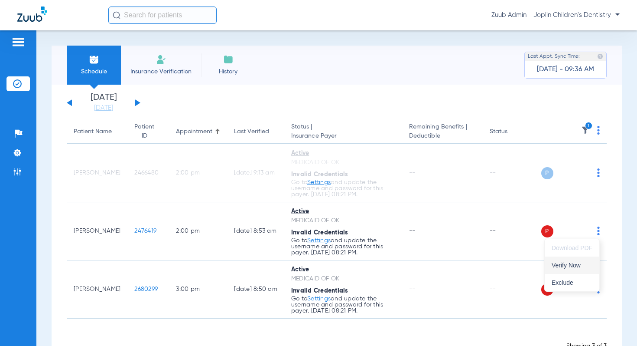
click at [579, 261] on button "Verify Now" at bounding box center [572, 264] width 55 height 17
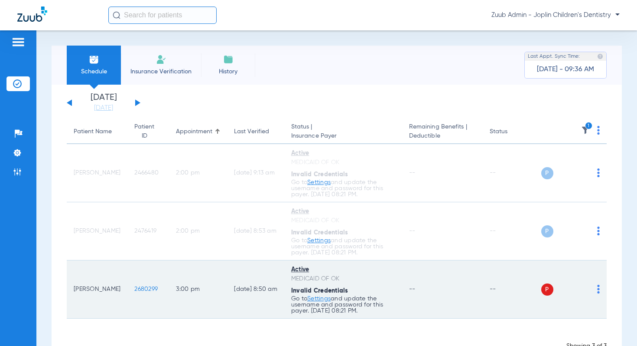
click at [599, 291] on img at bounding box center [598, 288] width 3 height 9
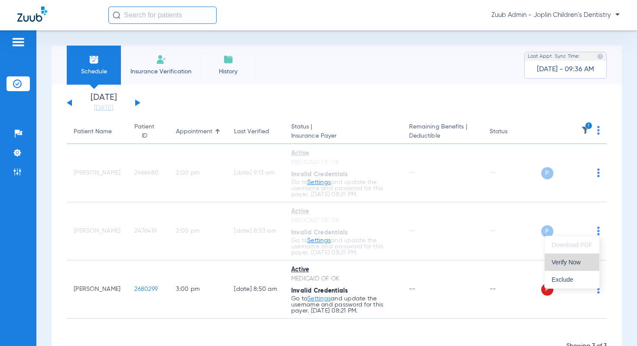
click at [559, 263] on span "Verify Now" at bounding box center [572, 262] width 41 height 6
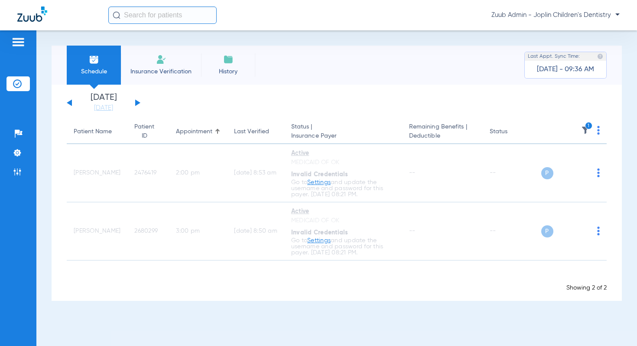
click at [584, 131] on img at bounding box center [585, 130] width 9 height 9
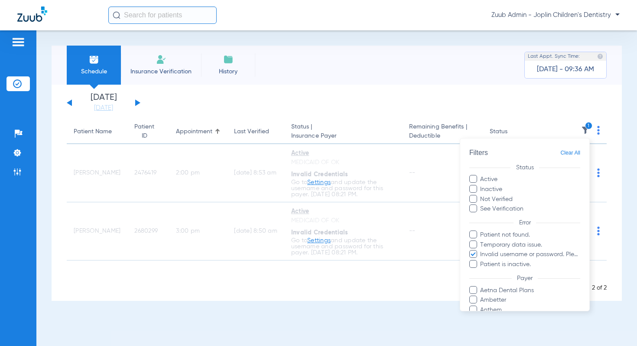
drag, startPoint x: 576, startPoint y: 154, endPoint x: 562, endPoint y: 219, distance: 66.6
click at [576, 154] on span "Clear All" at bounding box center [571, 152] width 20 height 11
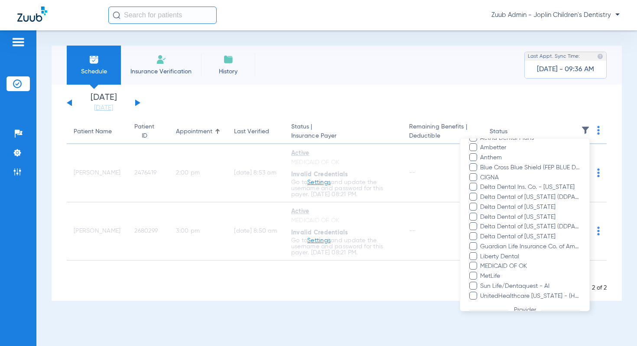
scroll to position [202, 0]
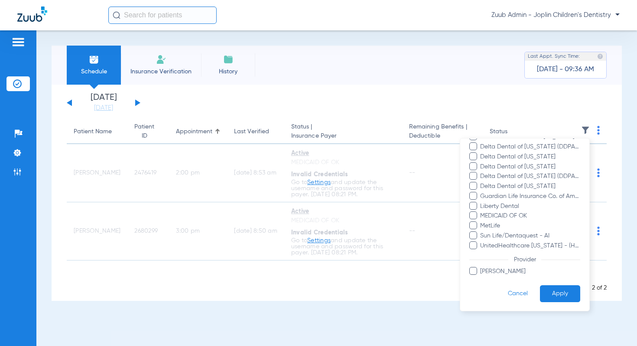
click at [557, 294] on button "Apply" at bounding box center [560, 293] width 40 height 17
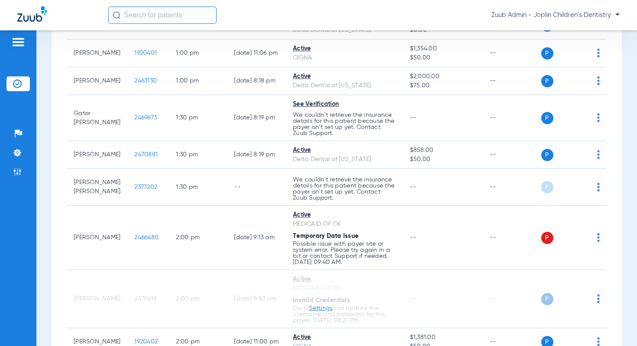
scroll to position [1139, 0]
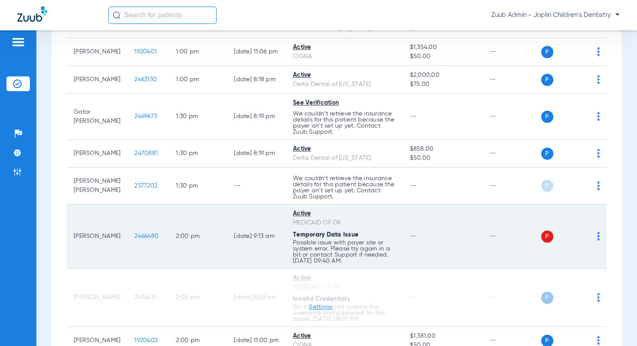
click at [599, 232] on img at bounding box center [598, 236] width 3 height 9
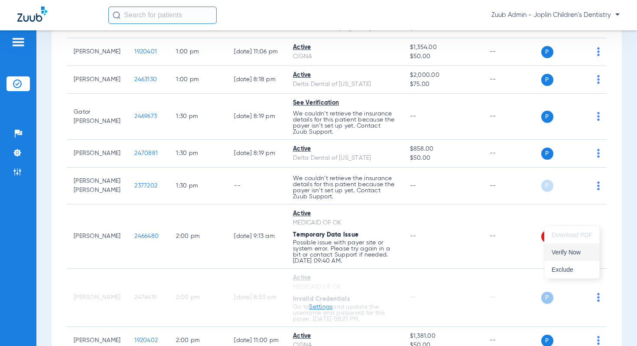
click at [570, 249] on span "Verify Now" at bounding box center [572, 252] width 41 height 6
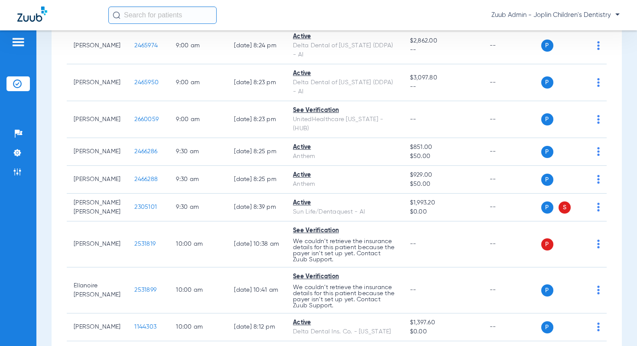
scroll to position [0, 0]
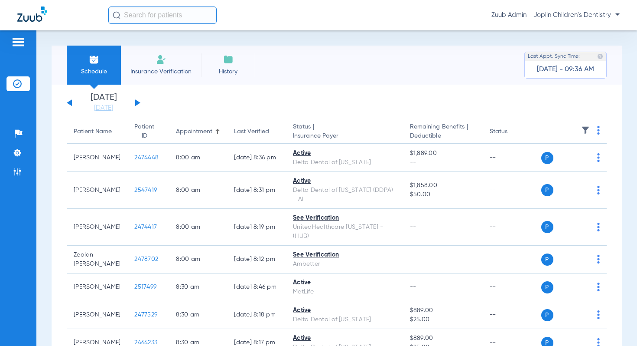
click at [70, 104] on button at bounding box center [69, 102] width 5 height 7
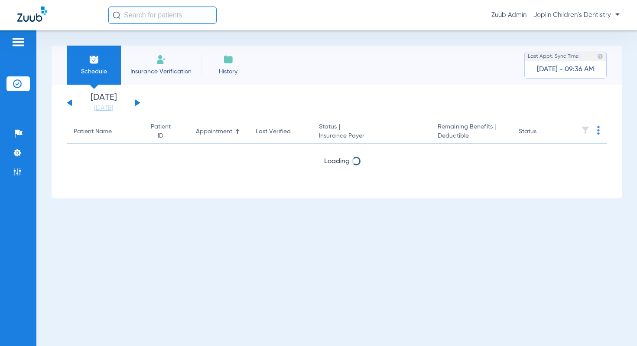
click at [70, 104] on button at bounding box center [69, 102] width 5 height 7
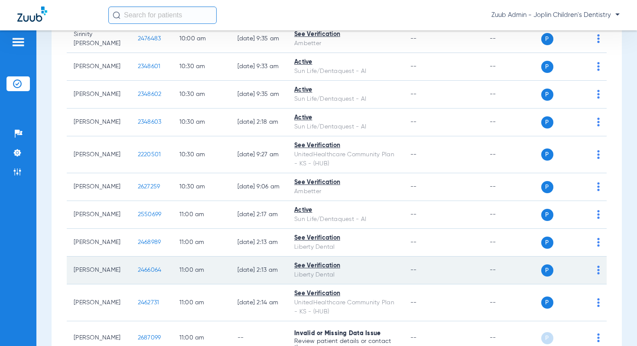
scroll to position [1498, 0]
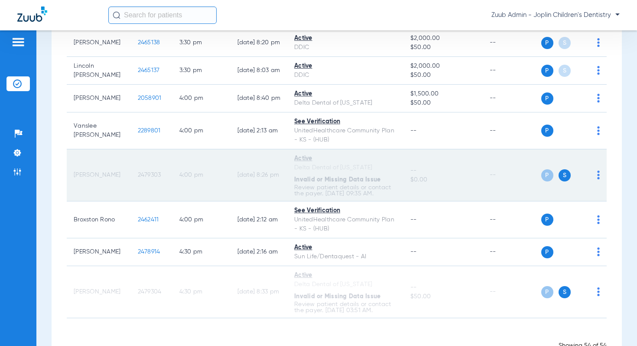
click at [138, 172] on span "2479303" at bounding box center [149, 175] width 23 height 6
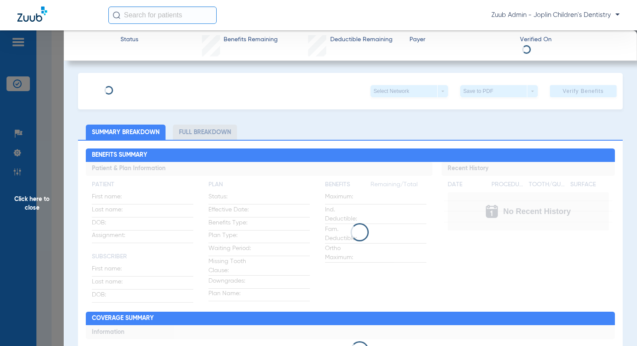
type input "Katelin"
type input "Brisco"
type input "06/22/1994"
type input "500086213"
click at [147, 89] on span "Edit" at bounding box center [151, 88] width 8 height 8
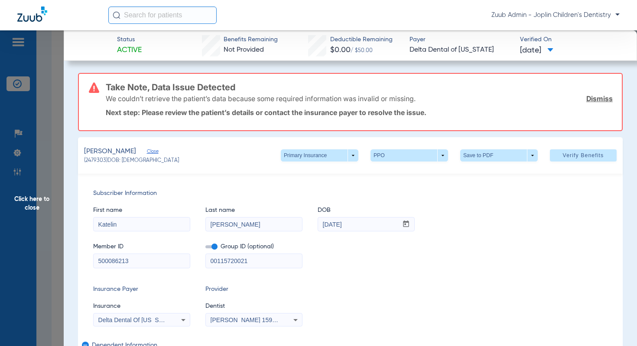
drag, startPoint x: 139, startPoint y: 261, endPoint x: 82, endPoint y: 258, distance: 56.9
click at [82, 258] on div "Subscriber Information First name Katelin Last name Brisco DOB mm / dd / yyyy 0…" at bounding box center [350, 303] width 545 height 260
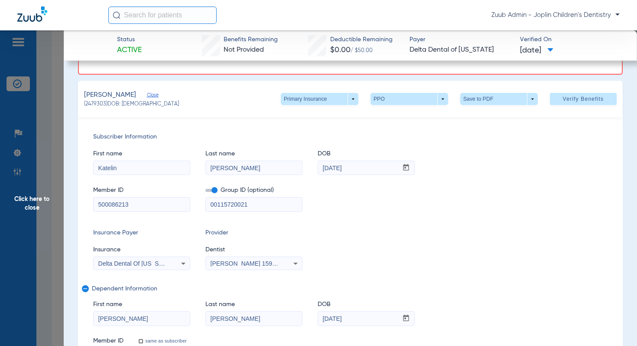
scroll to position [54, 0]
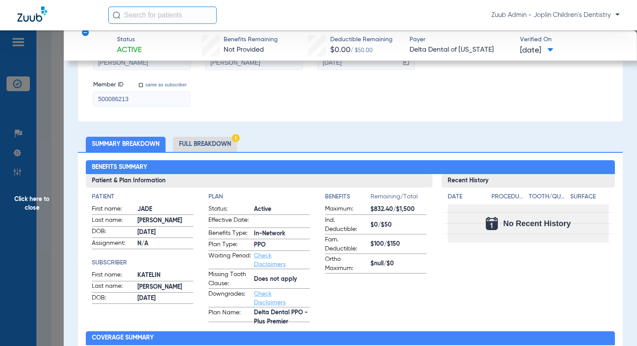
click at [200, 140] on li "Full Breakdown" at bounding box center [205, 144] width 64 height 15
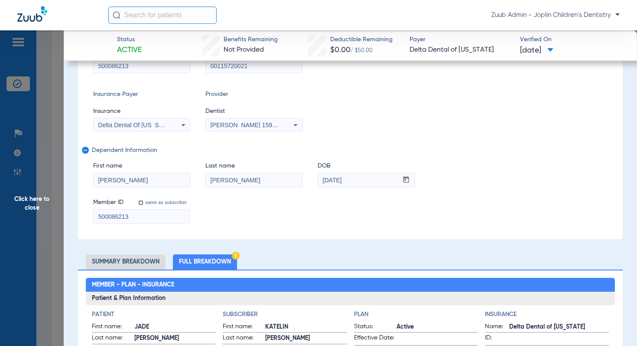
scroll to position [162, 0]
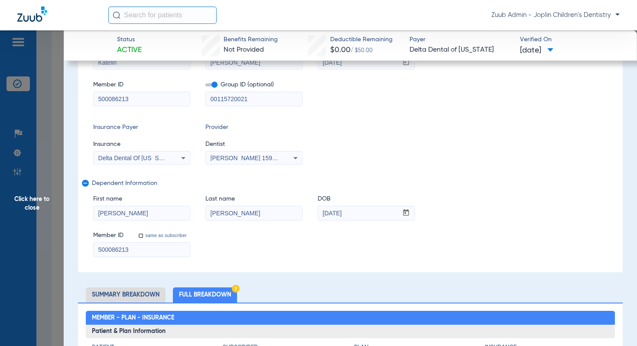
click at [256, 102] on input "00115720021" at bounding box center [254, 99] width 96 height 14
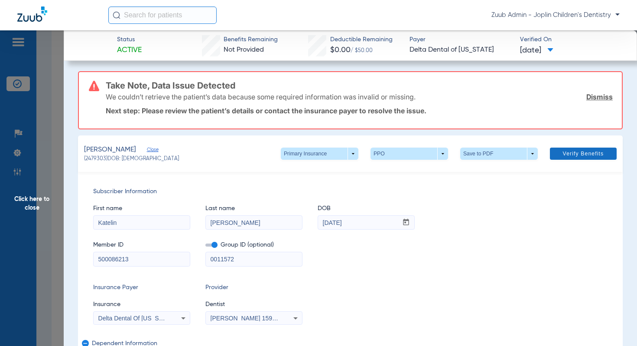
scroll to position [0, 0]
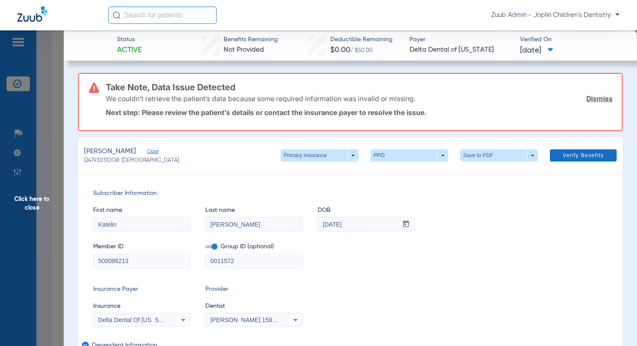
type input "0011572"
click at [568, 157] on span "Verify Benefits" at bounding box center [583, 155] width 41 height 7
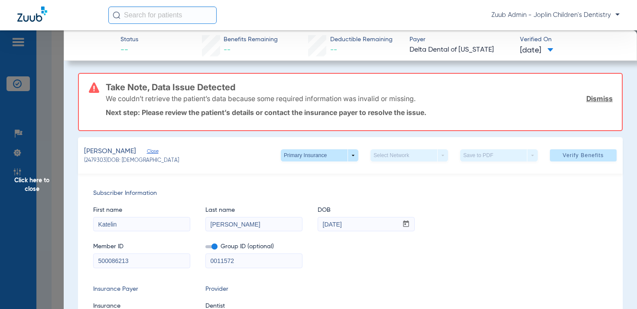
click at [47, 177] on span "Click here to close" at bounding box center [32, 184] width 64 height 309
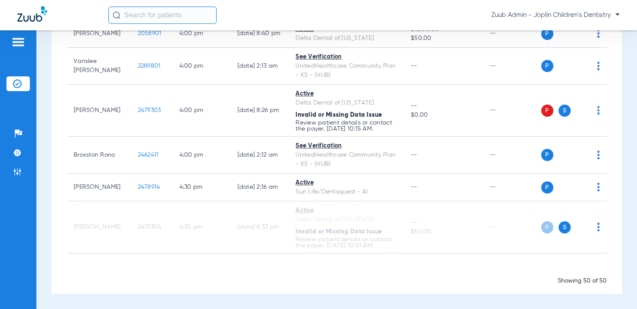
scroll to position [1417, 0]
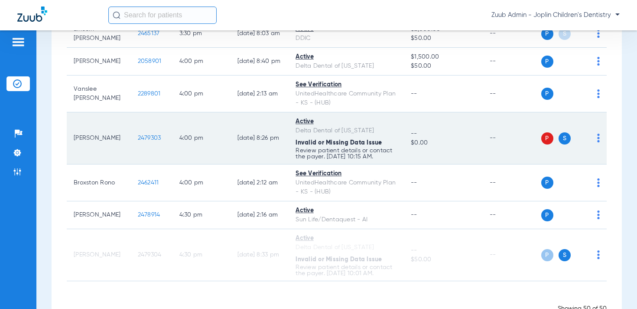
drag, startPoint x: 148, startPoint y: 111, endPoint x: 121, endPoint y: 112, distance: 27.3
click at [131, 112] on td "2479303" at bounding box center [152, 138] width 42 height 52
copy span "2479303"
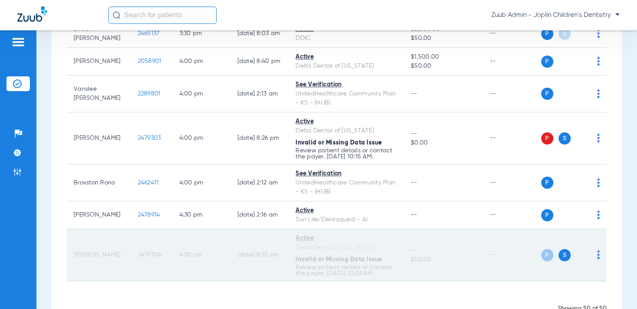
drag, startPoint x: 147, startPoint y: 228, endPoint x: 122, endPoint y: 228, distance: 25.6
click at [131, 229] on td "2479304" at bounding box center [152, 255] width 42 height 52
copy span "2479304"
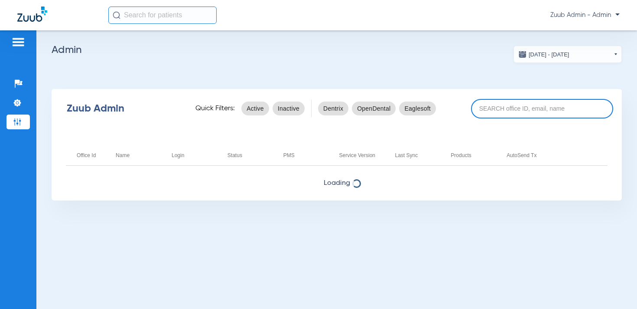
click at [514, 111] on input at bounding box center [542, 109] width 142 height 20
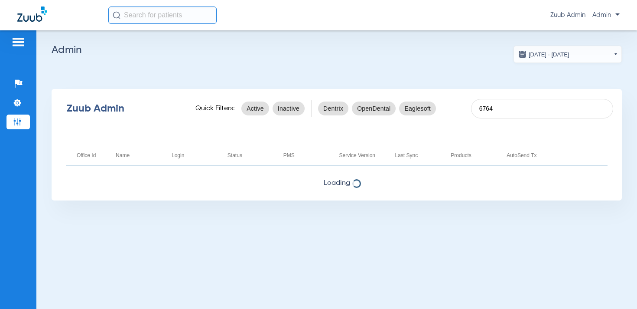
type input "6764"
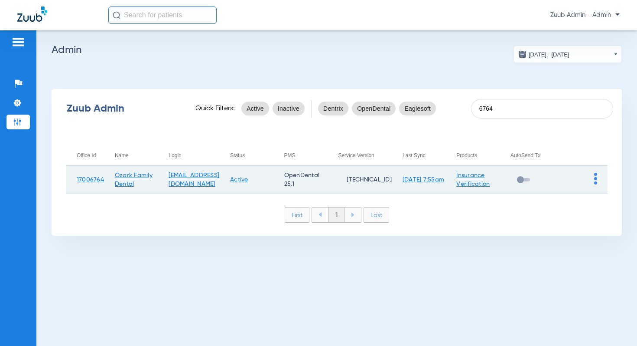
click at [594, 178] on img at bounding box center [595, 179] width 3 height 12
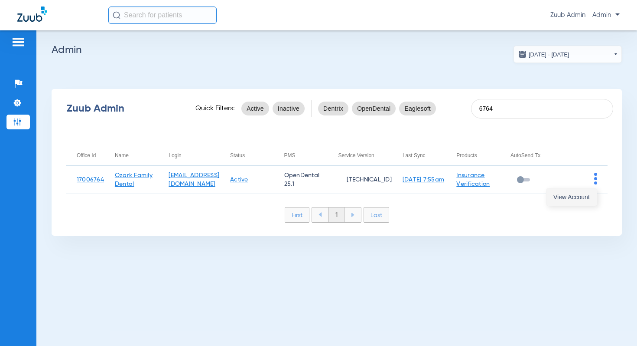
click at [575, 192] on button "View Account" at bounding box center [572, 196] width 50 height 17
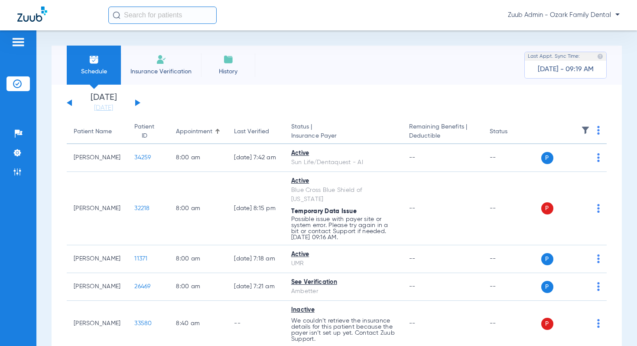
click at [585, 131] on img at bounding box center [585, 130] width 9 height 9
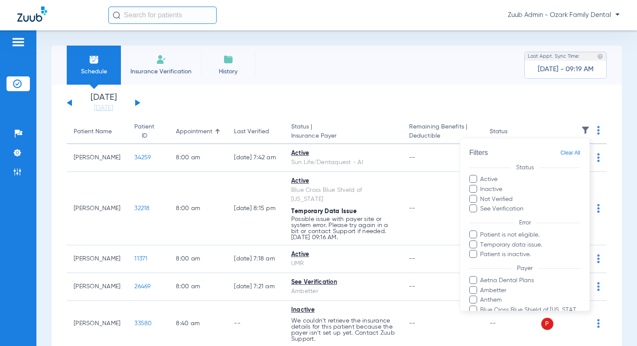
drag, startPoint x: 153, startPoint y: 106, endPoint x: 145, endPoint y: 108, distance: 8.8
click at [153, 106] on div at bounding box center [318, 173] width 637 height 346
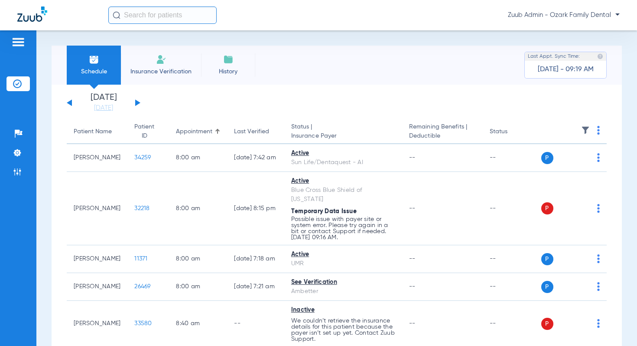
click at [138, 102] on button at bounding box center [137, 102] width 5 height 7
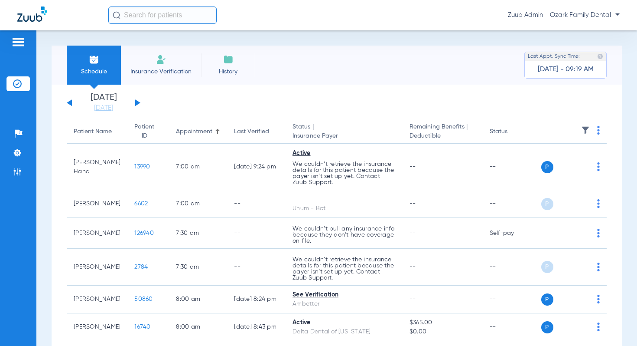
click at [584, 131] on img at bounding box center [585, 130] width 9 height 9
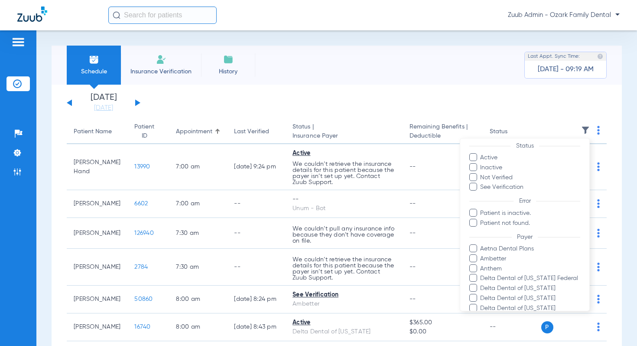
scroll to position [24, 0]
click at [233, 86] on div at bounding box center [318, 173] width 637 height 346
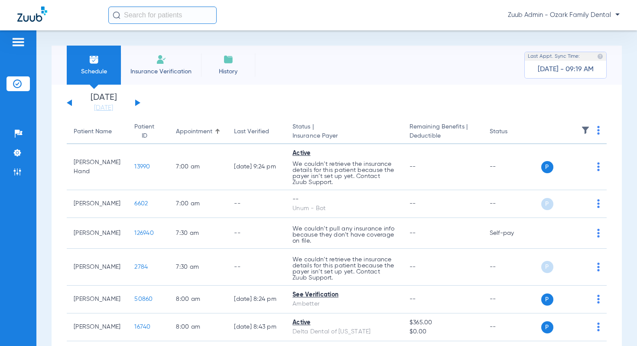
click at [135, 102] on button at bounding box center [137, 102] width 5 height 7
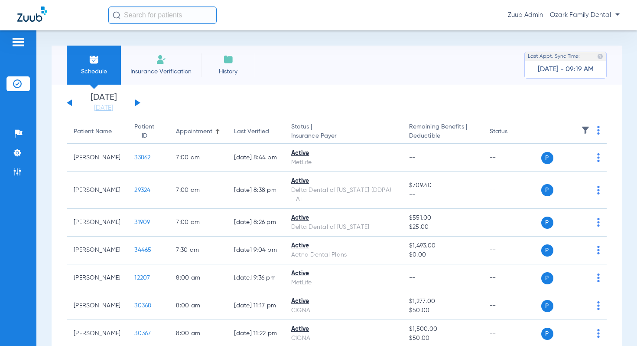
click at [584, 127] on img at bounding box center [585, 130] width 9 height 9
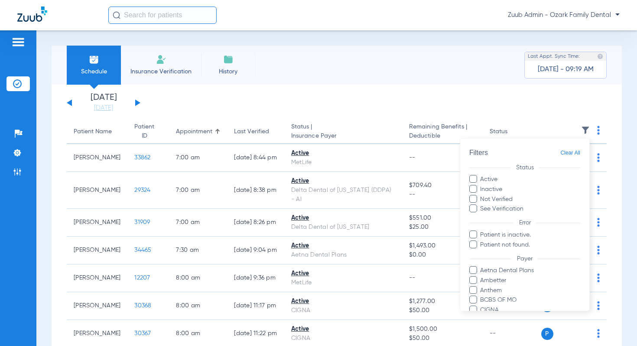
drag, startPoint x: 219, startPoint y: 114, endPoint x: 136, endPoint y: 111, distance: 82.8
click at [218, 114] on div at bounding box center [318, 173] width 637 height 346
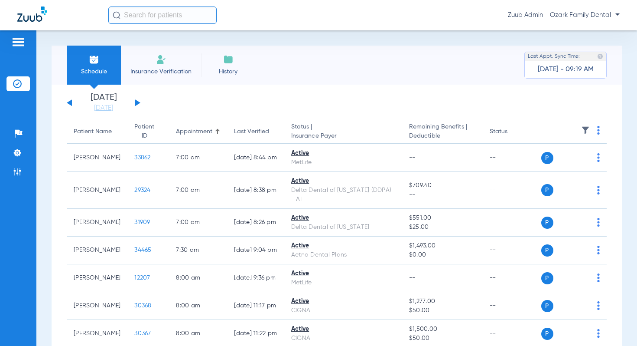
click at [134, 104] on div "[DATE] [DATE] [DATE] [DATE] [DATE] [DATE] [DATE] [DATE] [DATE] [DATE] [DATE] [D…" at bounding box center [104, 102] width 74 height 19
click at [135, 103] on button at bounding box center [137, 102] width 5 height 7
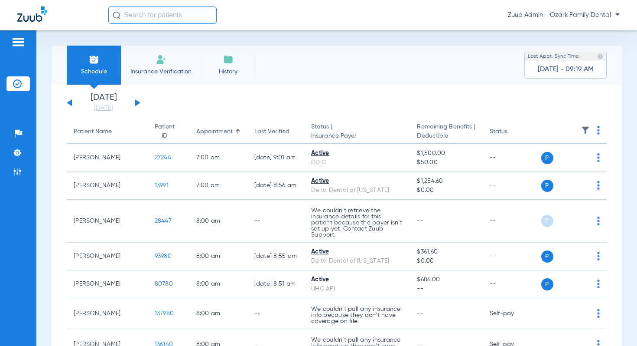
click at [584, 132] on img at bounding box center [585, 130] width 9 height 9
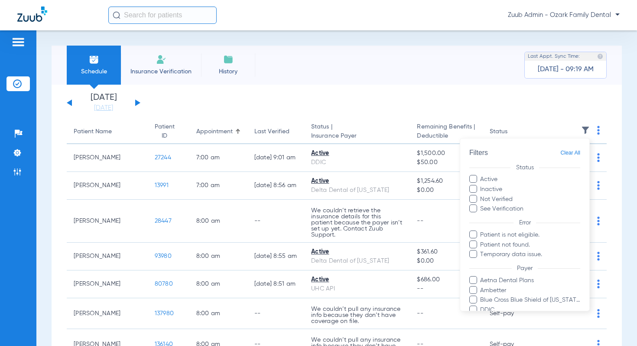
click at [98, 107] on div at bounding box center [318, 173] width 637 height 346
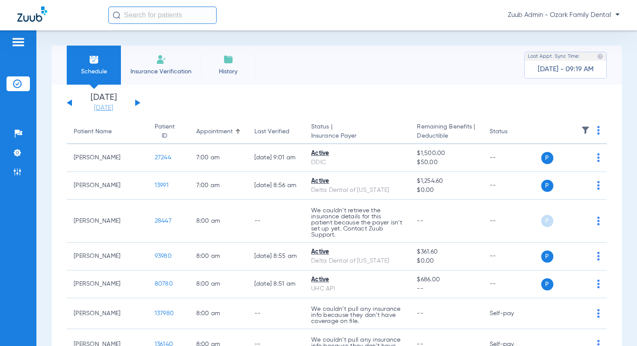
click at [95, 107] on link "[DATE]" at bounding box center [104, 108] width 52 height 9
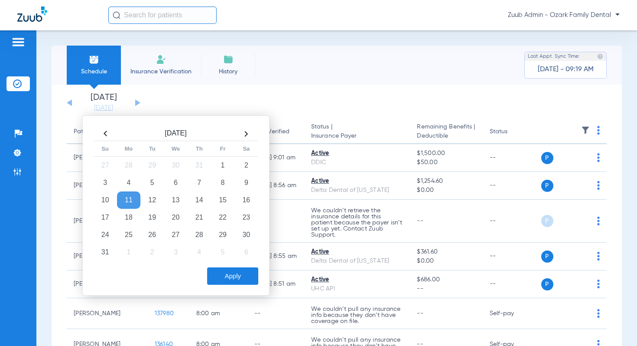
click at [232, 279] on button "Apply" at bounding box center [232, 275] width 51 height 17
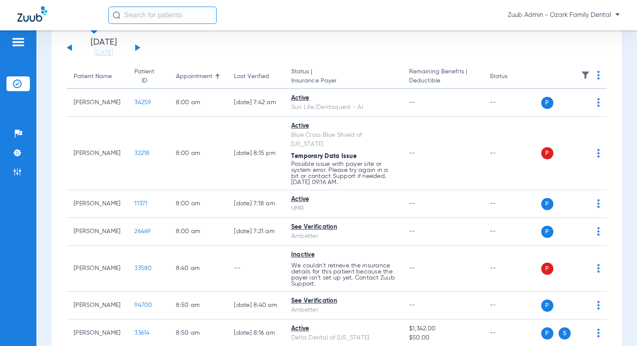
scroll to position [58, 0]
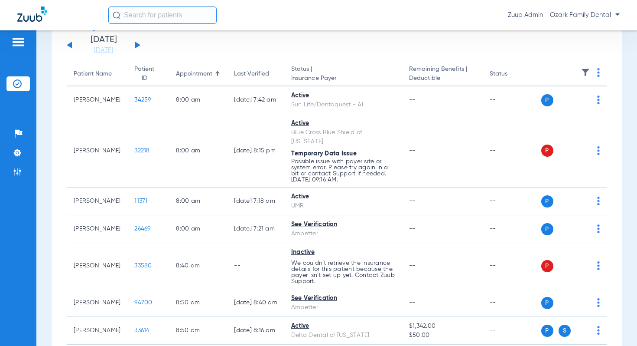
click at [584, 72] on img at bounding box center [585, 72] width 9 height 9
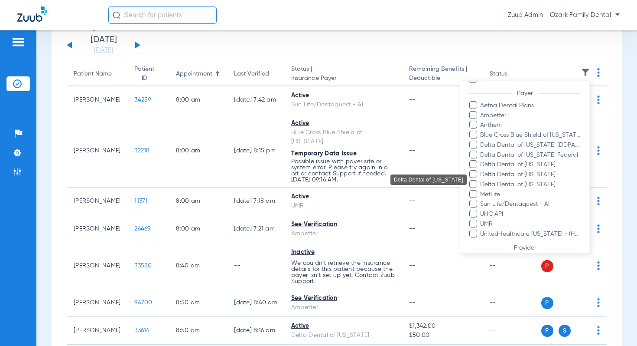
scroll to position [116, 0]
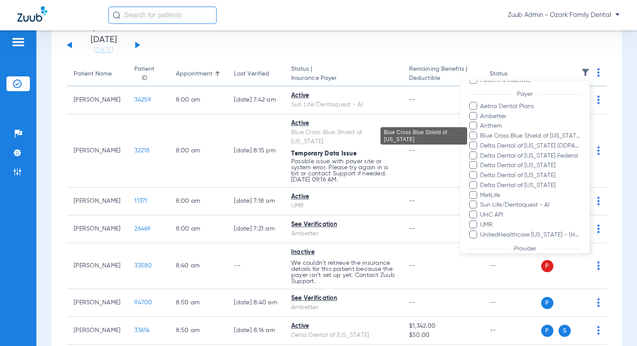
click at [512, 138] on span "Blue Cross Blue Shield of [US_STATE]" at bounding box center [530, 135] width 101 height 9
click at [482, 142] on input "Blue Cross Blue Shield of [US_STATE]" at bounding box center [482, 142] width 0 height 0
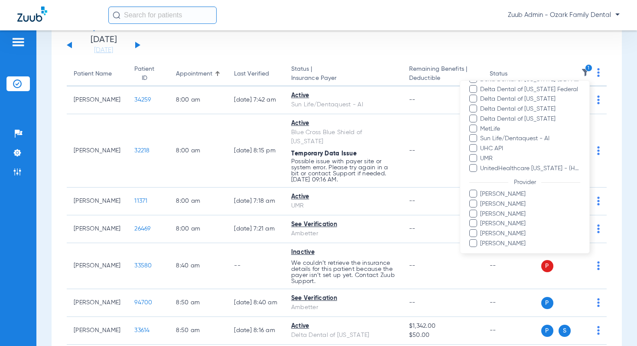
scroll to position [212, 0]
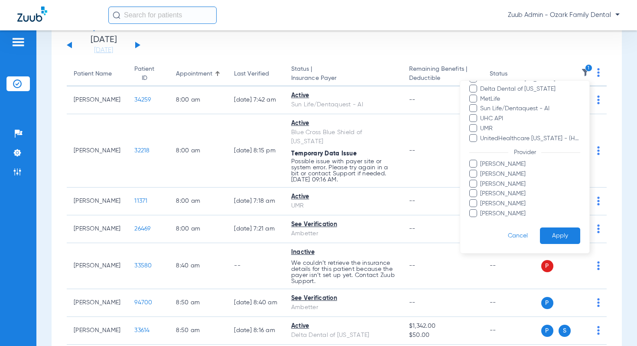
click at [556, 230] on button "Apply" at bounding box center [560, 235] width 40 height 17
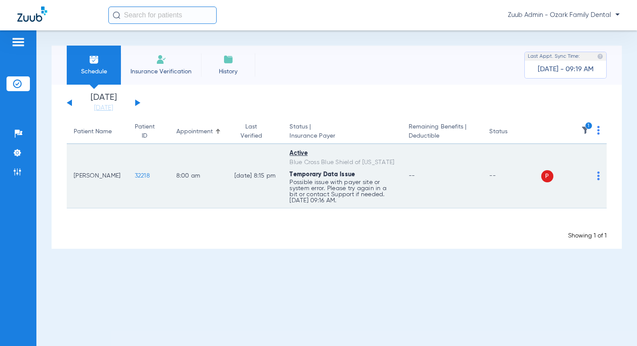
click at [599, 174] on img at bounding box center [598, 175] width 3 height 9
click at [144, 188] on div at bounding box center [318, 173] width 637 height 346
click at [135, 173] on span "32218" at bounding box center [142, 176] width 15 height 6
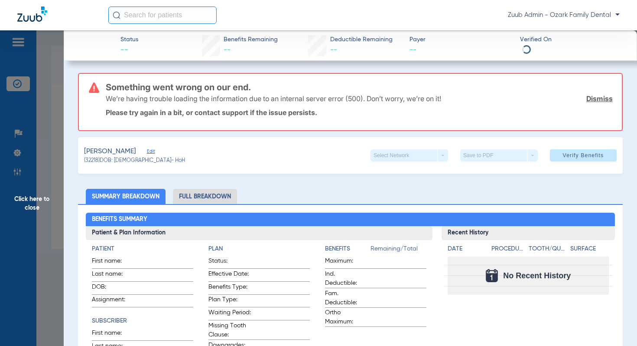
click at [147, 150] on span "Edit" at bounding box center [151, 152] width 8 height 8
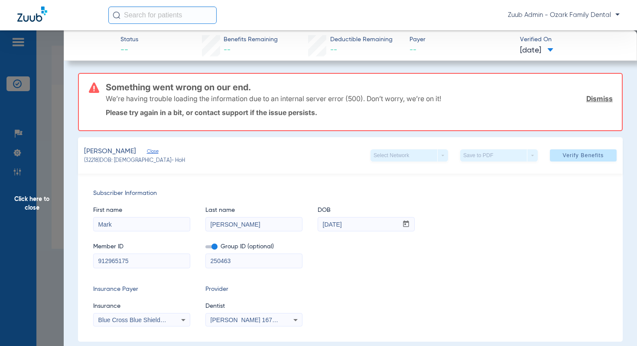
click at [39, 199] on span "Click here to close" at bounding box center [32, 203] width 64 height 346
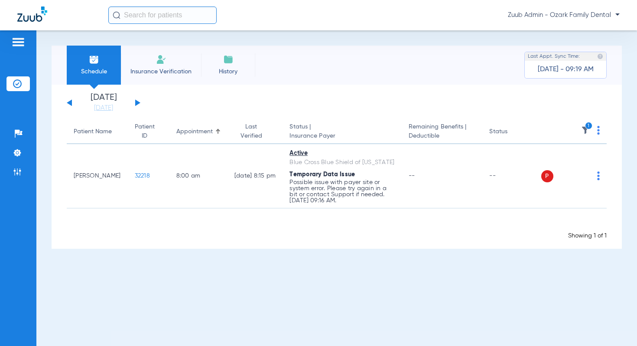
click at [585, 131] on img at bounding box center [585, 130] width 9 height 9
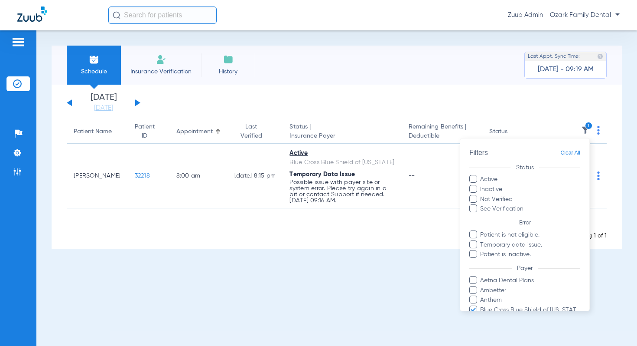
click at [571, 154] on span "Clear All" at bounding box center [571, 152] width 20 height 11
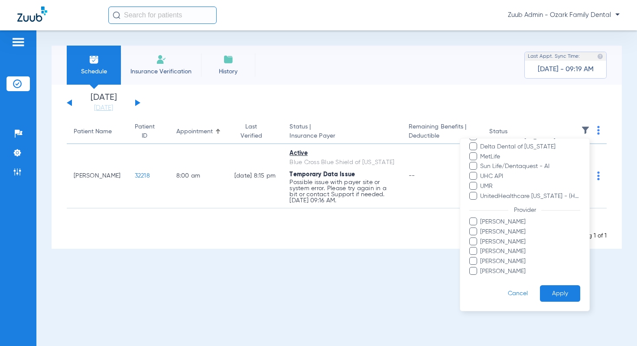
click at [549, 290] on button "Apply" at bounding box center [560, 293] width 40 height 17
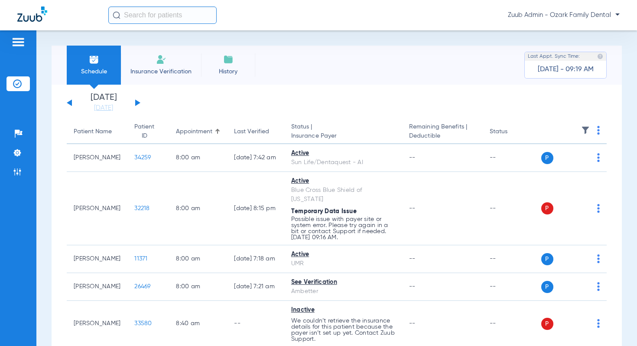
click at [136, 99] on div "[DATE] [DATE] [DATE] [DATE] [DATE] [DATE] [DATE] [DATE] [DATE] [DATE] [DATE] [D…" at bounding box center [104, 102] width 74 height 19
click at [140, 104] on div "[DATE] [DATE] [DATE] [DATE] [DATE] [DATE] [DATE] [DATE] [DATE] [DATE] [DATE] [D…" at bounding box center [104, 102] width 74 height 19
click at [138, 103] on div "[DATE] [DATE] [DATE] [DATE] [DATE] [DATE] [DATE] [DATE] [DATE] [DATE] [DATE] [D…" at bounding box center [104, 102] width 74 height 19
click at [135, 103] on div "[DATE] [DATE] [DATE] [DATE] [DATE] [DATE] [DATE] [DATE] [DATE] [DATE] [DATE] [D…" at bounding box center [104, 102] width 74 height 19
click at [136, 102] on button at bounding box center [137, 102] width 5 height 7
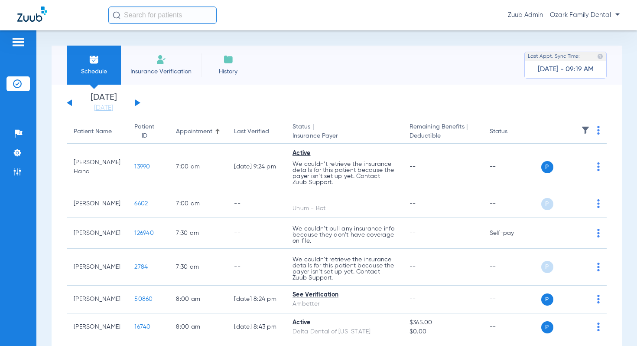
click at [583, 127] on img at bounding box center [585, 130] width 9 height 9
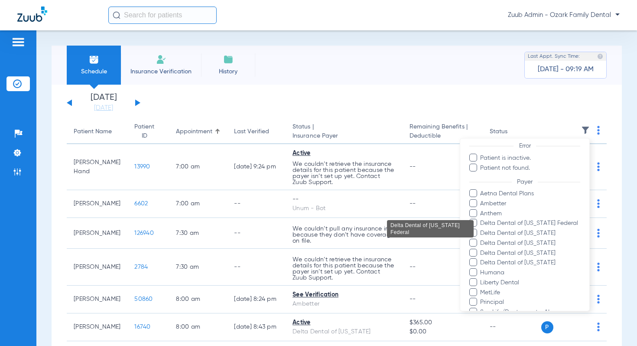
scroll to position [75, 0]
click at [428, 98] on div at bounding box center [318, 173] width 637 height 346
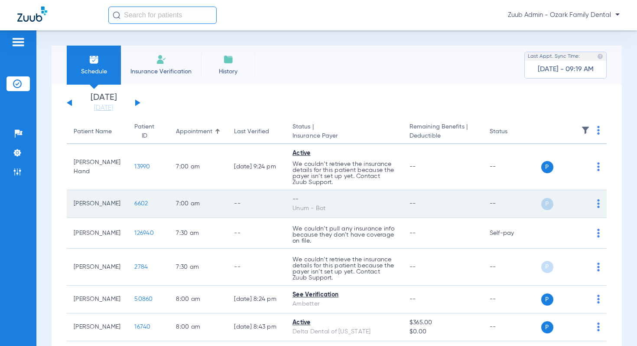
click at [600, 203] on img at bounding box center [598, 203] width 3 height 9
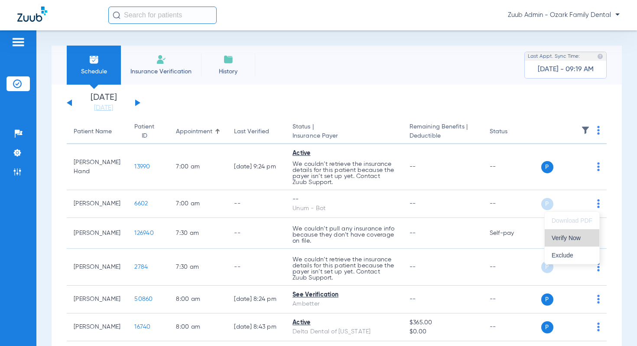
click at [554, 244] on button "Verify Now" at bounding box center [572, 237] width 55 height 17
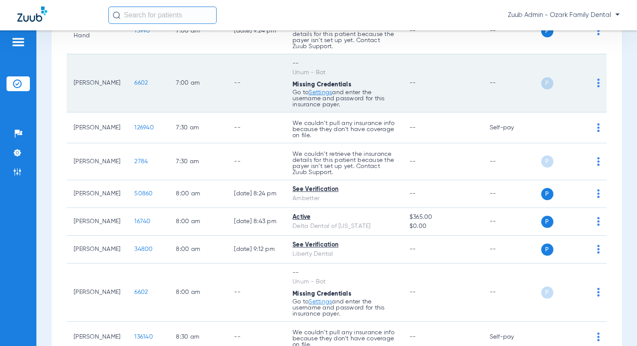
scroll to position [0, 0]
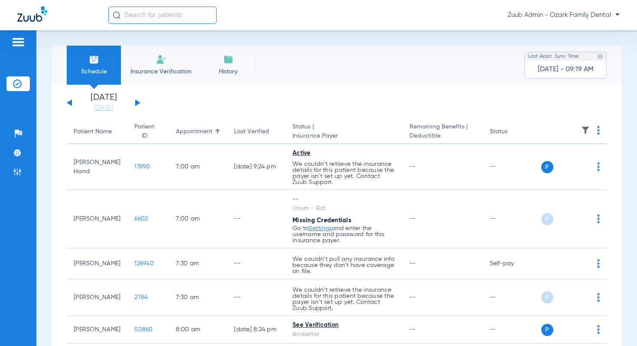
click at [135, 101] on div "[DATE] [DATE] [DATE] [DATE] [DATE] [DATE] [DATE] [DATE] [DATE] [DATE] [DATE] [D…" at bounding box center [104, 102] width 74 height 19
click at [135, 101] on button at bounding box center [137, 102] width 5 height 7
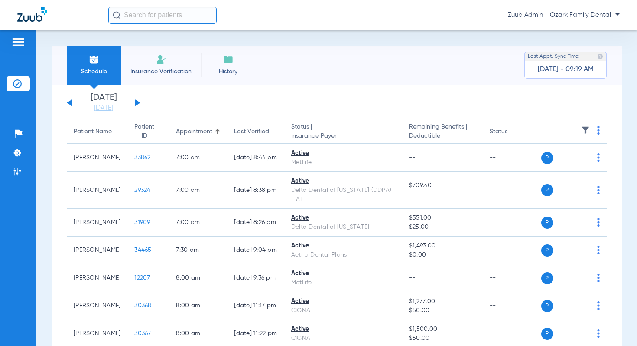
click at [135, 103] on button at bounding box center [137, 102] width 5 height 7
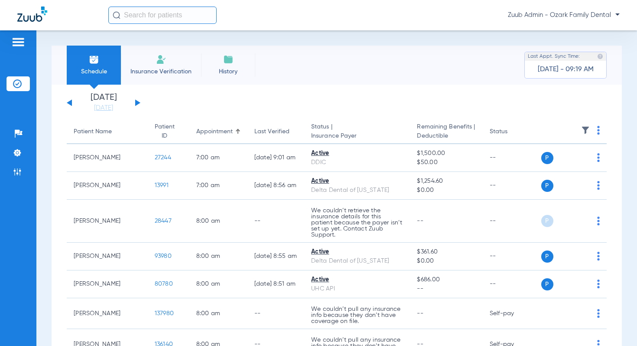
click at [585, 128] on img at bounding box center [585, 130] width 9 height 9
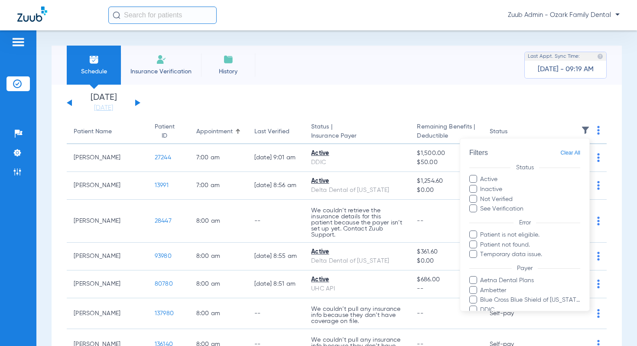
scroll to position [39, 0]
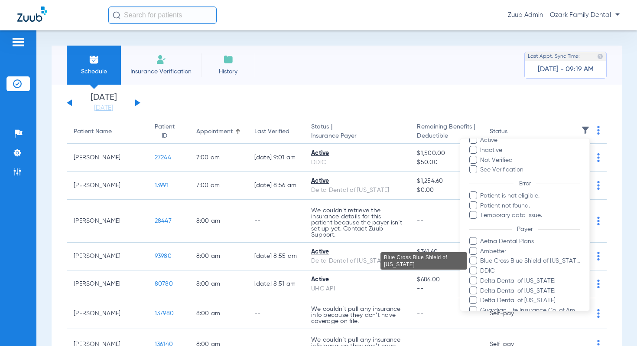
click at [546, 260] on span "Blue Cross Blue Shield of [US_STATE]" at bounding box center [530, 260] width 101 height 9
click at [482, 267] on input "Blue Cross Blue Shield of [US_STATE]" at bounding box center [482, 267] width 0 height 0
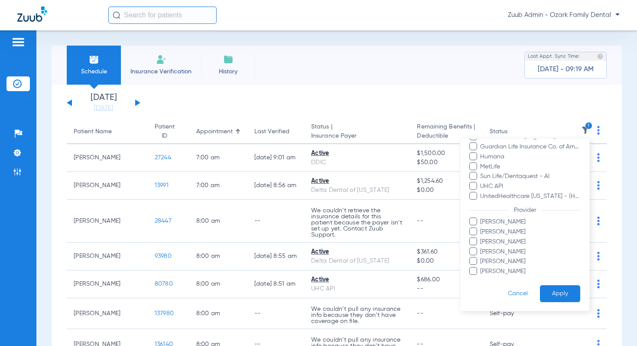
click at [552, 294] on button "Apply" at bounding box center [560, 293] width 40 height 17
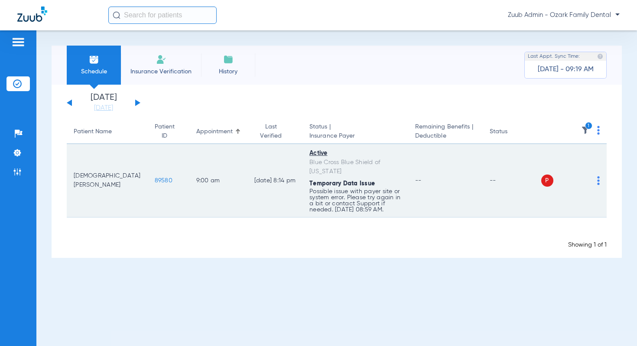
drag, startPoint x: 392, startPoint y: 164, endPoint x: 291, endPoint y: 165, distance: 101.5
click at [310, 165] on div "Blue Cross Blue Shield of [US_STATE]" at bounding box center [356, 167] width 92 height 18
click at [423, 204] on td "--" at bounding box center [445, 180] width 75 height 73
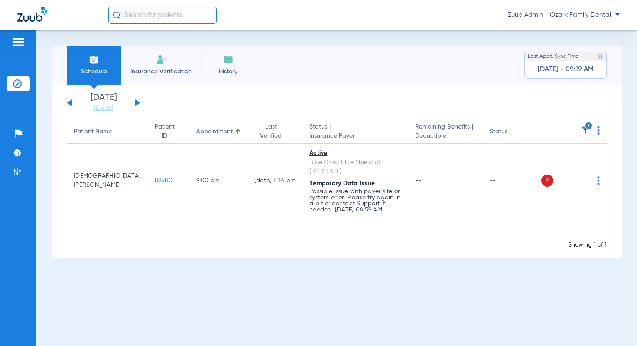
click at [137, 101] on button at bounding box center [137, 102] width 5 height 7
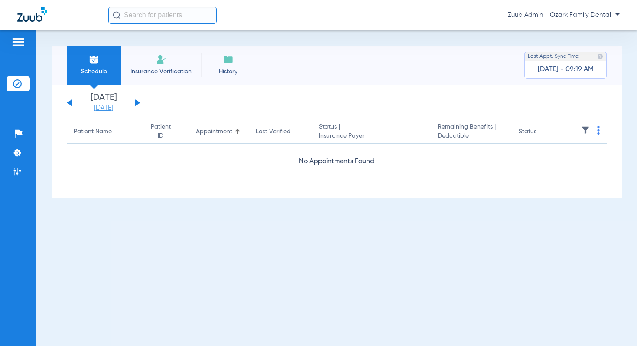
click at [104, 108] on link "[DATE]" at bounding box center [104, 108] width 52 height 9
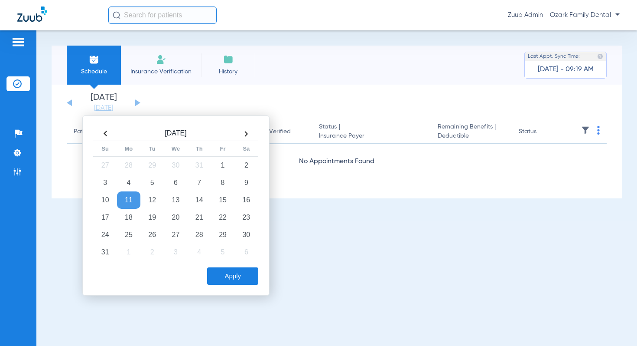
click at [235, 279] on button "Apply" at bounding box center [232, 275] width 51 height 17
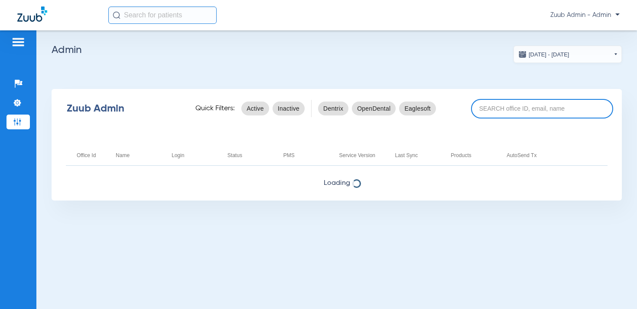
click at [509, 113] on input at bounding box center [542, 109] width 142 height 20
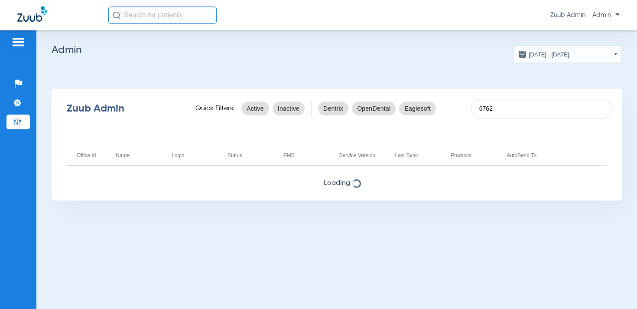
type input "6762"
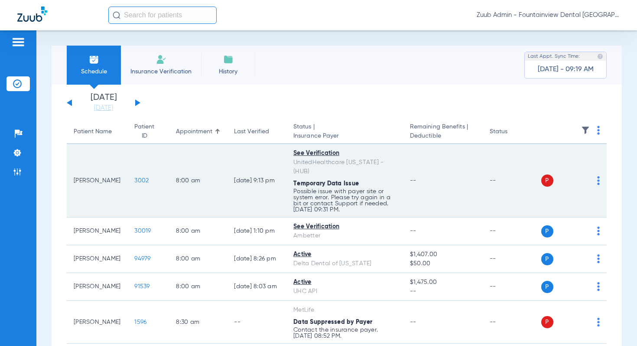
click at [134, 177] on span "3002" at bounding box center [141, 180] width 14 height 6
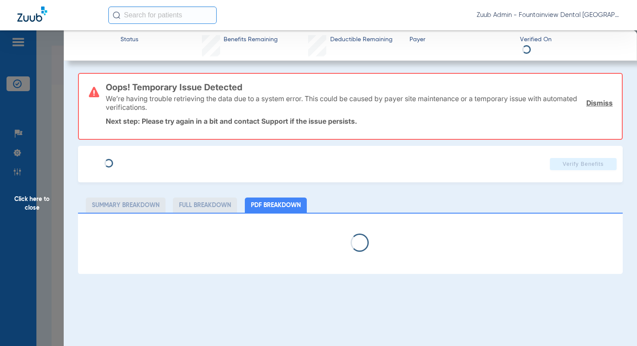
type input "Delaney"
type input "Ash"
type input "05/05/2013"
type input "126111181"
type input "MOHET"
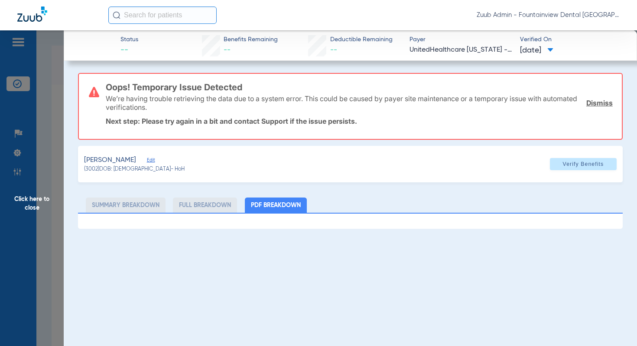
click at [147, 160] on span "Edit" at bounding box center [151, 161] width 8 height 8
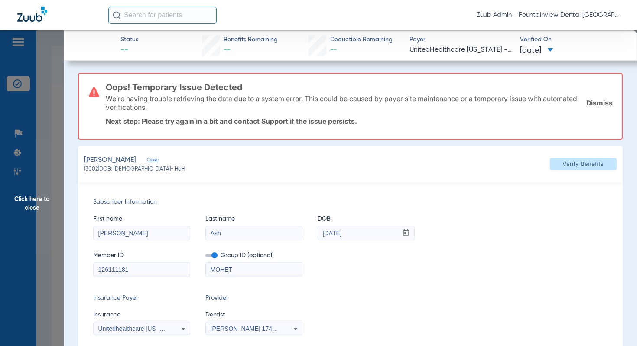
scroll to position [20, 0]
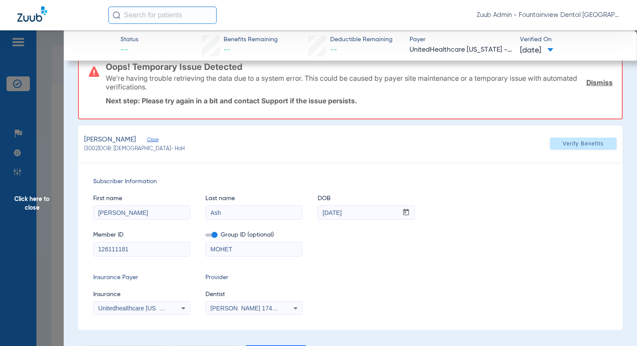
click at [148, 244] on input "126111181" at bounding box center [142, 249] width 96 height 14
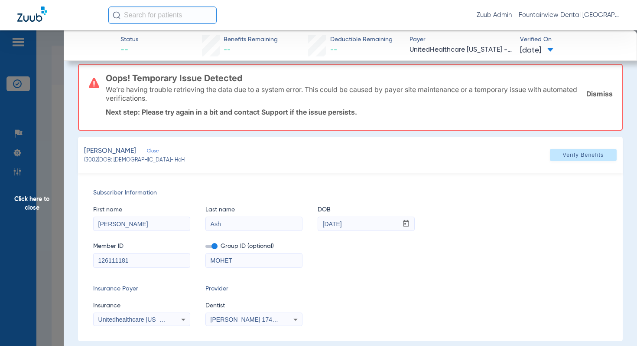
scroll to position [0, 0]
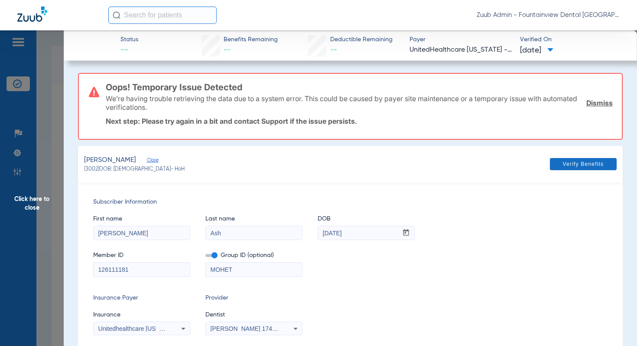
click at [570, 160] on span at bounding box center [583, 163] width 67 height 21
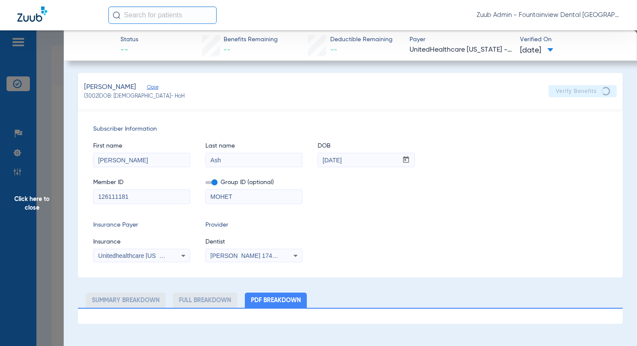
click at [32, 198] on span "Click here to close" at bounding box center [32, 203] width 64 height 346
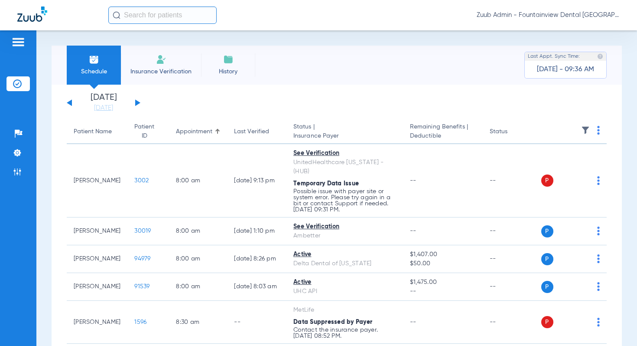
click at [589, 128] on img at bounding box center [585, 130] width 9 height 9
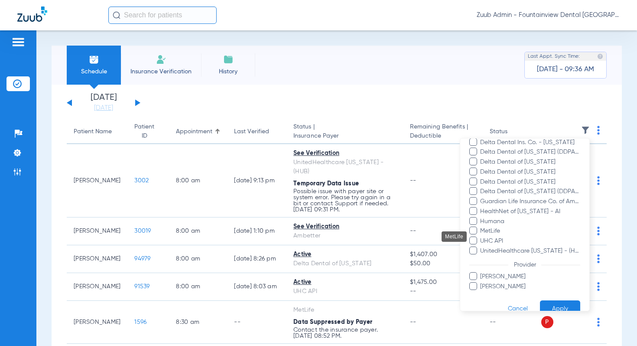
scroll to position [148, 0]
drag, startPoint x: 548, startPoint y: 248, endPoint x: 550, endPoint y: 253, distance: 5.1
click at [548, 248] on span "UnitedHealthcare Missouri - (HUB)" at bounding box center [530, 250] width 101 height 9
click at [482, 256] on input "UnitedHealthcare Missouri - (HUB)" at bounding box center [482, 256] width 0 height 0
click at [554, 304] on button "Apply" at bounding box center [560, 308] width 40 height 17
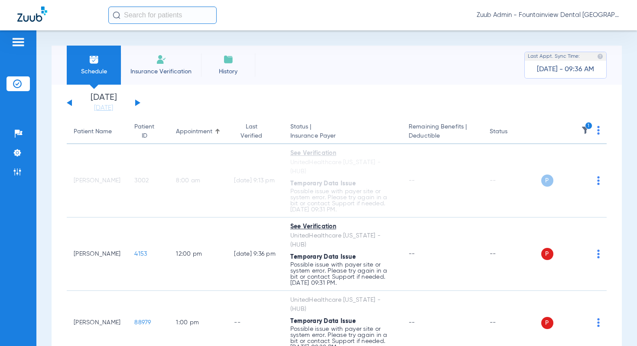
click at [598, 129] on img at bounding box center [598, 130] width 3 height 9
click at [568, 160] on button "Verify All" at bounding box center [567, 164] width 66 height 17
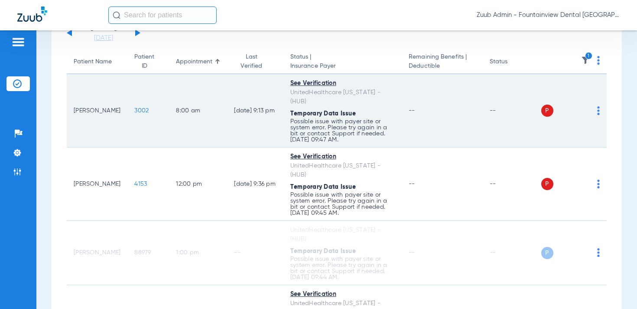
scroll to position [69, 0]
drag, startPoint x: 144, startPoint y: 104, endPoint x: 126, endPoint y: 105, distance: 17.4
click at [127, 105] on td "3002" at bounding box center [148, 111] width 42 height 73
copy span "3002"
click at [189, 134] on td "8:00 AM" at bounding box center [198, 111] width 58 height 73
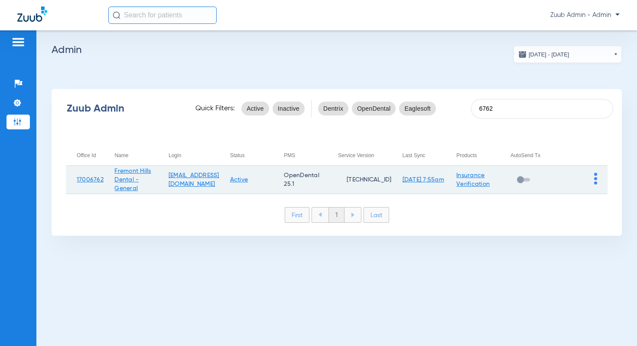
click at [594, 177] on img at bounding box center [595, 179] width 3 height 12
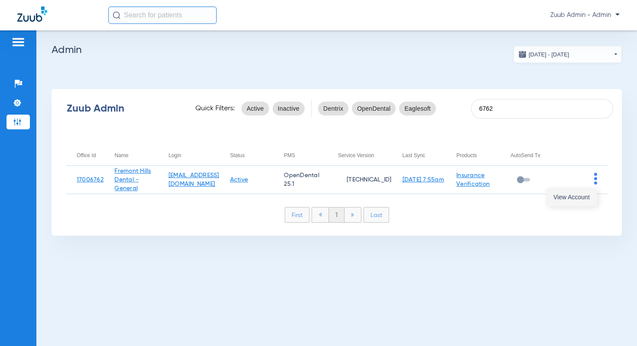
click at [574, 194] on span "View Account" at bounding box center [572, 197] width 36 height 6
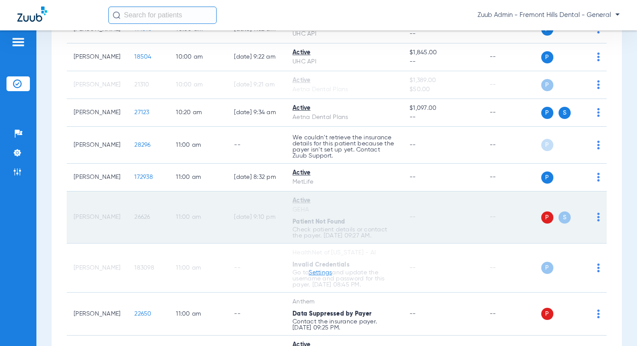
scroll to position [597, 0]
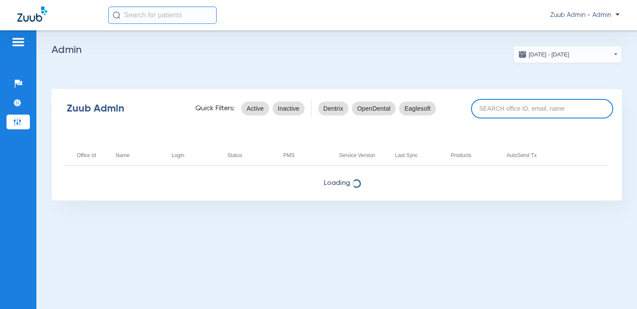
click at [507, 112] on input at bounding box center [542, 109] width 142 height 20
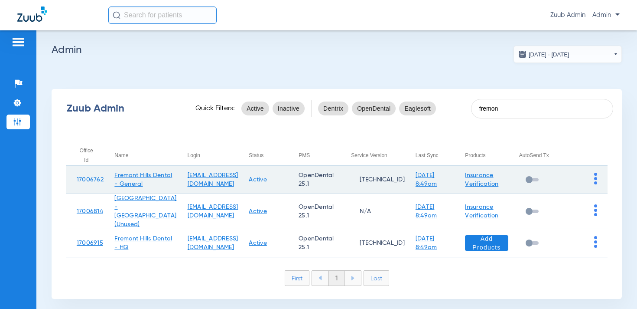
type input "fremon"
click at [597, 180] on img at bounding box center [595, 179] width 3 height 12
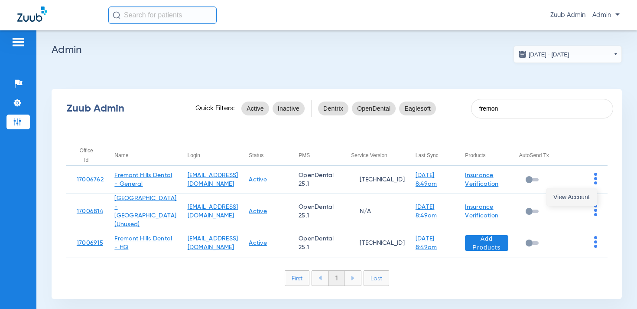
click at [578, 196] on span "View Account" at bounding box center [572, 197] width 36 height 6
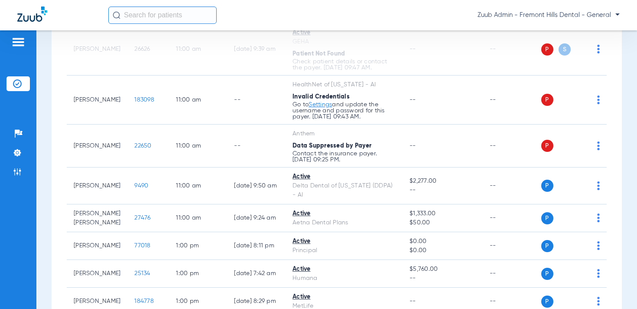
scroll to position [755, 0]
click at [21, 154] on img at bounding box center [17, 152] width 9 height 9
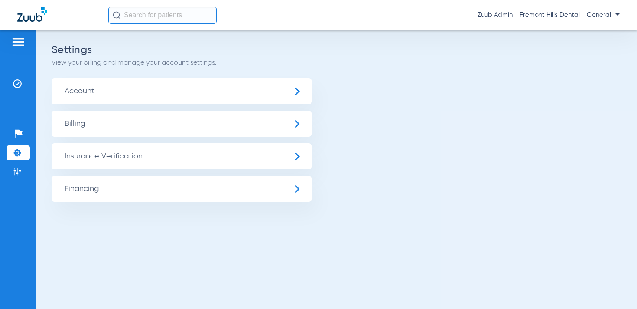
click at [95, 152] on span "Insurance Verification" at bounding box center [182, 156] width 260 height 26
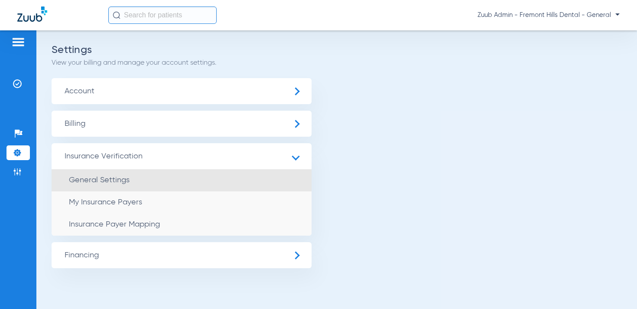
click at [111, 179] on span "General Settings" at bounding box center [99, 180] width 61 height 8
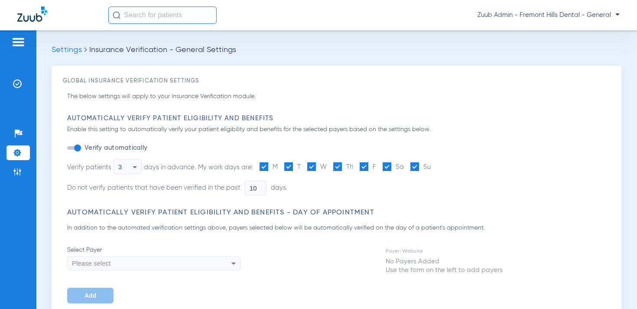
type input "5"
type input "1"
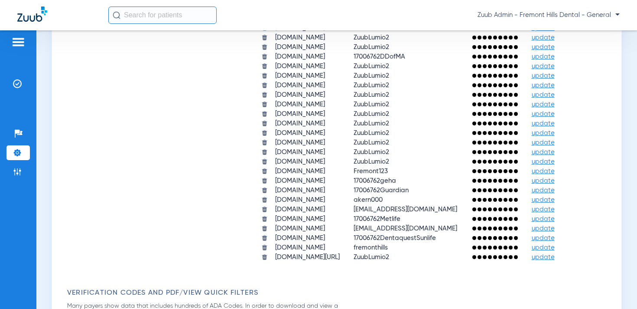
scroll to position [724, 0]
click at [555, 202] on span "update" at bounding box center [543, 199] width 23 height 7
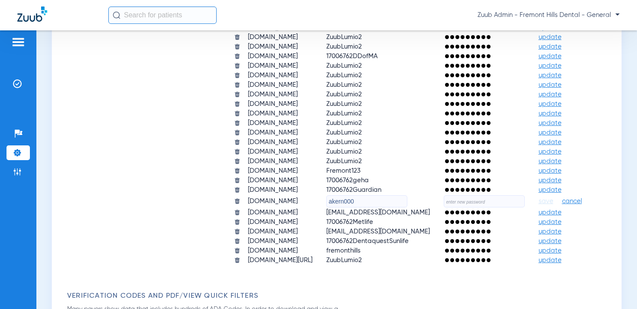
scroll to position [846, 0]
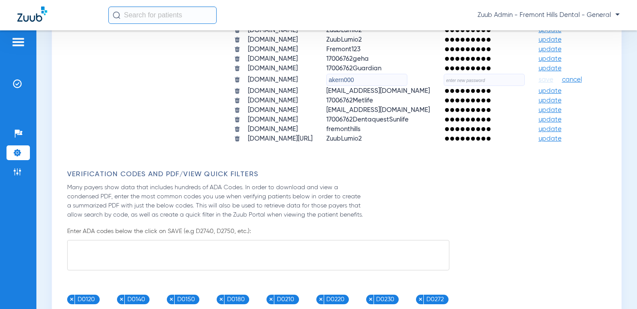
click at [449, 86] on input "text" at bounding box center [484, 80] width 81 height 12
paste input "Lumio2025!!!!"
type input "Lumio2025!!!!"
click at [539, 84] on span "save" at bounding box center [546, 80] width 15 height 8
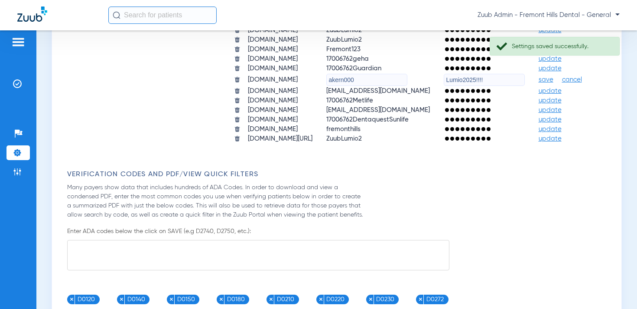
scroll to position [724, 0]
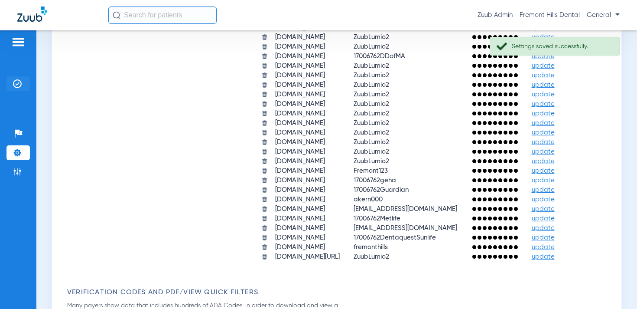
click at [20, 85] on img at bounding box center [17, 83] width 9 height 9
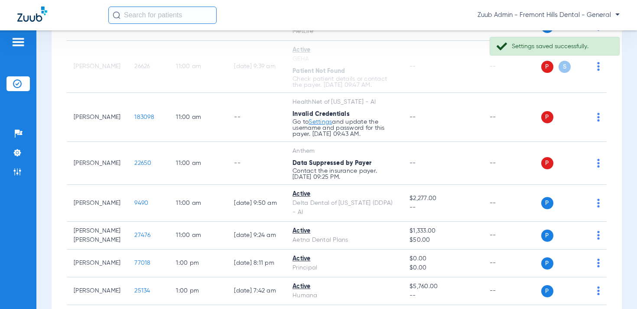
scroll to position [758, 0]
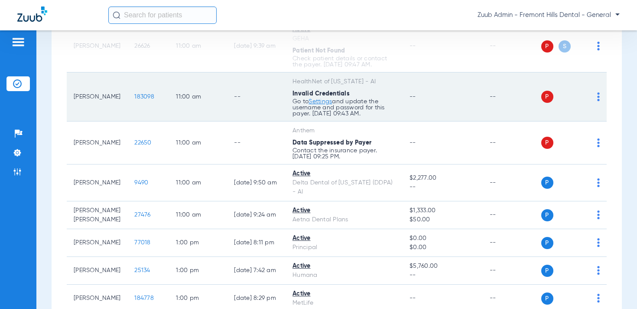
click at [599, 99] on img at bounding box center [598, 96] width 3 height 9
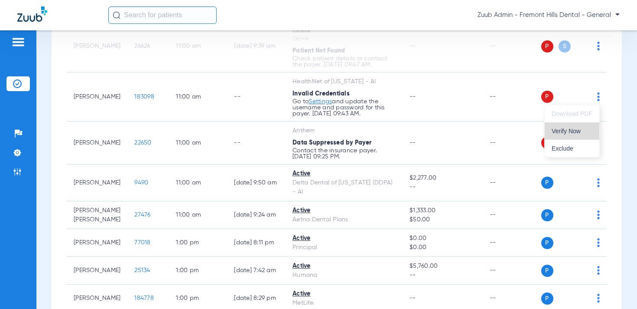
click at [568, 127] on button "Verify Now" at bounding box center [572, 130] width 55 height 17
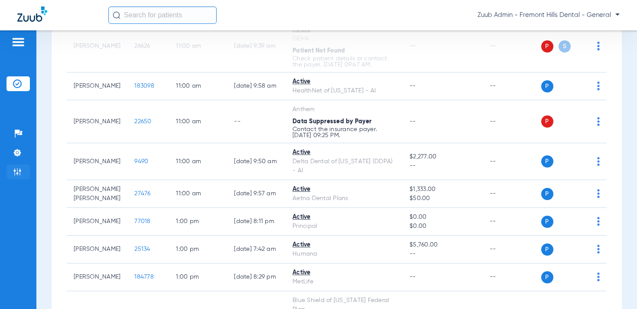
click at [19, 174] on img at bounding box center [17, 171] width 9 height 9
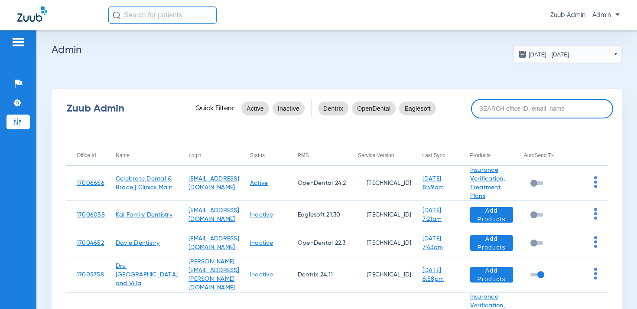
click at [553, 108] on input at bounding box center [542, 109] width 142 height 20
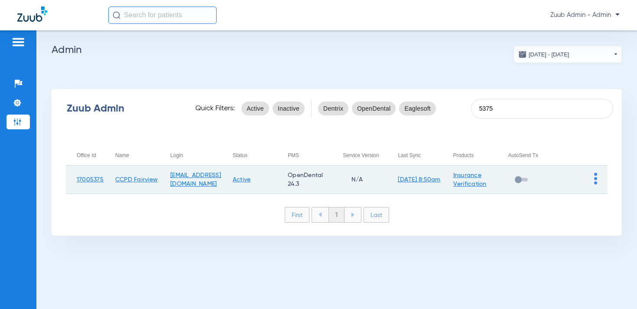
type input "5375"
click at [596, 174] on img at bounding box center [595, 179] width 3 height 12
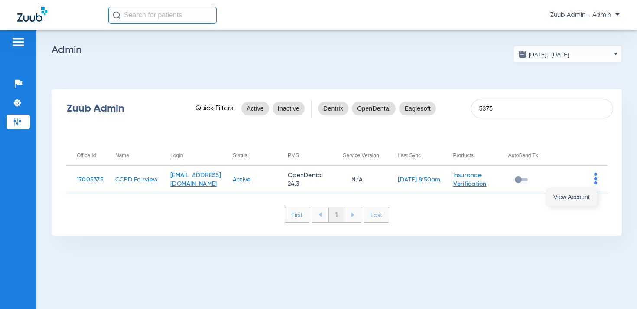
click at [581, 195] on span "View Account" at bounding box center [572, 197] width 36 height 6
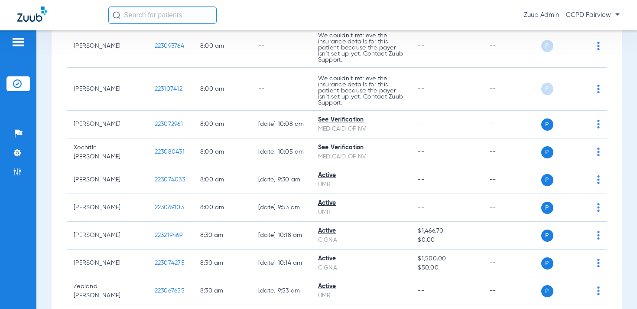
scroll to position [167, 0]
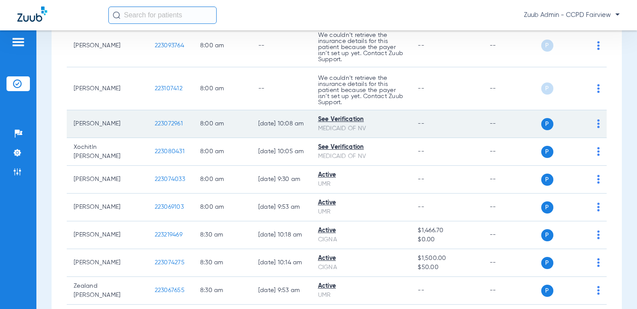
click at [155, 121] on span "223072961" at bounding box center [169, 124] width 28 height 6
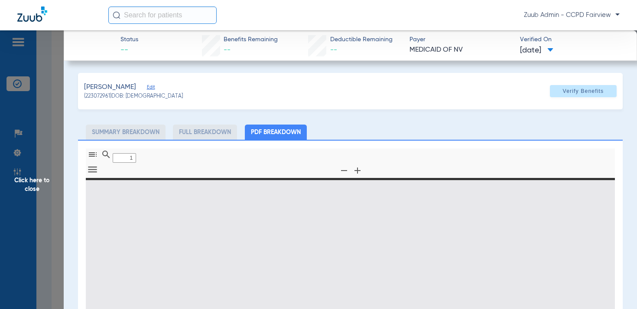
type input "Isabella"
type input "Guzzetta"
type input "11/15/2012"
type input "00001546580"
type input "HPE VERIFY"
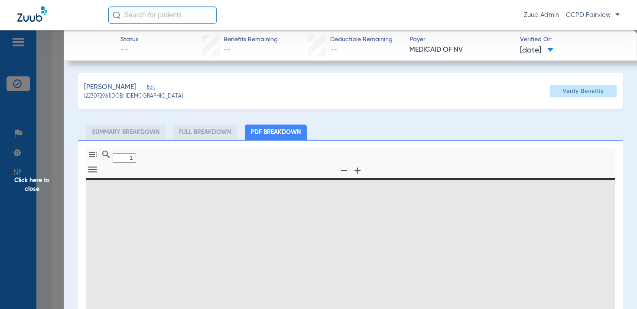
type input "0"
select select "page-width"
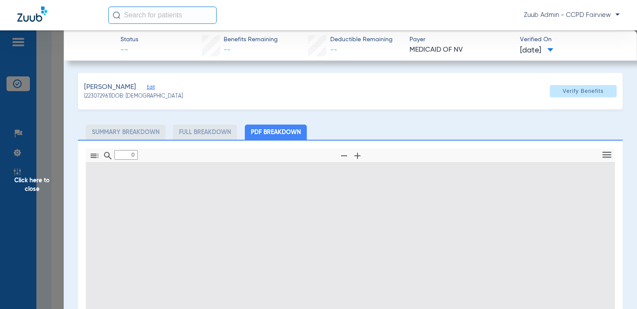
type input "1"
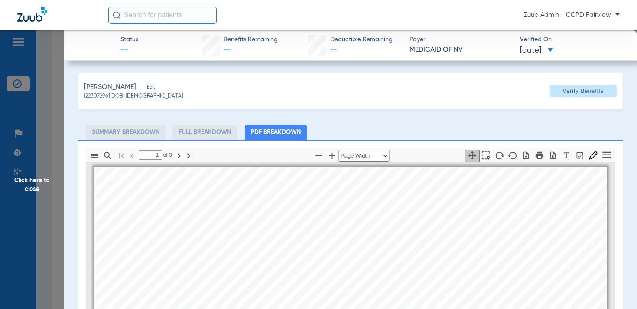
scroll to position [4, 0]
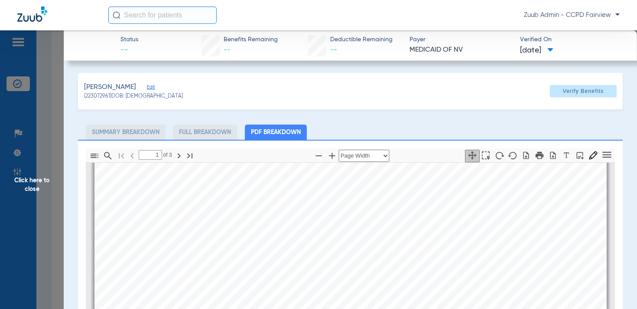
click at [155, 88] on span "Edit" at bounding box center [151, 88] width 8 height 8
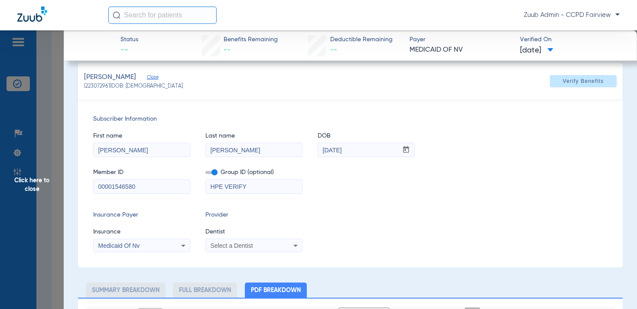
scroll to position [0, 0]
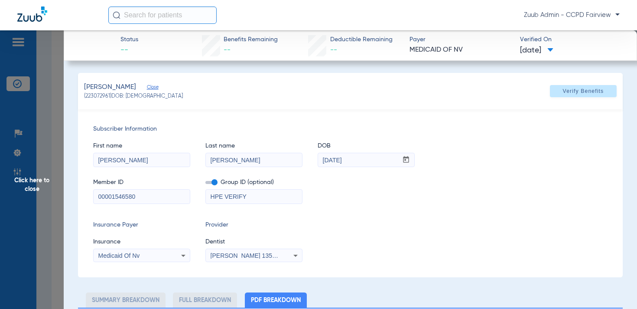
click at [36, 183] on span "Click here to close" at bounding box center [32, 184] width 64 height 309
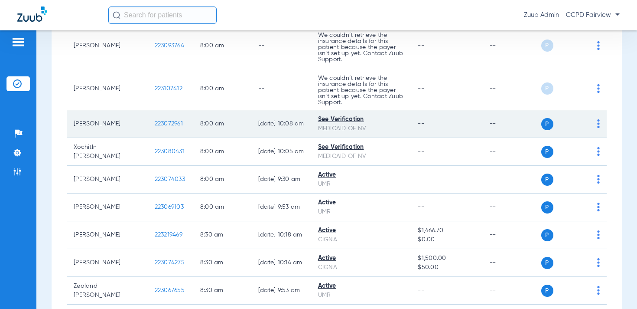
drag, startPoint x: 153, startPoint y: 102, endPoint x: 122, endPoint y: 102, distance: 31.2
click at [148, 110] on td "223072961" at bounding box center [171, 124] width 46 height 28
copy span "223072961"
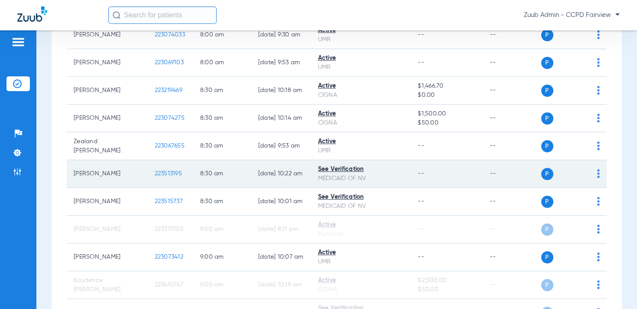
scroll to position [310, 0]
drag, startPoint x: 153, startPoint y: 153, endPoint x: 115, endPoint y: 154, distance: 37.3
click at [148, 160] on td "223513195" at bounding box center [171, 174] width 46 height 28
copy span "223513195"
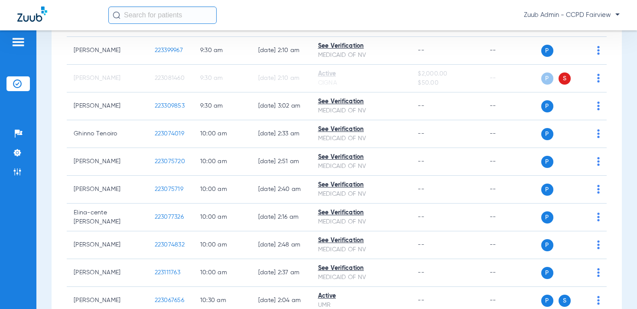
scroll to position [675, 0]
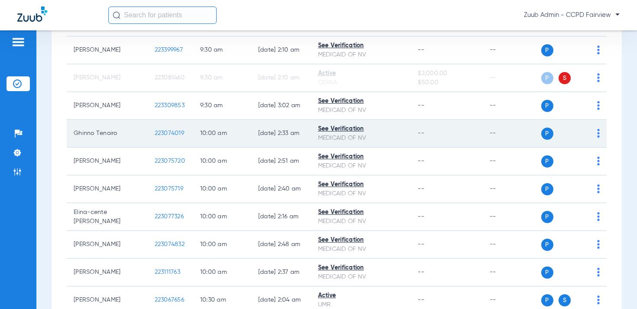
drag, startPoint x: 153, startPoint y: 129, endPoint x: 121, endPoint y: 132, distance: 31.8
click at [148, 132] on td "223074019" at bounding box center [171, 134] width 46 height 28
copy span "223074019"
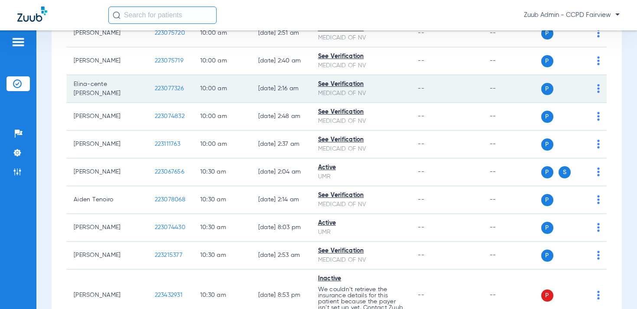
scroll to position [804, 0]
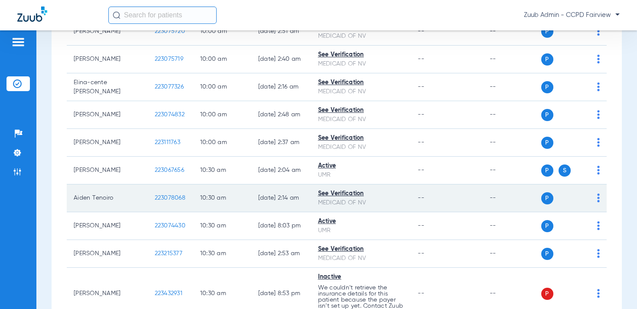
drag, startPoint x: 155, startPoint y: 194, endPoint x: 123, endPoint y: 196, distance: 31.7
click at [148, 196] on td "223078068" at bounding box center [171, 198] width 46 height 28
copy span "223078068"
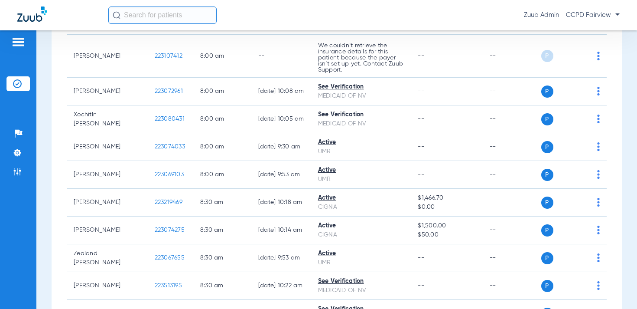
scroll to position [0, 0]
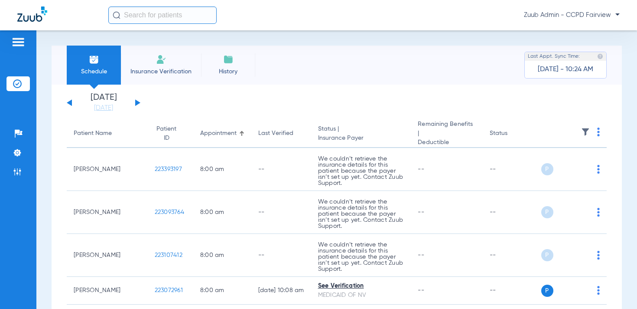
click at [583, 127] on img at bounding box center [585, 131] width 9 height 9
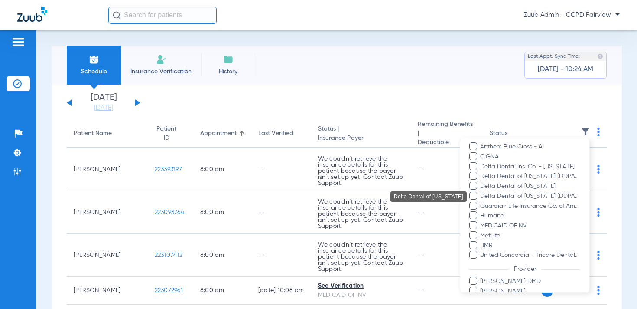
scroll to position [110, 0]
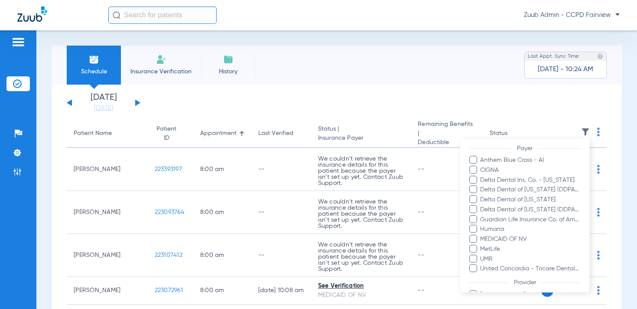
click at [340, 111] on div at bounding box center [318, 154] width 637 height 309
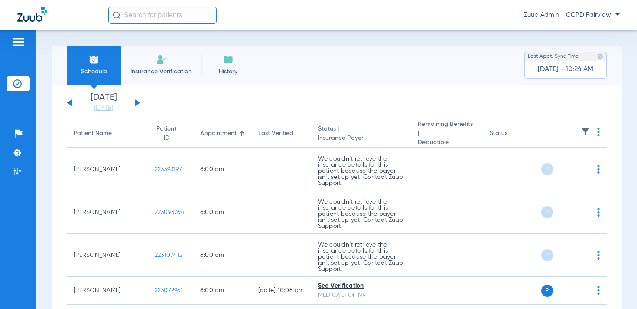
click at [136, 102] on button at bounding box center [137, 102] width 5 height 7
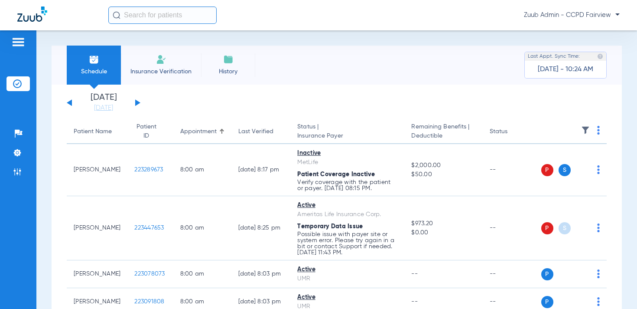
click at [585, 131] on img at bounding box center [585, 130] width 9 height 9
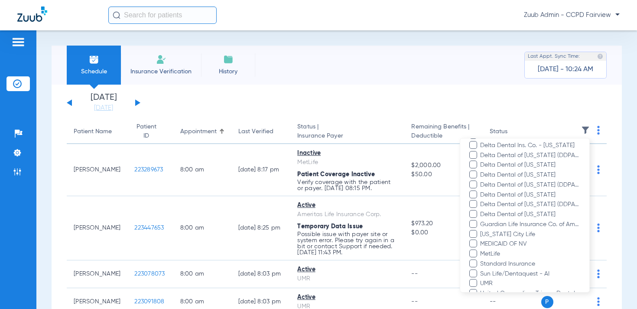
scroll to position [176, 0]
click at [490, 104] on div at bounding box center [318, 154] width 637 height 309
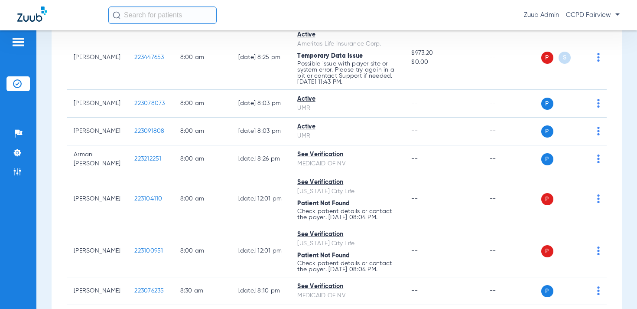
scroll to position [94, 0]
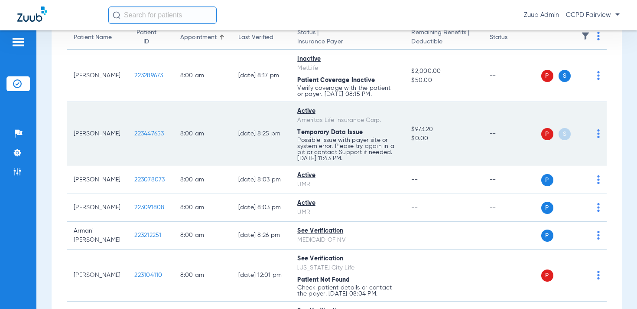
click at [597, 132] on div "P S" at bounding box center [571, 134] width 59 height 12
click at [598, 133] on img at bounding box center [598, 133] width 3 height 9
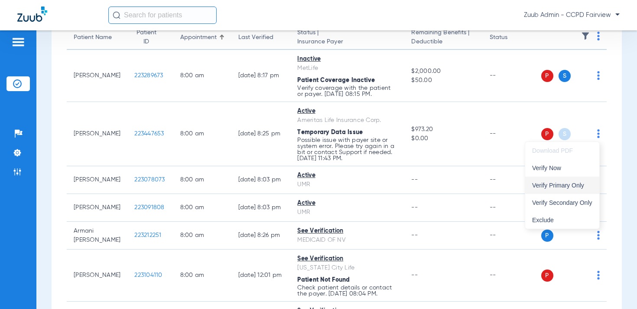
click at [573, 182] on span "Verify Primary Only" at bounding box center [562, 185] width 60 height 6
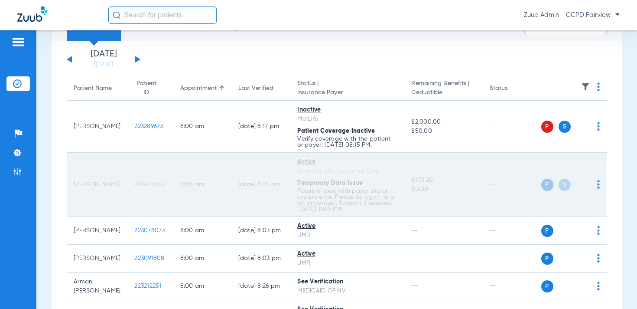
scroll to position [0, 0]
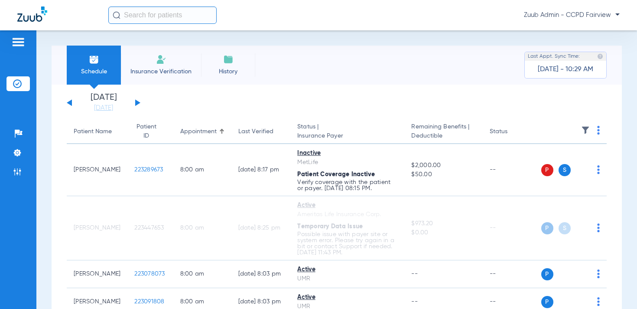
click at [138, 103] on button at bounding box center [137, 102] width 5 height 7
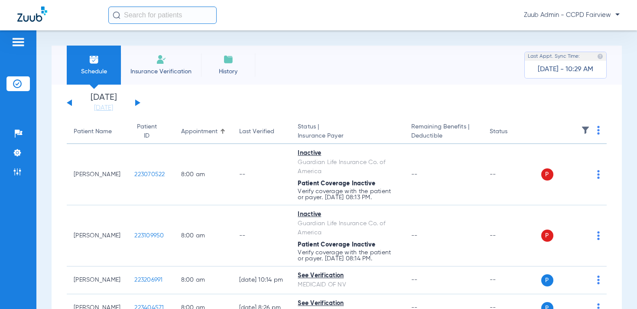
click at [583, 126] on img at bounding box center [585, 130] width 9 height 9
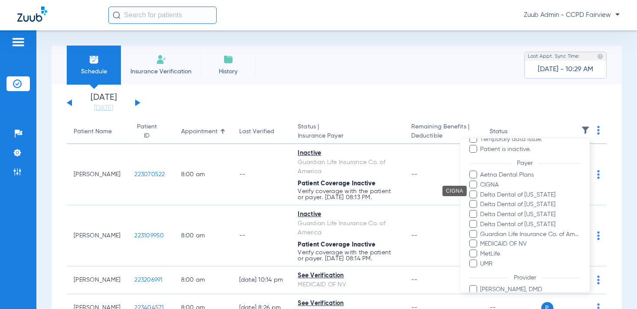
scroll to position [142, 0]
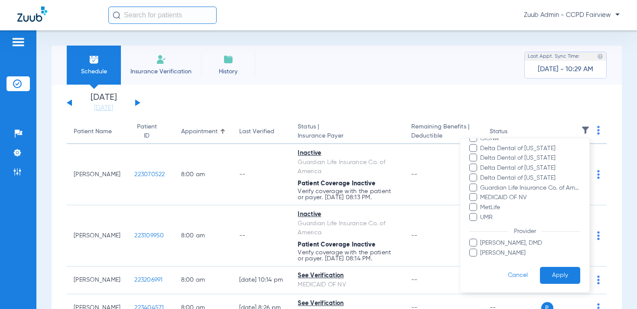
click at [268, 94] on div at bounding box center [318, 154] width 637 height 309
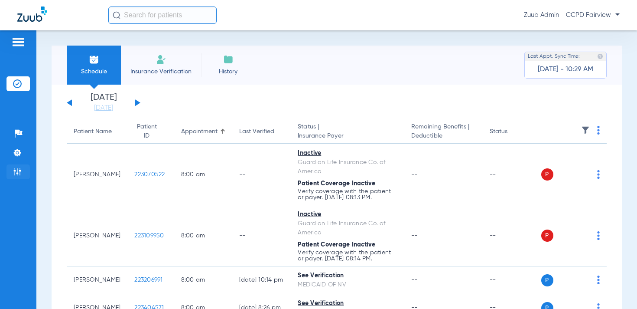
click at [20, 171] on img at bounding box center [17, 171] width 9 height 9
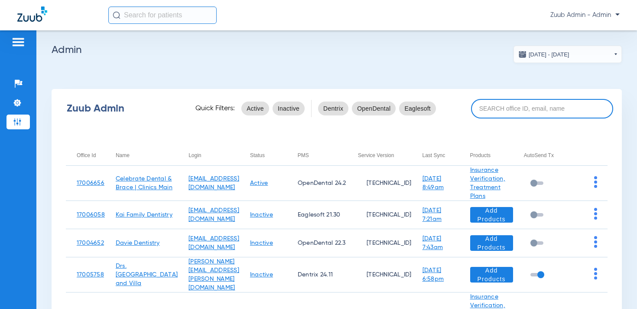
click at [487, 110] on input at bounding box center [542, 109] width 142 height 20
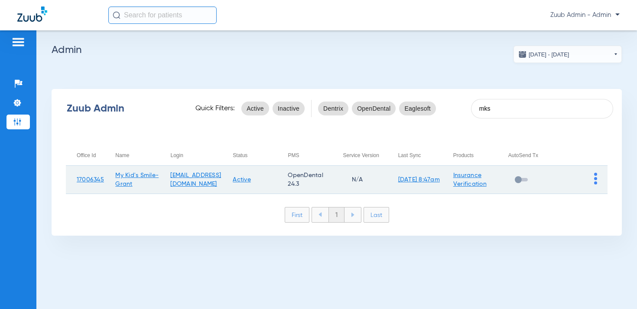
type input "mks"
click at [596, 180] on img at bounding box center [595, 179] width 3 height 12
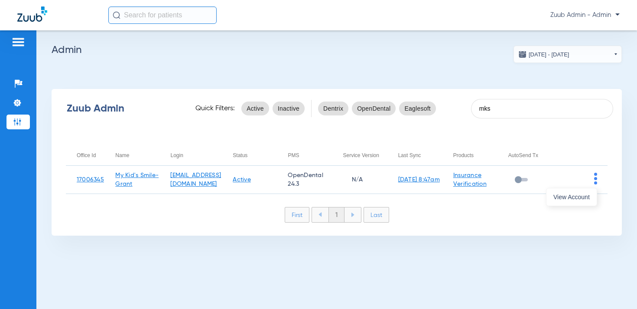
click at [586, 196] on span "View Account" at bounding box center [572, 197] width 36 height 6
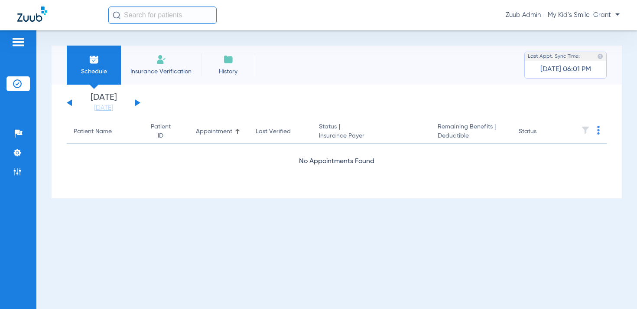
click at [135, 102] on button at bounding box center [137, 102] width 5 height 7
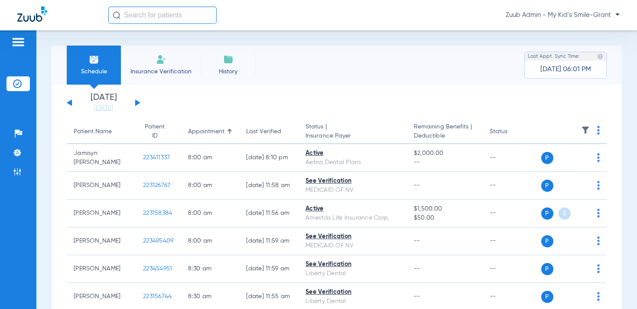
click at [587, 128] on img at bounding box center [585, 130] width 9 height 9
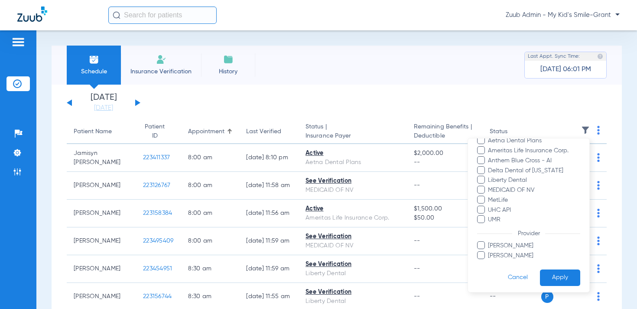
scroll to position [122, 0]
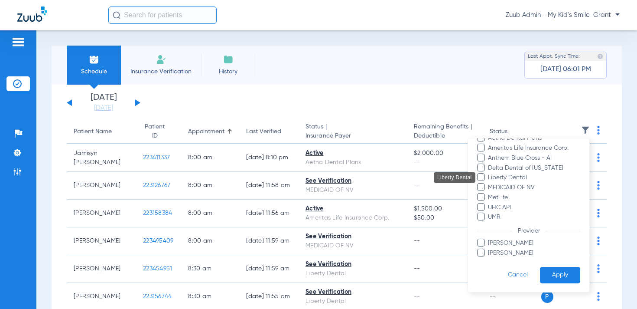
click at [513, 175] on span "Liberty Dental" at bounding box center [534, 177] width 93 height 9
click at [490, 183] on input "Liberty Dental" at bounding box center [490, 183] width 0 height 0
click at [559, 274] on button "Apply" at bounding box center [560, 274] width 40 height 17
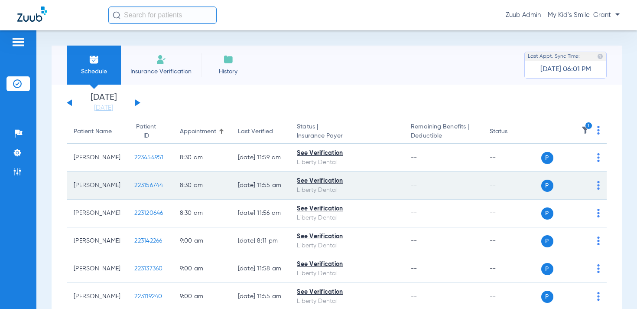
click at [598, 189] on img at bounding box center [598, 185] width 3 height 9
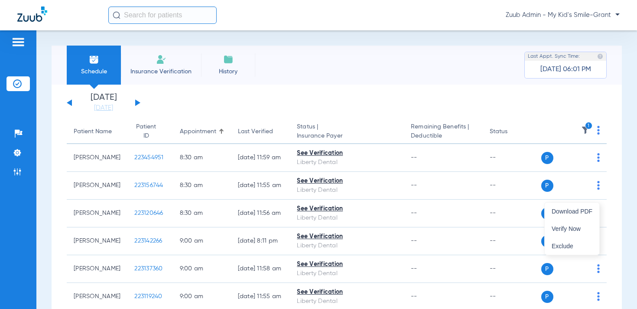
click at [540, 117] on div at bounding box center [318, 154] width 637 height 309
click at [19, 169] on img at bounding box center [17, 171] width 9 height 9
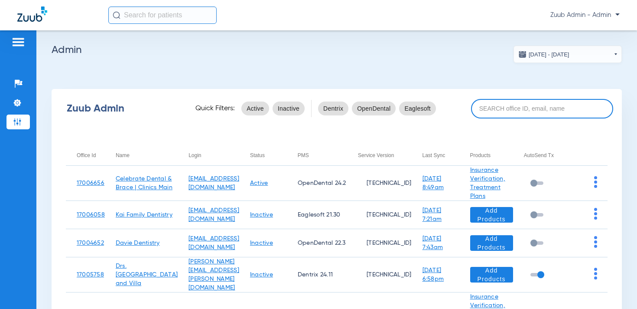
click at [548, 111] on input at bounding box center [542, 109] width 142 height 20
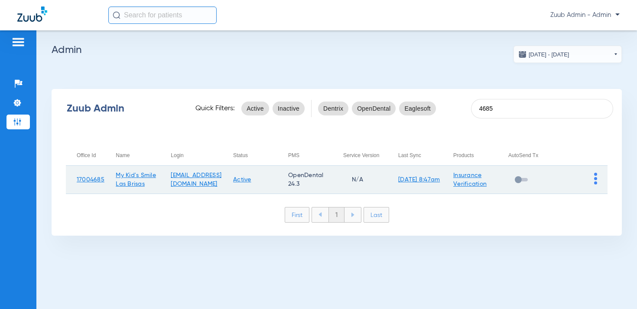
type input "4685"
click at [595, 178] on img at bounding box center [595, 179] width 3 height 12
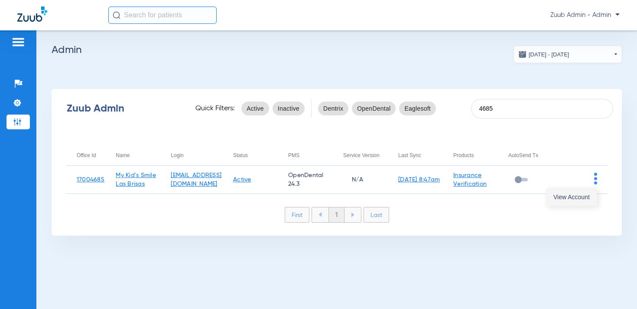
click at [582, 191] on button "View Account" at bounding box center [572, 196] width 50 height 17
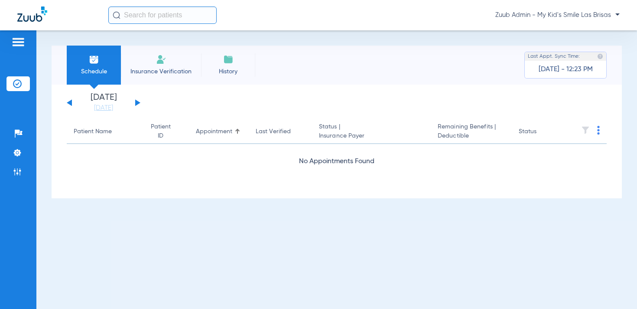
click at [140, 102] on button at bounding box center [137, 102] width 5 height 7
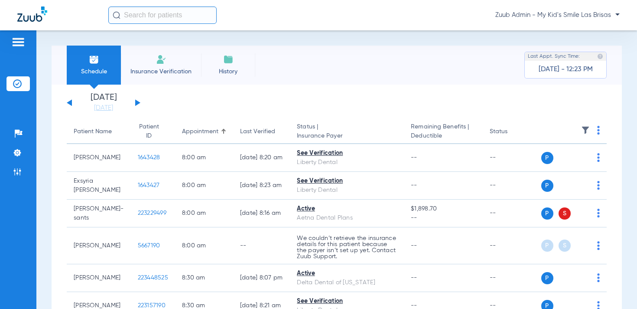
click at [588, 130] on img at bounding box center [585, 130] width 9 height 9
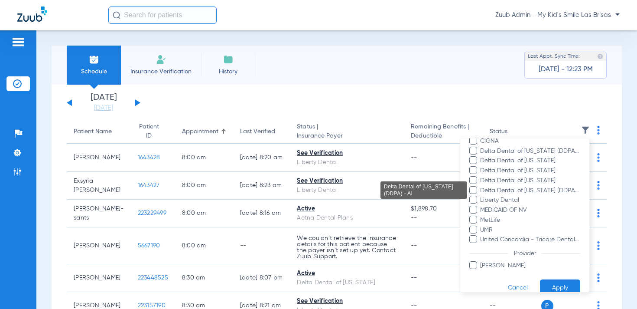
scroll to position [152, 0]
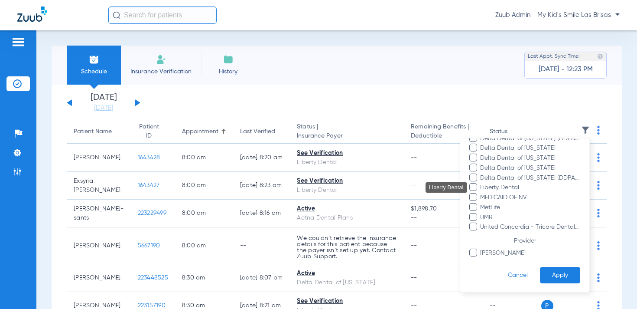
click at [504, 188] on span "Liberty Dental" at bounding box center [530, 187] width 101 height 9
click at [482, 193] on input "Liberty Dental" at bounding box center [482, 193] width 0 height 0
click at [559, 270] on button "Apply" at bounding box center [560, 275] width 40 height 17
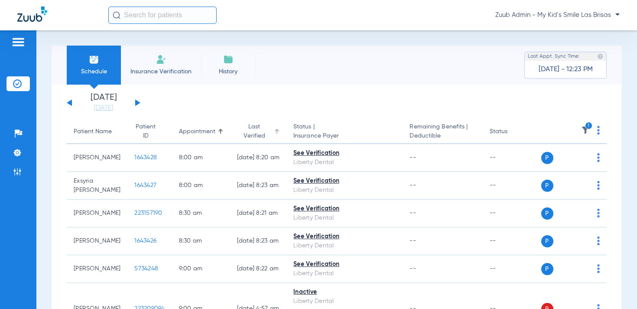
click at [277, 130] on div at bounding box center [278, 130] width 3 height 3
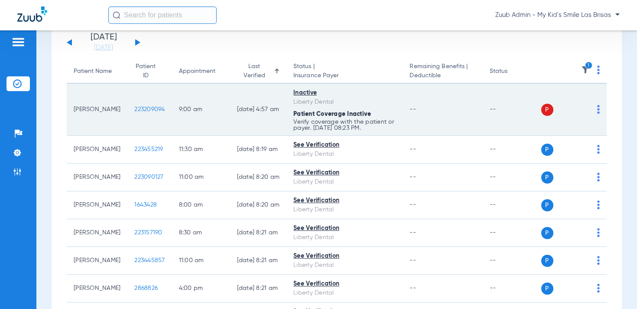
scroll to position [95, 0]
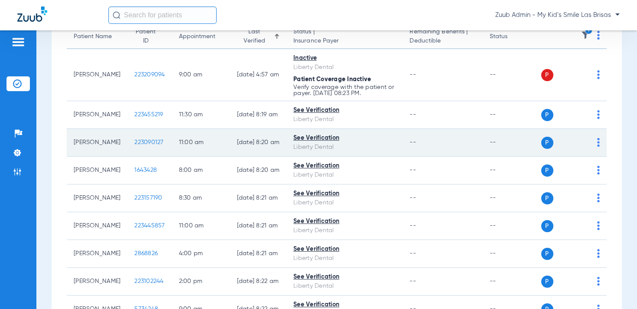
click at [598, 147] on img at bounding box center [598, 142] width 3 height 9
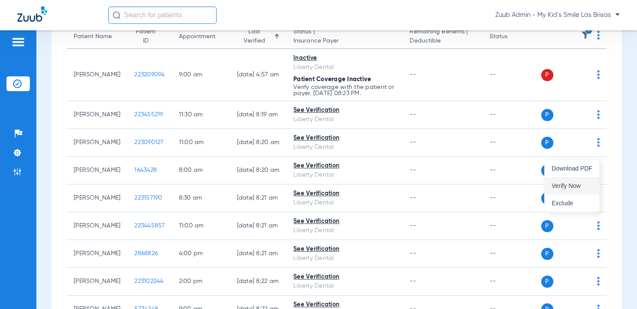
click at [584, 183] on span "Verify Now" at bounding box center [572, 186] width 41 height 6
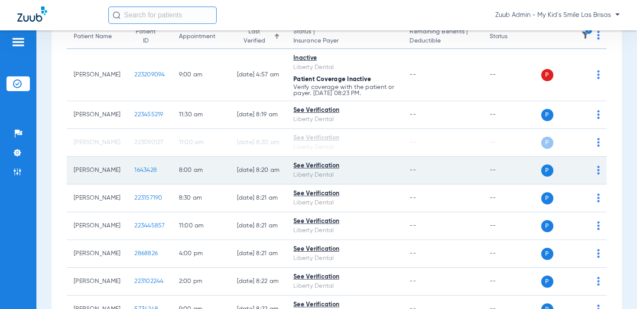
click at [599, 174] on img at bounding box center [598, 170] width 3 height 9
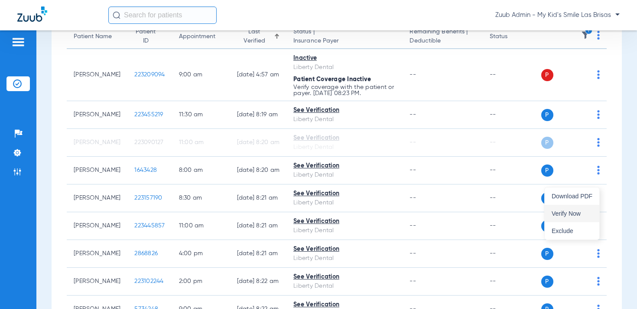
click at [578, 210] on span "Verify Now" at bounding box center [572, 213] width 41 height 6
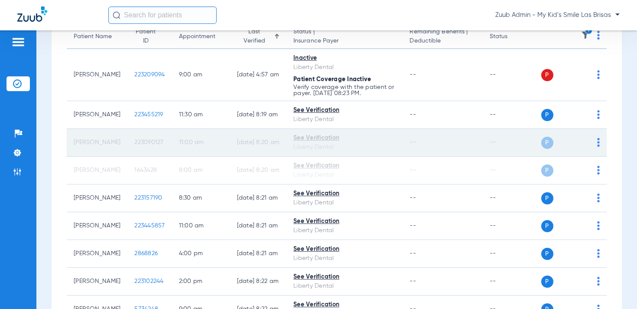
drag, startPoint x: 156, startPoint y: 152, endPoint x: 125, endPoint y: 154, distance: 30.9
click at [127, 154] on td "223090127" at bounding box center [149, 143] width 44 height 28
copy span "223090127"
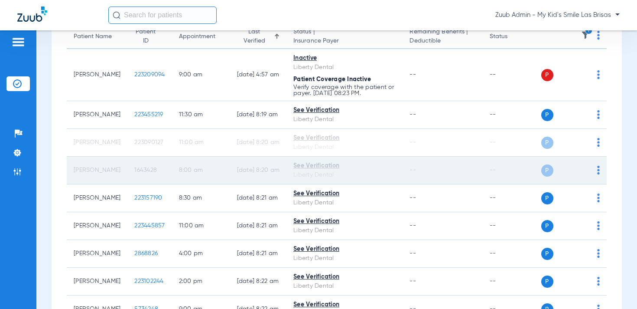
drag, startPoint x: 153, startPoint y: 180, endPoint x: 125, endPoint y: 182, distance: 28.7
click at [127, 182] on td "1643428" at bounding box center [149, 171] width 44 height 28
copy span "1643428"
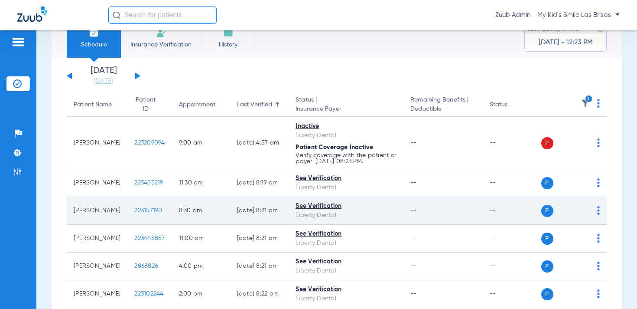
scroll to position [23, 0]
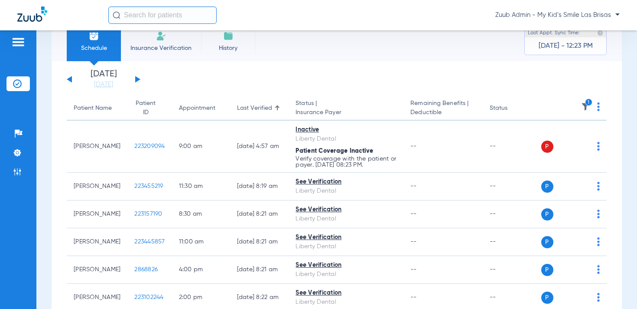
click at [275, 108] on div at bounding box center [277, 107] width 5 height 5
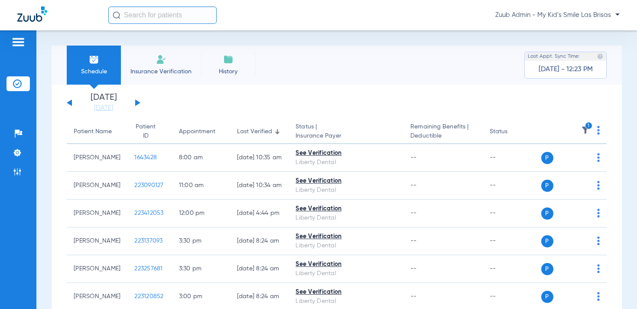
click at [575, 20] on div "Zuub Admin - My Kid's Smile Las Brisas" at bounding box center [364, 15] width 512 height 17
click at [575, 13] on span "Zuub Admin - My Kid's Smile Las Brisas" at bounding box center [558, 15] width 124 height 9
click at [583, 35] on button "Log out" at bounding box center [595, 30] width 48 height 17
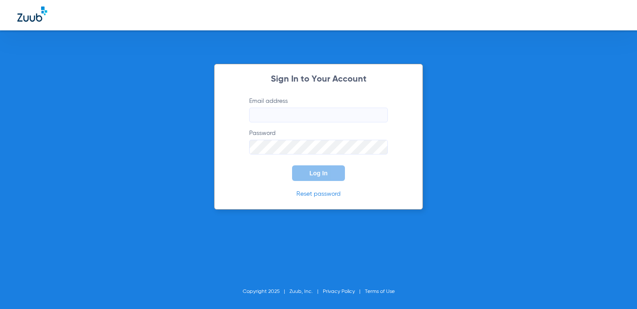
type input "courtney.best@zuub.com"
click at [313, 173] on span "Log In" at bounding box center [319, 173] width 18 height 7
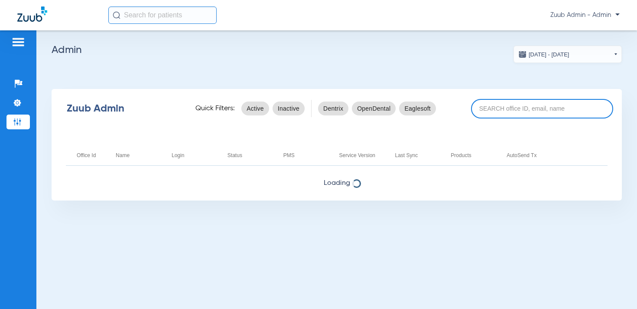
click at [513, 111] on input at bounding box center [542, 109] width 142 height 20
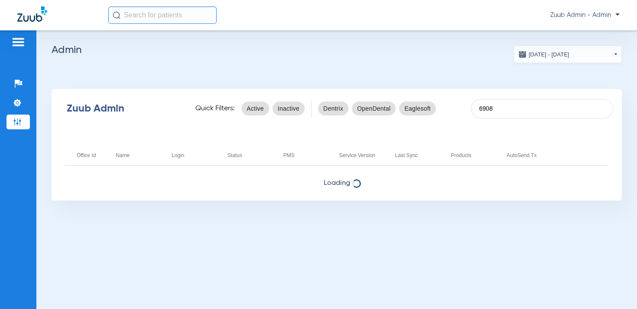
type input "6908"
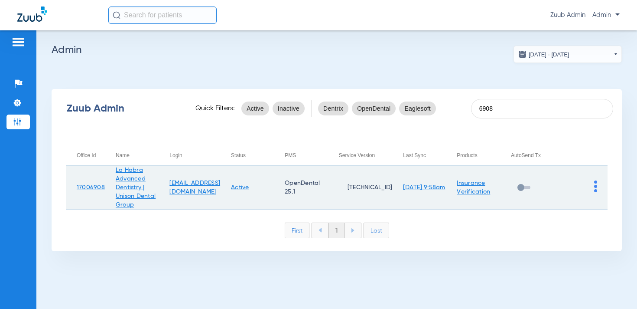
click at [594, 187] on img at bounding box center [595, 186] width 3 height 12
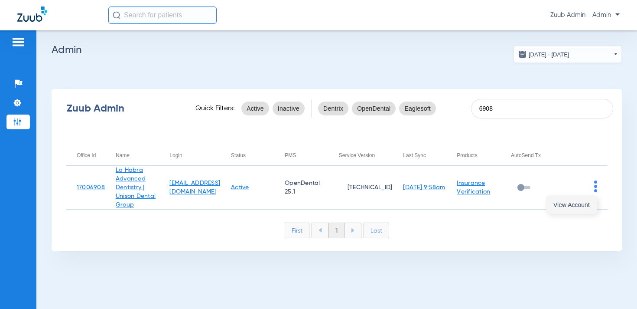
click at [575, 203] on span "View Account" at bounding box center [572, 205] width 36 height 6
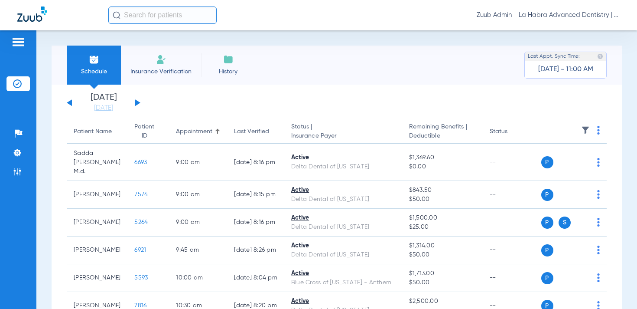
click at [159, 106] on app-single-date-navigator "Saturday 06-07-2025 Sunday 06-08-2025 Monday 06-09-2025 Tuesday 06-10-2025 Wedn…" at bounding box center [337, 102] width 540 height 19
click at [138, 104] on button at bounding box center [137, 102] width 5 height 7
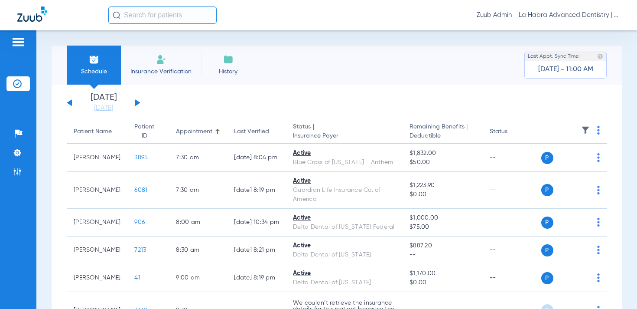
click at [137, 102] on button at bounding box center [137, 102] width 5 height 7
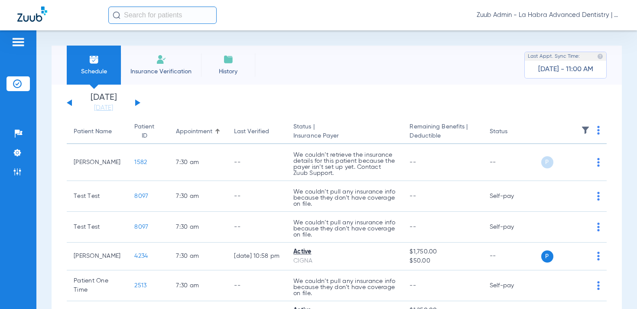
click at [138, 102] on button at bounding box center [137, 102] width 5 height 7
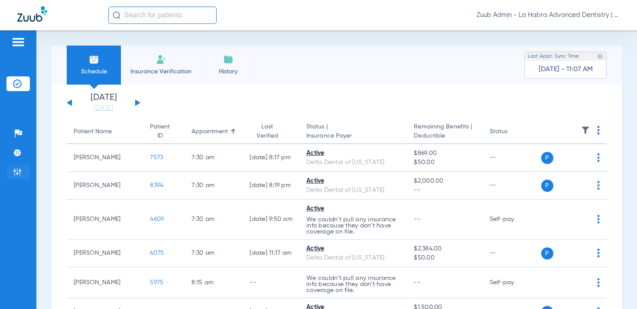
click at [12, 176] on li "Admin" at bounding box center [18, 171] width 23 height 15
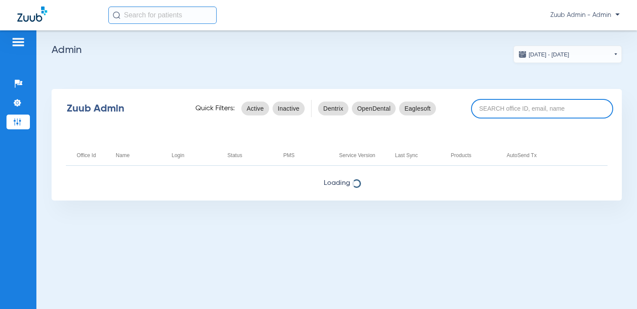
click at [498, 109] on input at bounding box center [542, 109] width 142 height 20
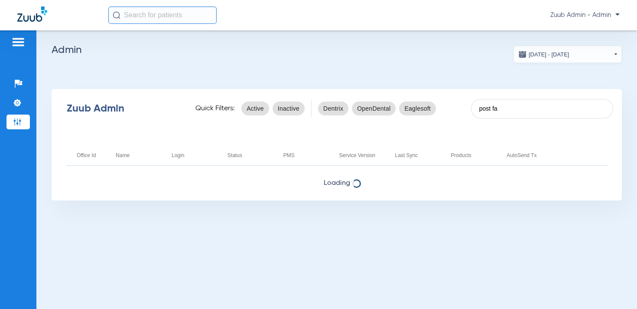
type input "post fa"
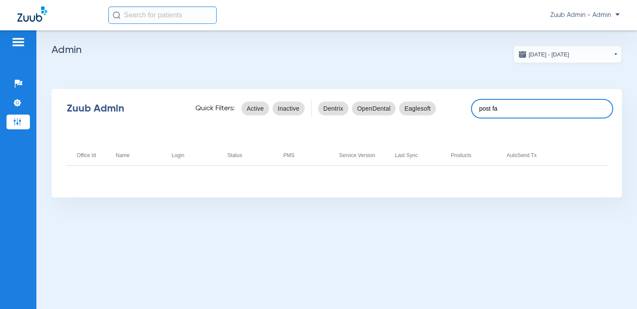
drag, startPoint x: 504, startPoint y: 113, endPoint x: 474, endPoint y: 108, distance: 30.7
click at [474, 108] on input "post fa" at bounding box center [542, 109] width 142 height 20
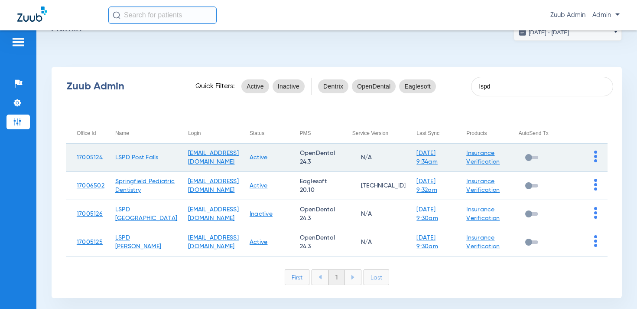
scroll to position [36, 0]
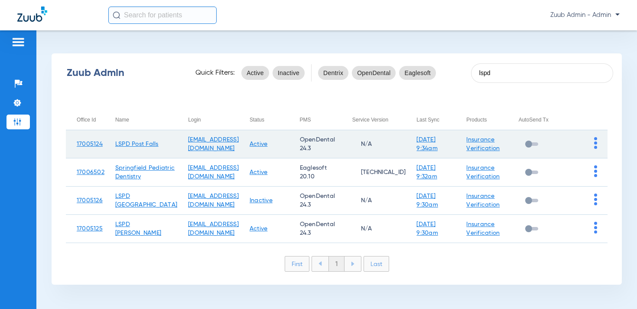
type input "lspd"
click at [597, 141] on img at bounding box center [595, 143] width 3 height 12
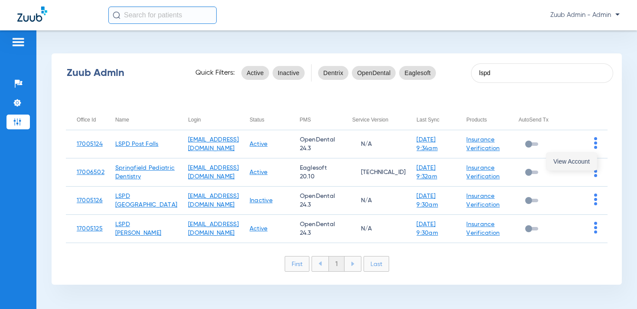
click at [572, 160] on span "View Account" at bounding box center [572, 161] width 36 height 6
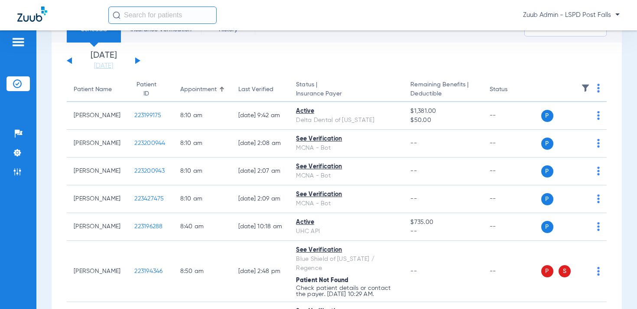
scroll to position [42, 0]
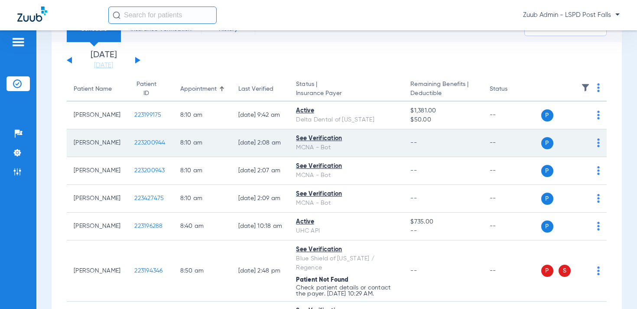
drag, startPoint x: 157, startPoint y: 143, endPoint x: 121, endPoint y: 146, distance: 35.2
click at [127, 146] on td "223200944" at bounding box center [150, 143] width 46 height 28
copy span "223200944"
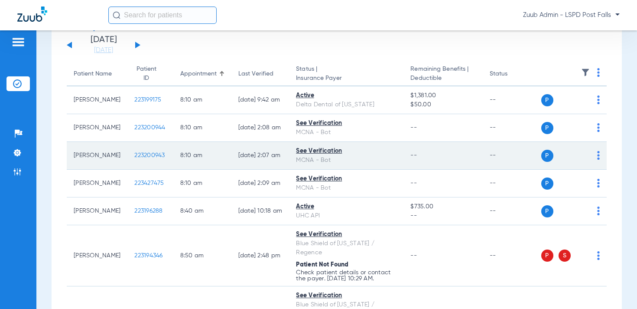
scroll to position [62, 0]
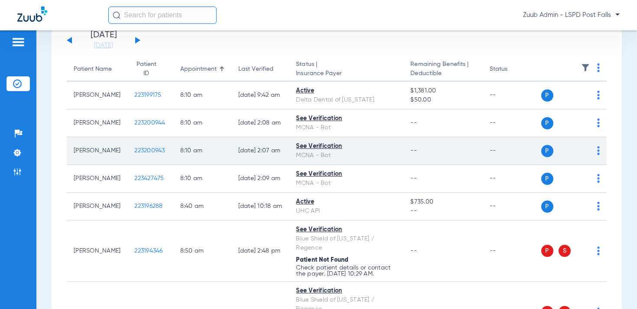
drag, startPoint x: 154, startPoint y: 149, endPoint x: 119, endPoint y: 150, distance: 34.7
click at [127, 150] on td "223200943" at bounding box center [150, 151] width 46 height 28
copy span "223200943"
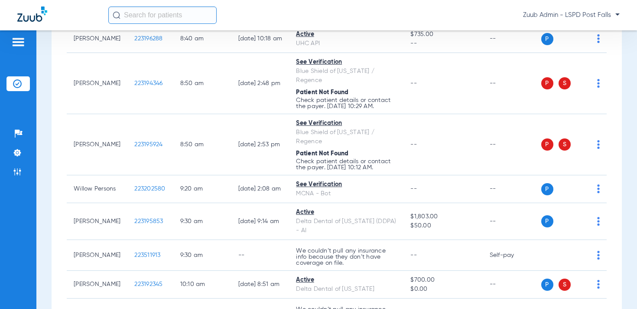
scroll to position [229, 0]
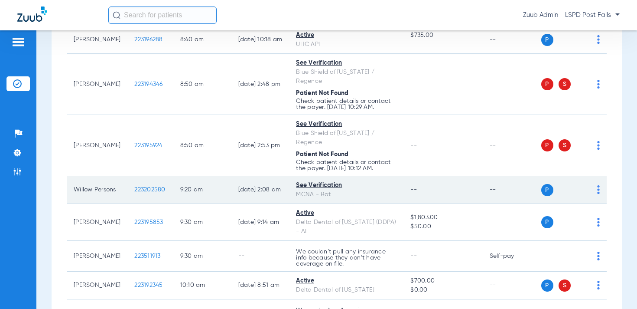
drag, startPoint x: 157, startPoint y: 171, endPoint x: 118, endPoint y: 173, distance: 39.9
click at [127, 176] on td "223202580" at bounding box center [150, 190] width 46 height 28
copy span "223202580"
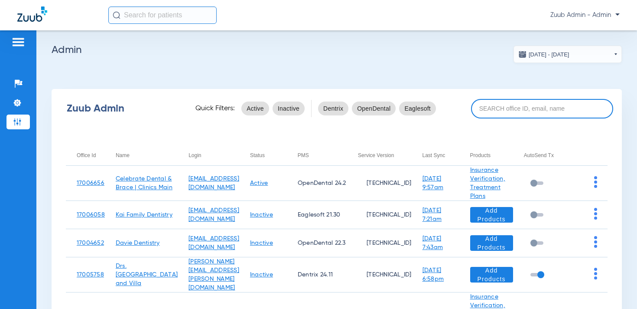
click at [518, 109] on input at bounding box center [542, 109] width 142 height 20
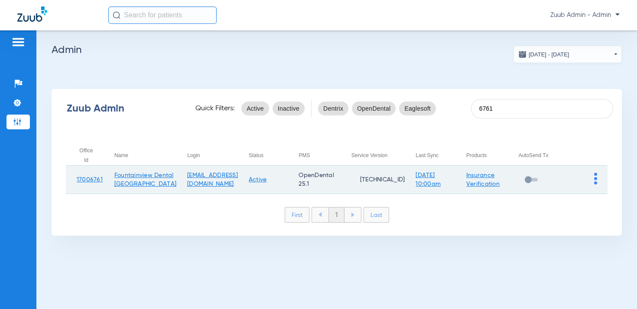
type input "6761"
click at [594, 175] on img at bounding box center [595, 179] width 3 height 12
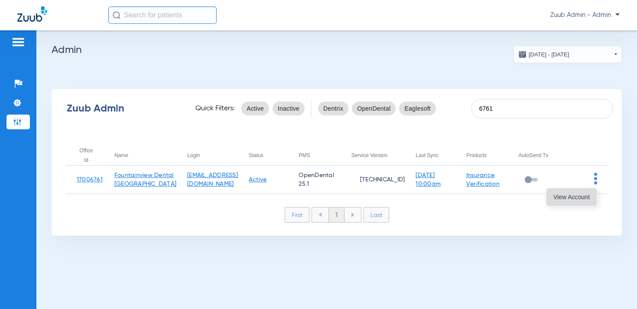
click at [572, 196] on span "View Account" at bounding box center [572, 197] width 36 height 6
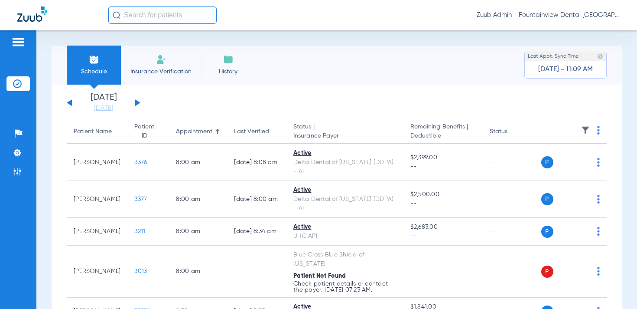
click at [583, 127] on img at bounding box center [585, 130] width 9 height 9
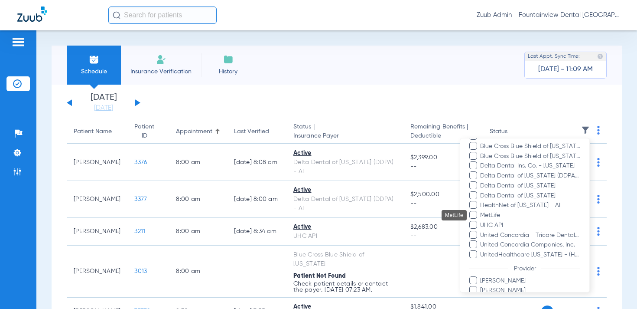
click at [487, 215] on span "MetLife" at bounding box center [530, 215] width 101 height 9
click at [482, 221] on input "MetLife" at bounding box center [482, 221] width 0 height 0
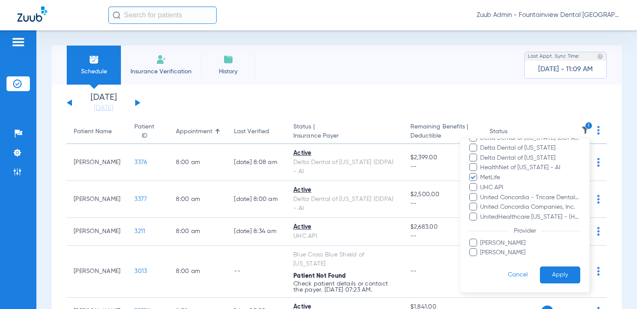
click at [573, 274] on button "Apply" at bounding box center [560, 274] width 40 height 17
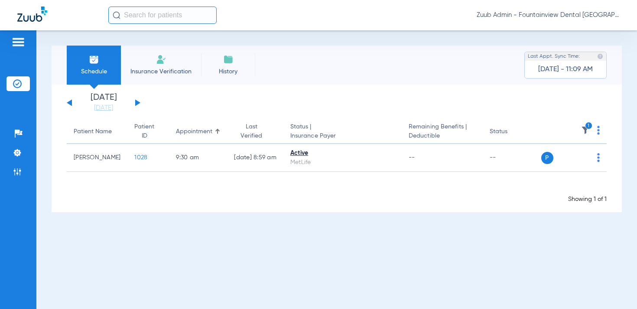
click at [69, 103] on button at bounding box center [69, 102] width 5 height 7
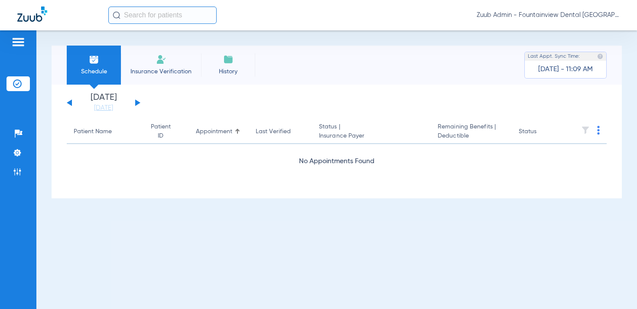
click at [136, 102] on button at bounding box center [137, 102] width 5 height 7
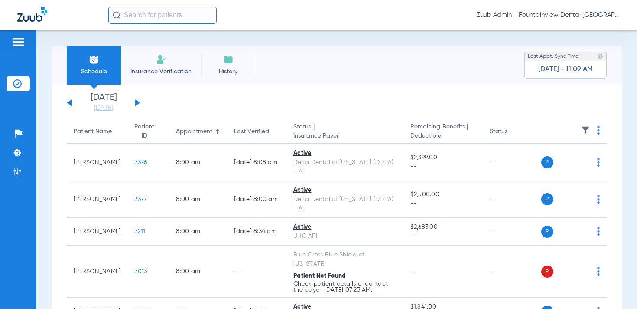
click at [136, 102] on button at bounding box center [137, 102] width 5 height 7
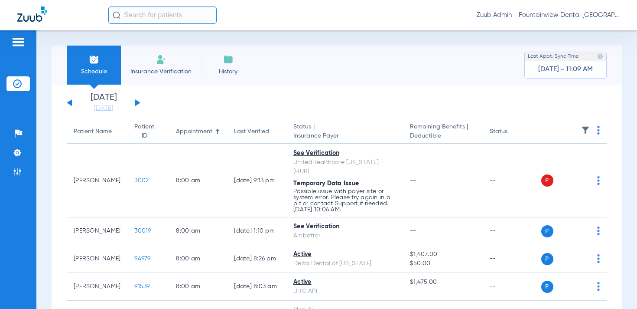
click at [581, 129] on img at bounding box center [585, 130] width 9 height 9
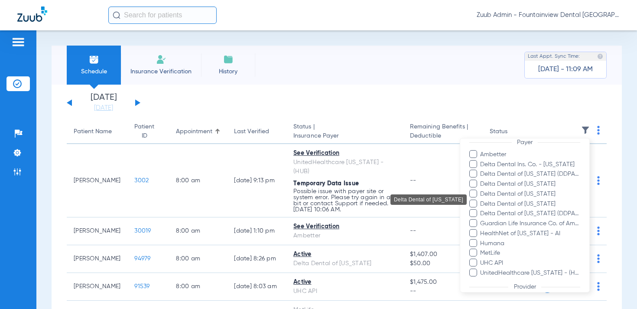
scroll to position [130, 0]
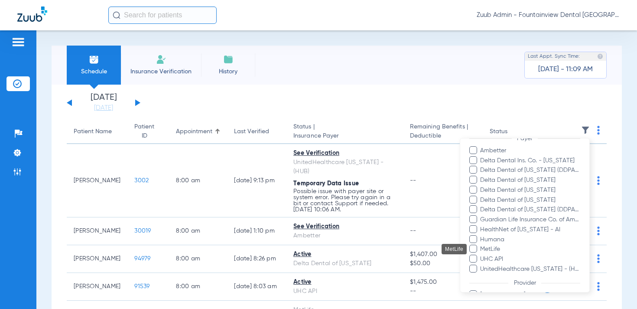
click at [497, 247] on span "MetLife" at bounding box center [530, 249] width 101 height 9
click at [482, 255] on input "MetLife" at bounding box center [482, 255] width 0 height 0
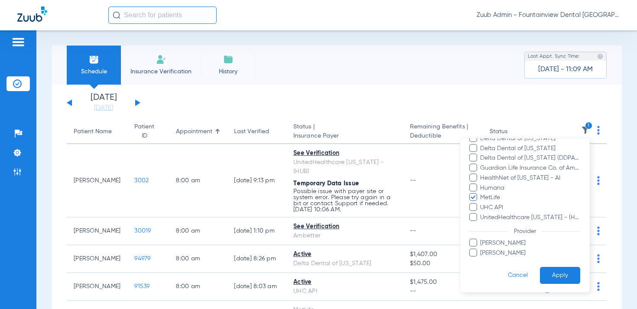
click at [566, 274] on button "Apply" at bounding box center [560, 275] width 40 height 17
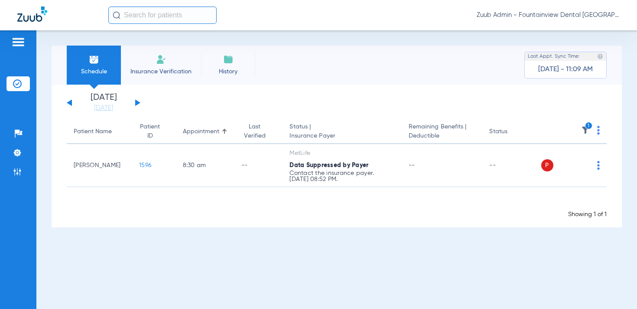
click at [139, 17] on input "text" at bounding box center [162, 15] width 108 height 17
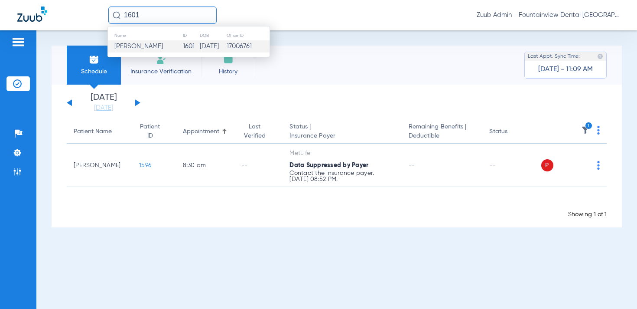
click at [147, 49] on span "[PERSON_NAME]" at bounding box center [138, 46] width 49 height 7
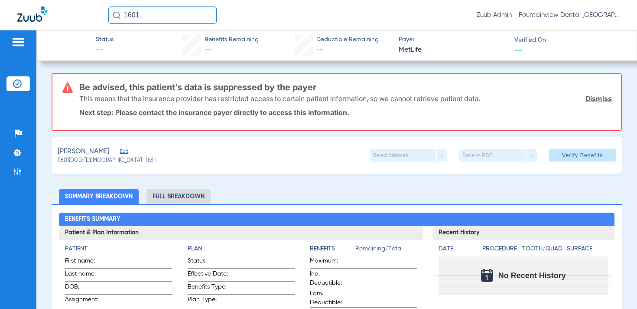
click at [153, 19] on input "1601" at bounding box center [162, 15] width 108 height 17
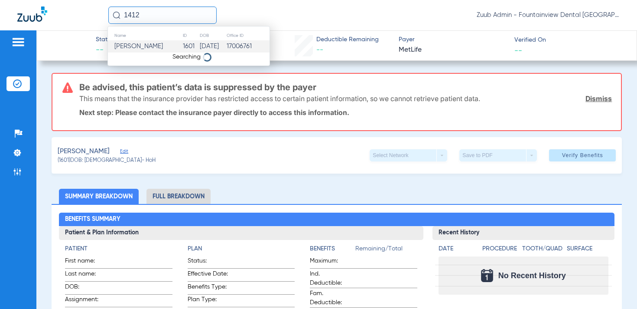
type input "14120"
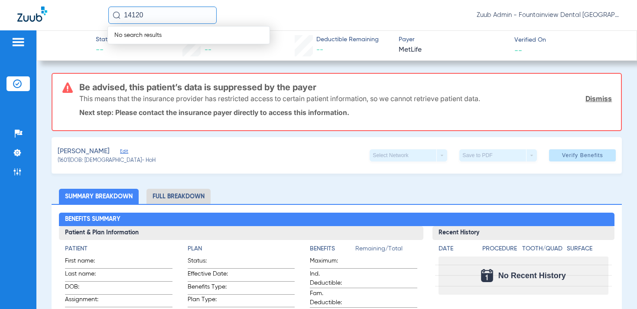
drag, startPoint x: 145, startPoint y: 14, endPoint x: 110, endPoint y: 12, distance: 35.2
click at [110, 12] on input "14120" at bounding box center [162, 15] width 108 height 17
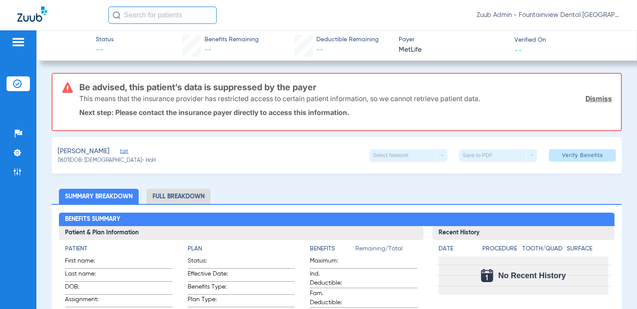
click at [18, 87] on img at bounding box center [17, 83] width 9 height 9
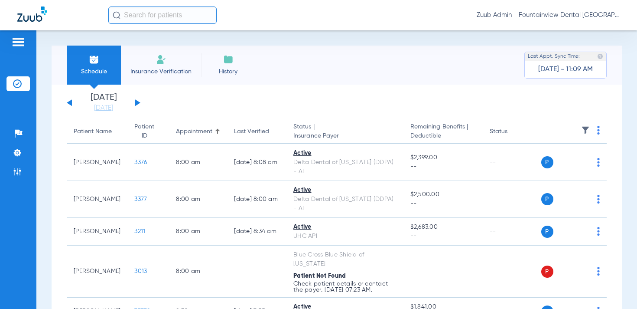
drag, startPoint x: 136, startPoint y: 102, endPoint x: 207, endPoint y: 104, distance: 71.1
click at [137, 102] on button at bounding box center [137, 102] width 5 height 7
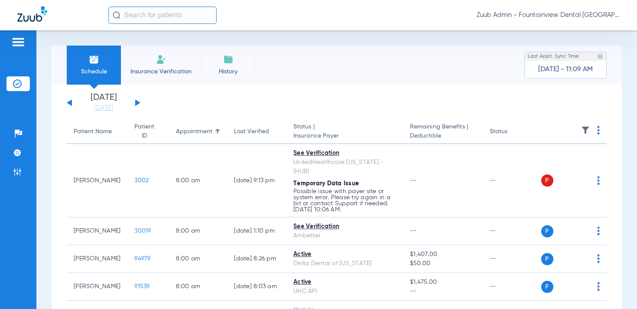
click at [585, 131] on img at bounding box center [585, 130] width 9 height 9
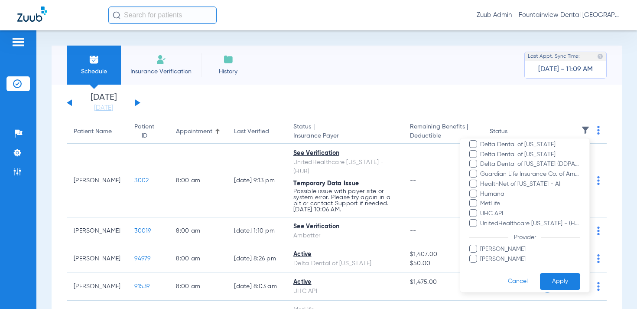
scroll to position [175, 0]
click at [495, 204] on span "MetLife" at bounding box center [530, 203] width 101 height 9
click at [482, 210] on input "MetLife" at bounding box center [482, 210] width 0 height 0
click at [567, 276] on button "Apply" at bounding box center [560, 281] width 40 height 17
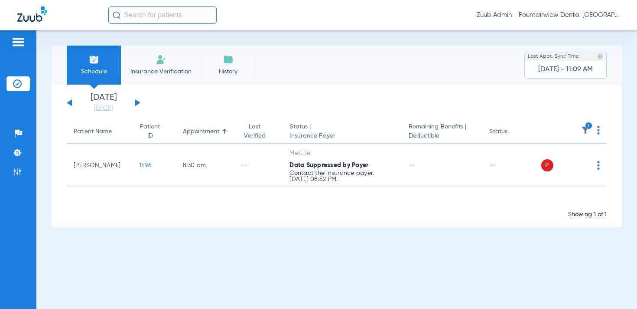
click at [585, 129] on img at bounding box center [585, 130] width 9 height 9
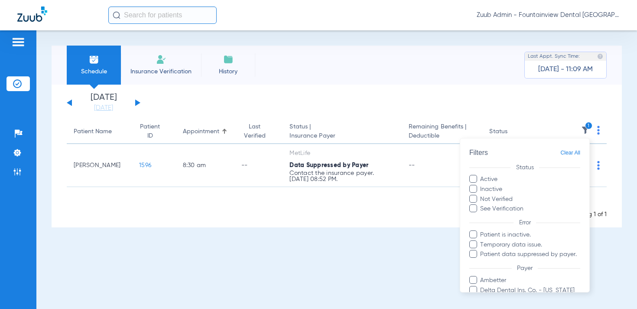
click at [585, 129] on body "Zuub Admin - Fountainview Dental Harrisonville Patients Insurance Verification …" at bounding box center [318, 154] width 637 height 309
click at [577, 153] on span "Clear All" at bounding box center [571, 152] width 20 height 11
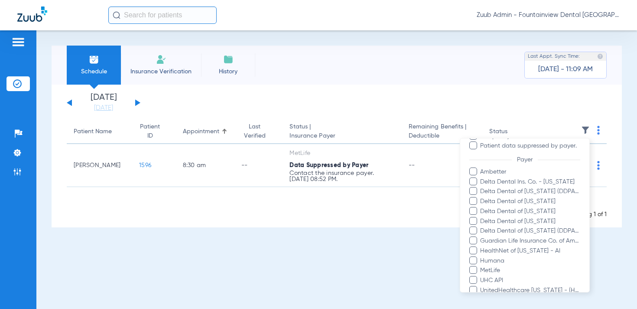
scroll to position [127, 0]
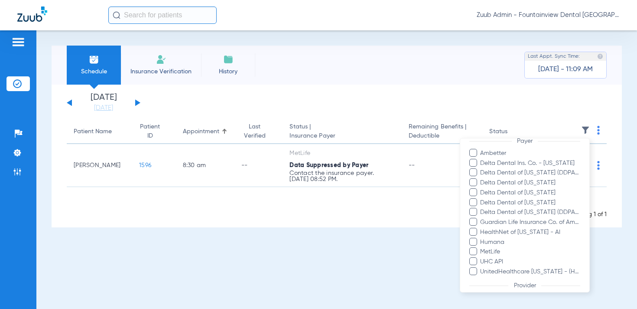
drag, startPoint x: 294, startPoint y: 85, endPoint x: 284, endPoint y: 89, distance: 10.2
click at [293, 85] on div at bounding box center [318, 154] width 637 height 309
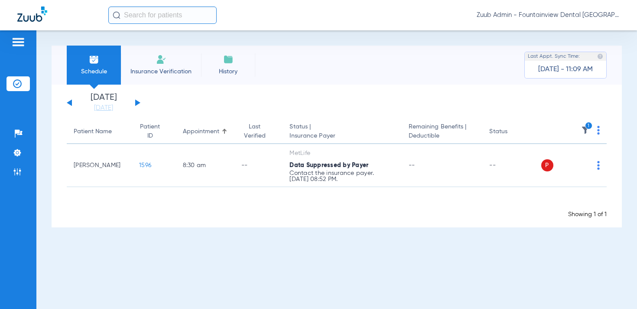
click at [70, 104] on button at bounding box center [69, 102] width 5 height 7
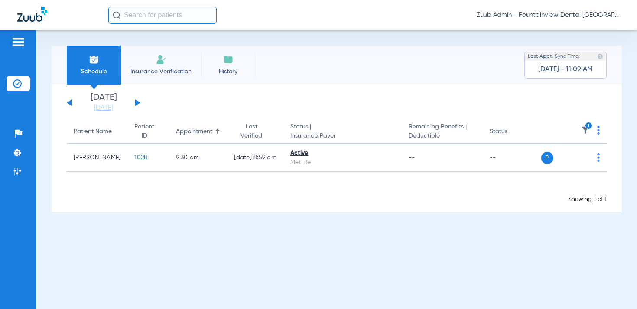
click at [587, 126] on icon "1" at bounding box center [589, 126] width 8 height 8
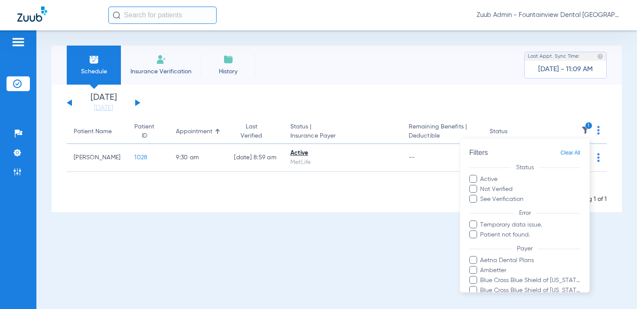
click at [560, 155] on div "Filters Clear All" at bounding box center [525, 152] width 111 height 11
click at [566, 153] on span "Clear All" at bounding box center [571, 152] width 20 height 11
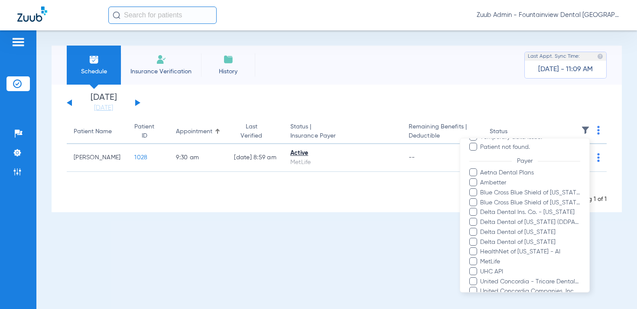
scroll to position [91, 0]
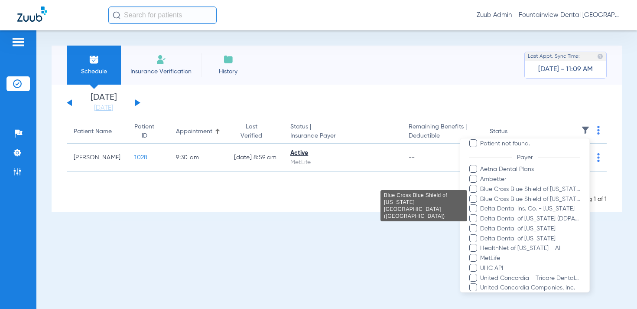
click at [542, 194] on span "Blue Cross Blue Shield of [US_STATE][GEOGRAPHIC_DATA] ([GEOGRAPHIC_DATA])" at bounding box center [530, 198] width 101 height 9
click at [482, 205] on input "Blue Cross Blue Shield of [US_STATE][GEOGRAPHIC_DATA] ([GEOGRAPHIC_DATA])" at bounding box center [482, 205] width 0 height 0
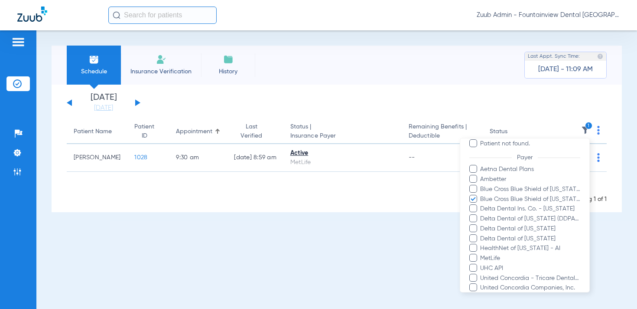
scroll to position [172, 0]
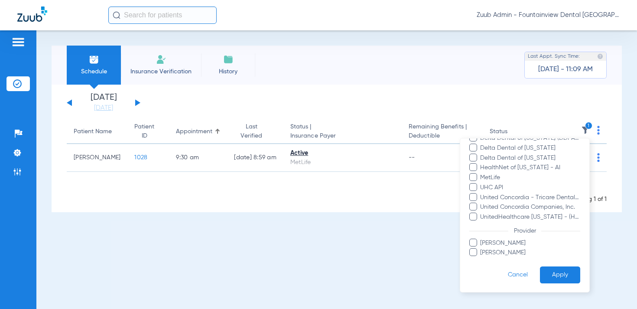
click at [557, 275] on button "Apply" at bounding box center [560, 274] width 40 height 17
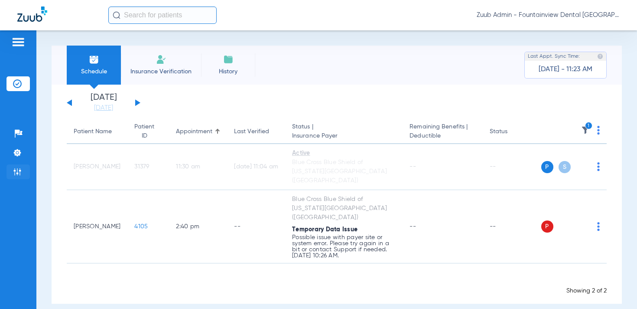
click at [12, 169] on li "Admin" at bounding box center [18, 171] width 23 height 15
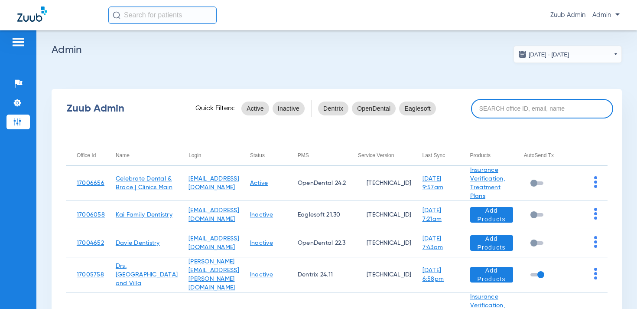
click at [529, 114] on input at bounding box center [542, 109] width 142 height 20
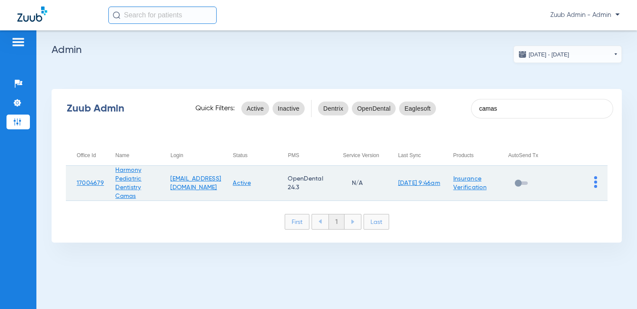
type input "camas"
click at [594, 182] on td at bounding box center [580, 183] width 55 height 35
click at [595, 180] on img at bounding box center [595, 182] width 3 height 12
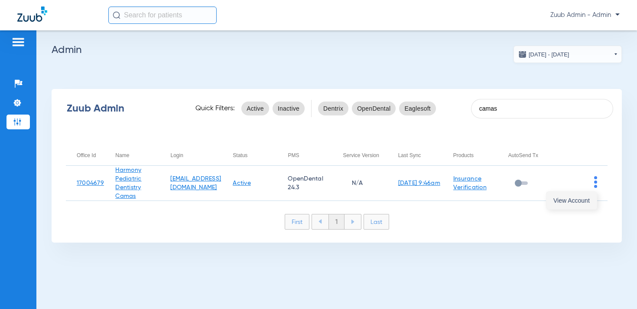
drag, startPoint x: 595, startPoint y: 180, endPoint x: 572, endPoint y: 197, distance: 28.4
click at [572, 197] on span "View Account" at bounding box center [572, 200] width 36 height 6
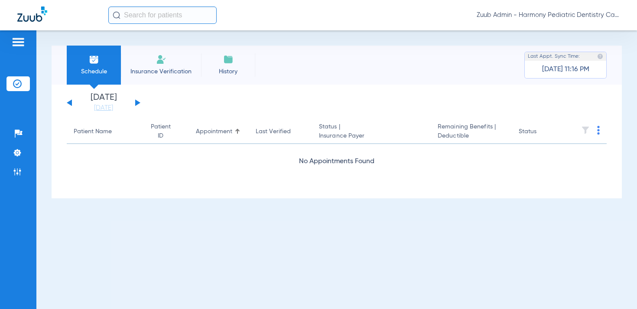
click at [138, 101] on button at bounding box center [137, 102] width 5 height 7
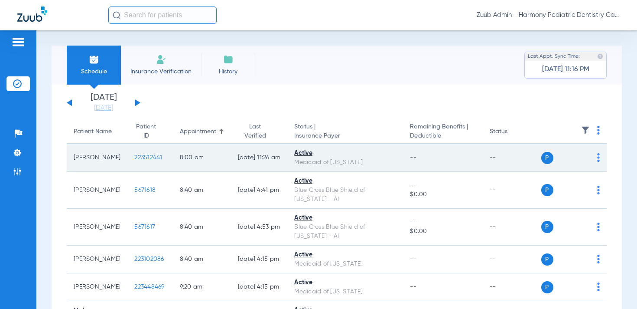
click at [137, 157] on span "223512441" at bounding box center [148, 157] width 28 height 6
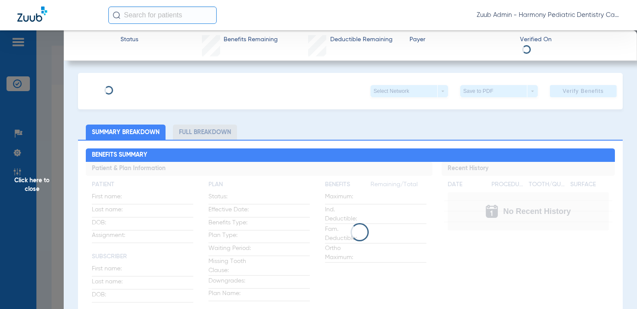
type input "[PERSON_NAME]"
type input "[GEOGRAPHIC_DATA]"
type input "[DATE]"
type input "202196568WA"
type input "00000"
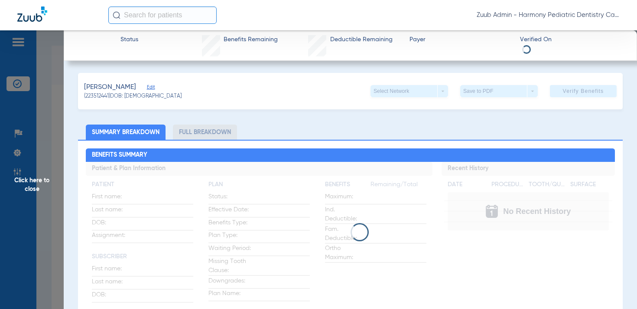
click at [155, 85] on span "Edit" at bounding box center [151, 88] width 8 height 8
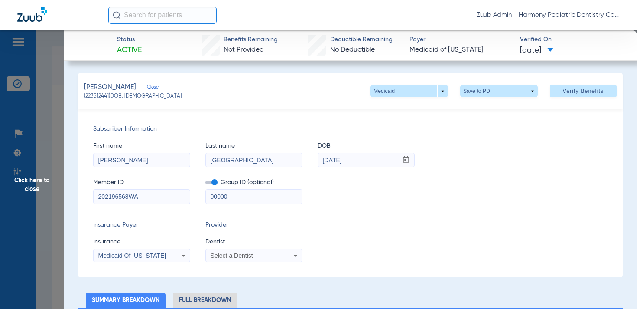
click at [157, 196] on input "202196568WA" at bounding box center [142, 196] width 96 height 14
click at [259, 155] on input "[GEOGRAPHIC_DATA]" at bounding box center [254, 160] width 96 height 14
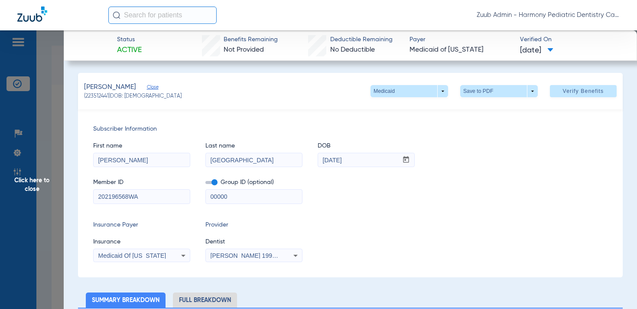
click at [33, 184] on span "Click here to close" at bounding box center [32, 184] width 64 height 309
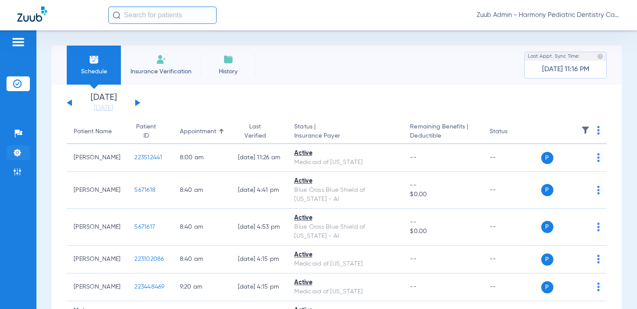
click at [22, 153] on li "Settings" at bounding box center [18, 152] width 23 height 15
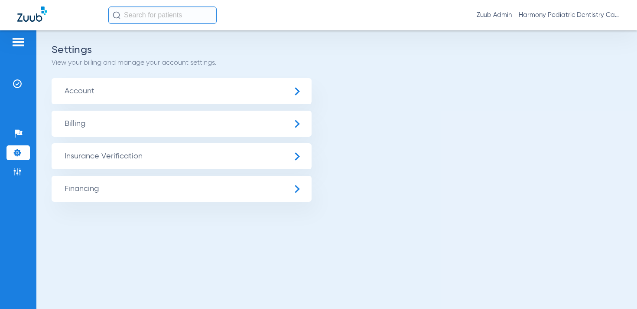
click at [101, 150] on span "Insurance Verification" at bounding box center [182, 156] width 260 height 26
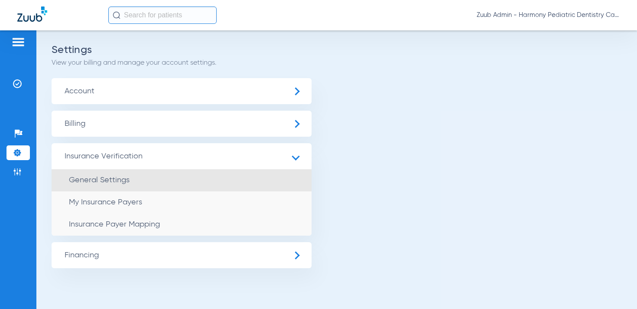
click at [142, 184] on li "General Settings" at bounding box center [182, 180] width 260 height 22
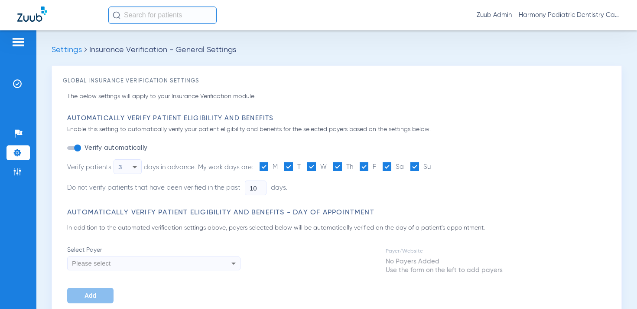
type input "1"
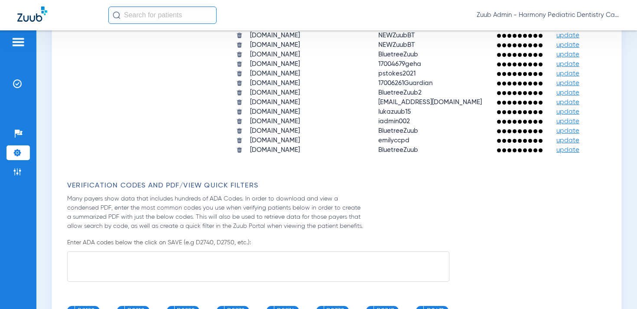
scroll to position [1021, 0]
click at [22, 83] on li "Insurance Verification" at bounding box center [18, 83] width 23 height 15
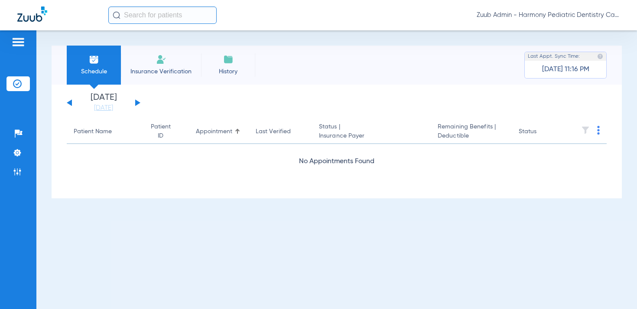
click at [136, 102] on button at bounding box center [137, 102] width 5 height 7
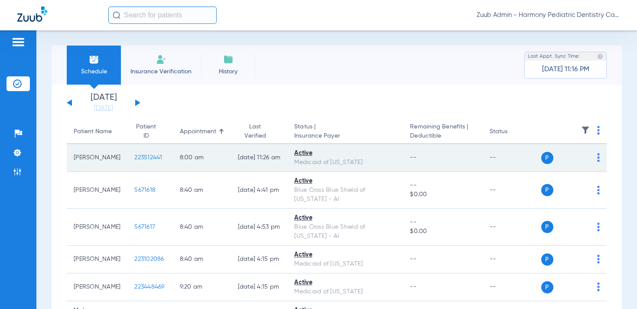
click at [134, 158] on span "223512441" at bounding box center [148, 157] width 28 height 6
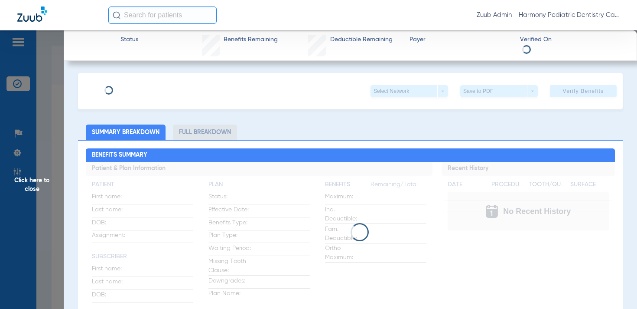
type input "[PERSON_NAME]"
type input "[GEOGRAPHIC_DATA]"
type input "[DATE]"
type input "202196568WA"
type input "00000"
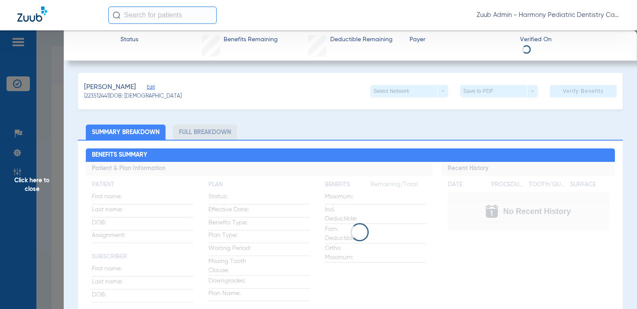
click at [153, 88] on span "Edit" at bounding box center [151, 88] width 8 height 8
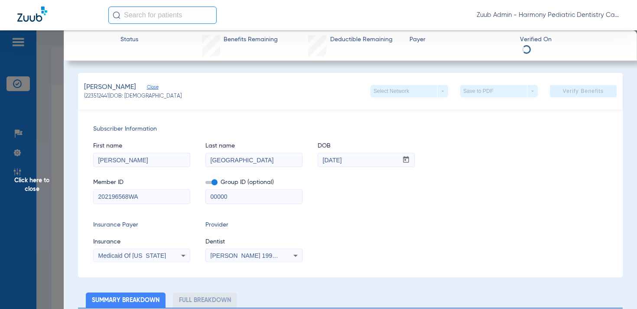
click at [141, 260] on div "Medicaid Of [US_STATE]" at bounding box center [142, 255] width 96 height 10
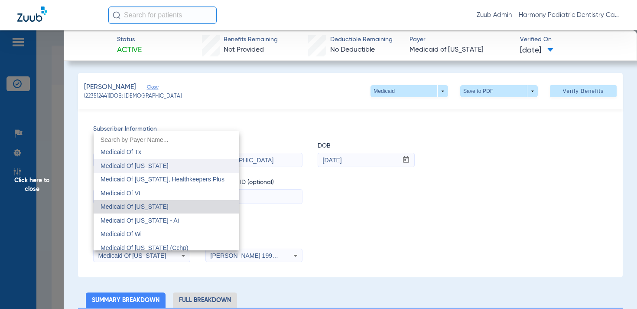
scroll to position [4073, 0]
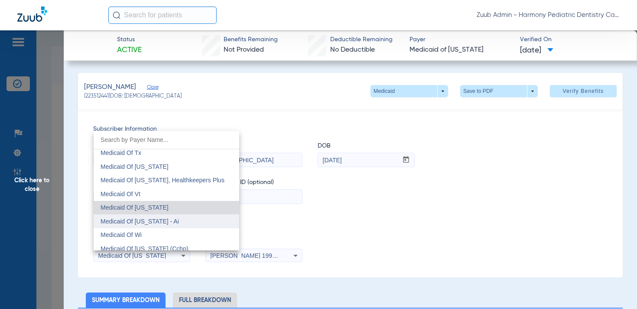
click at [175, 220] on span "Medicaid Of [US_STATE] - Ai" at bounding box center [140, 221] width 78 height 7
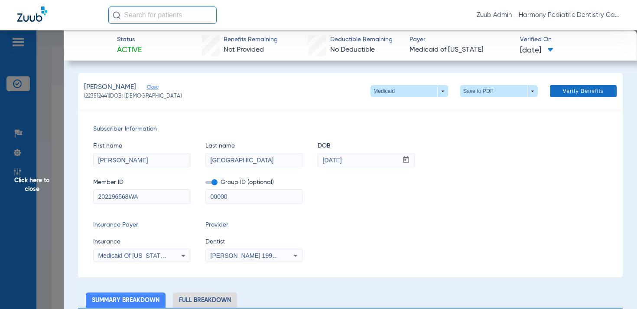
click at [566, 94] on span "Verify Benefits" at bounding box center [583, 91] width 41 height 7
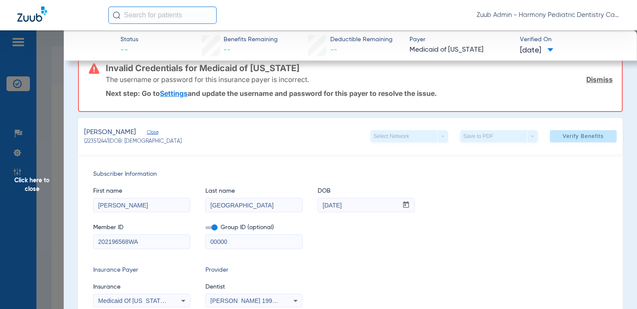
scroll to position [0, 0]
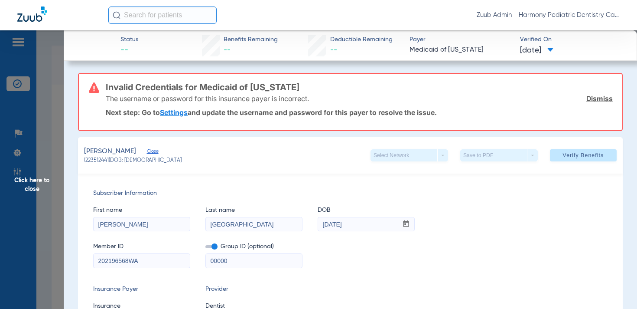
click at [155, 150] on span "Close" at bounding box center [151, 152] width 8 height 8
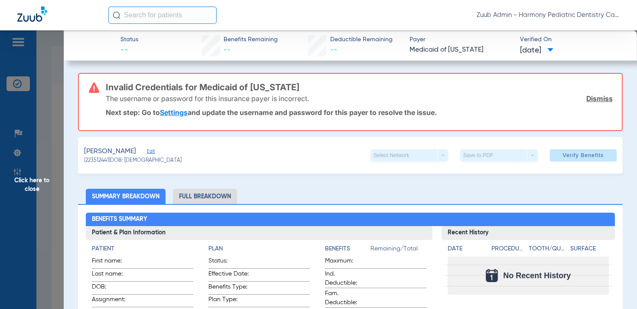
click at [41, 181] on span "Click here to close" at bounding box center [32, 184] width 64 height 309
